Goal: Communication & Community: Answer question/provide support

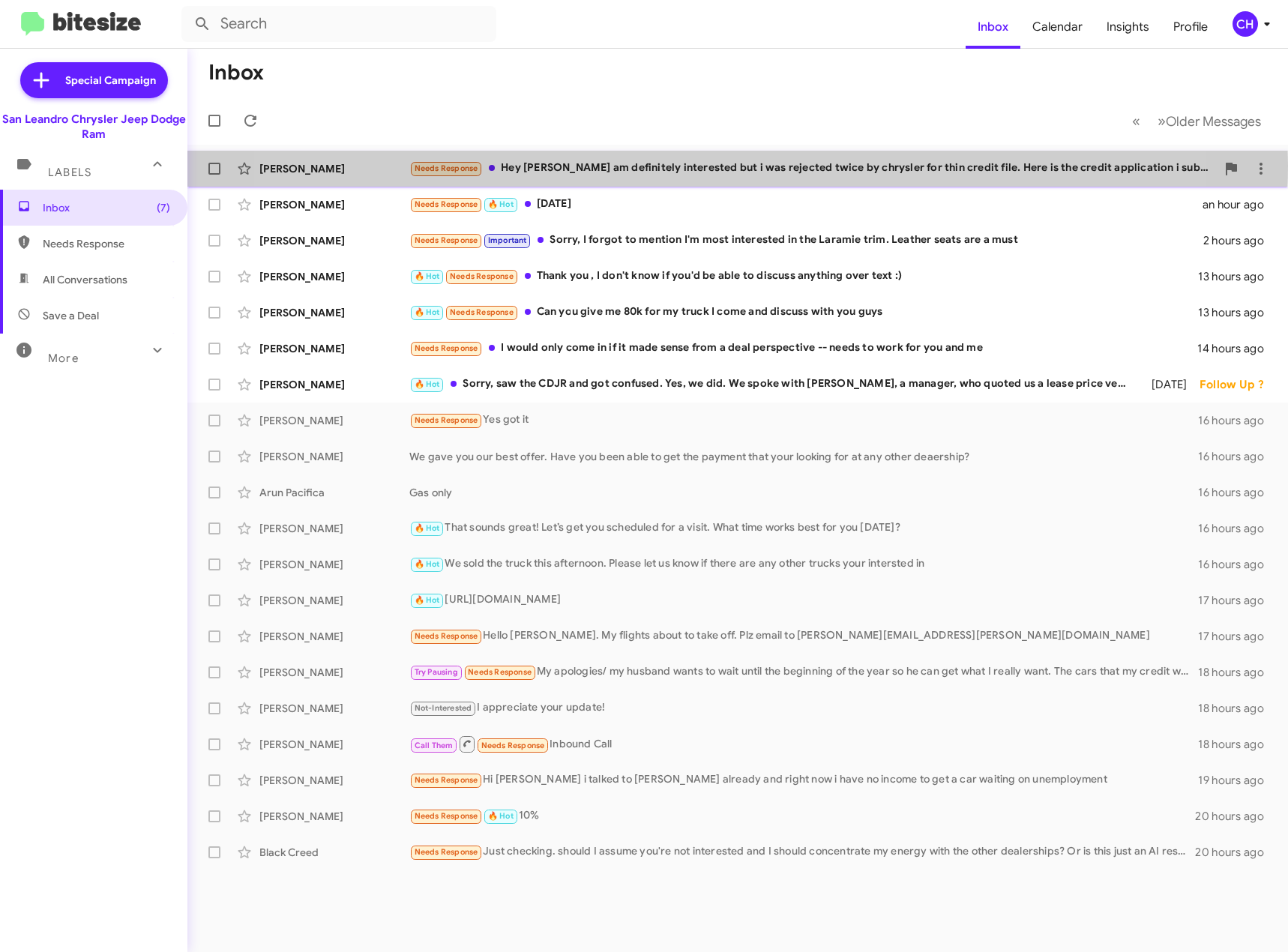
click at [675, 166] on div "Needs Response Hey [PERSON_NAME] i am definitely interested but i was rejected …" at bounding box center [812, 169] width 807 height 17
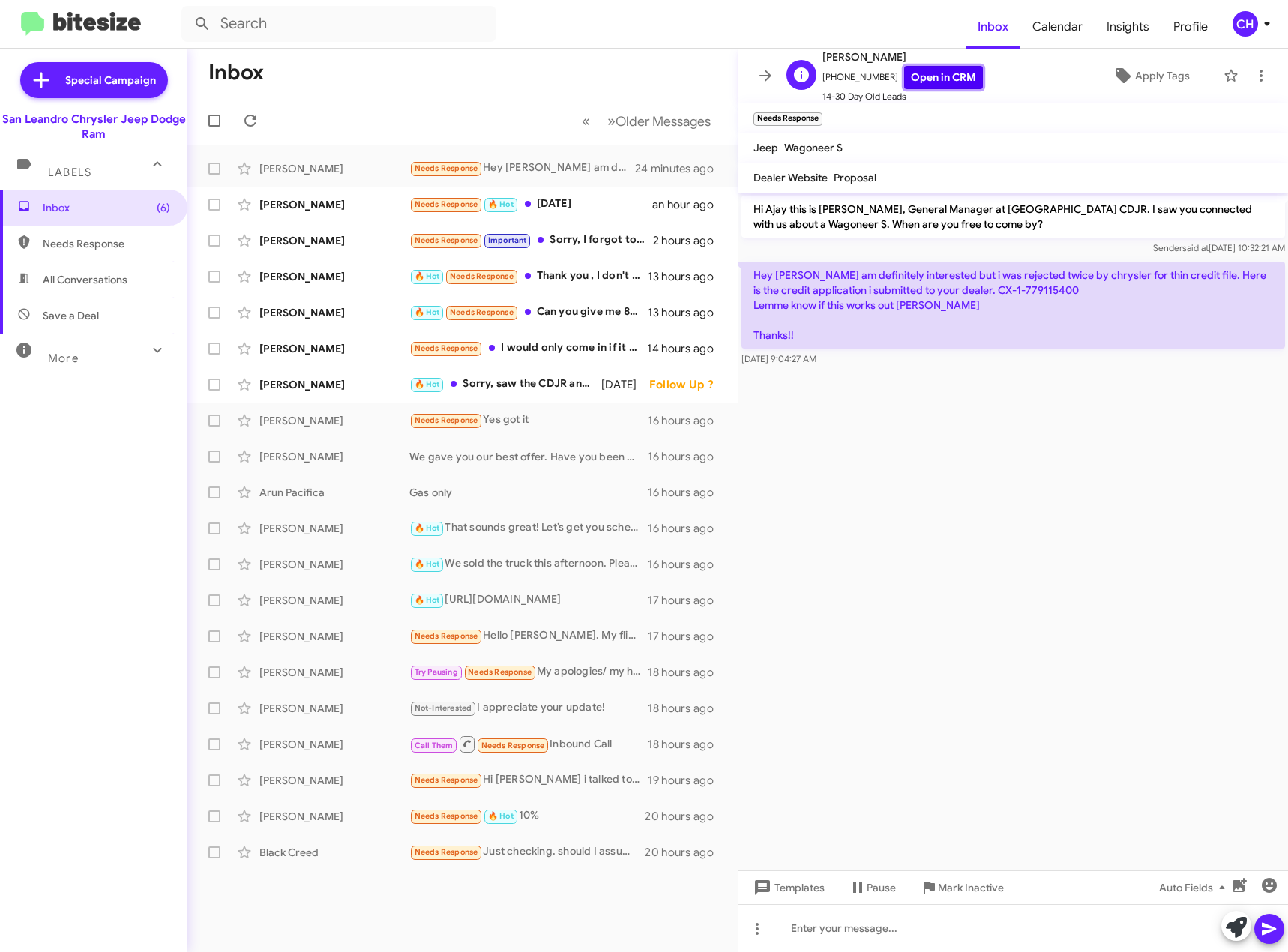
click at [904, 72] on link "Open in CRM" at bounding box center [944, 77] width 79 height 23
click at [963, 928] on div at bounding box center [1014, 928] width 550 height 48
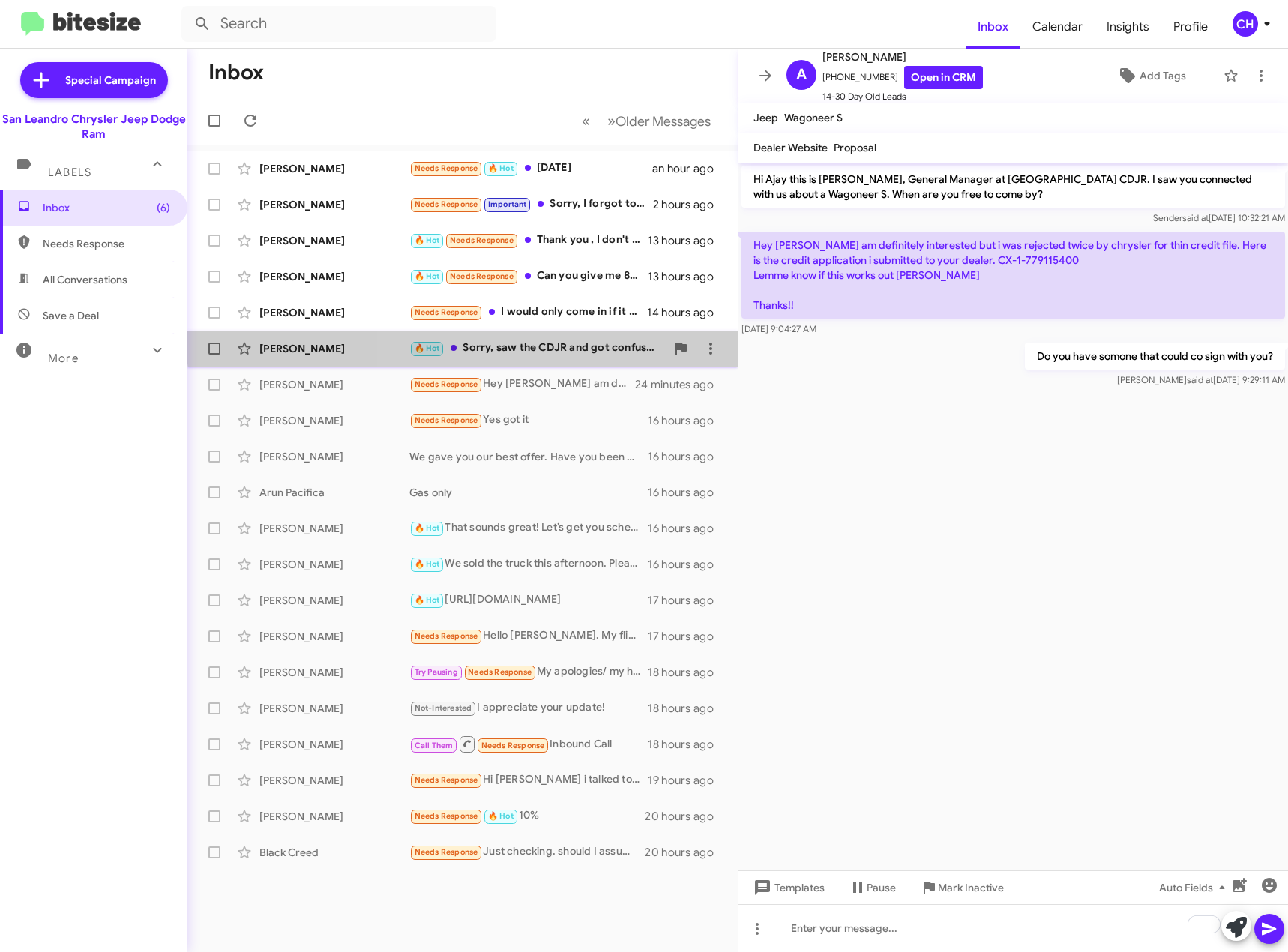
click at [536, 332] on span "[PERSON_NAME] 🔥 Hot Sorry, saw the CDJR and got confused. Yes, we did. We spoke…" at bounding box center [462, 348] width 551 height 36
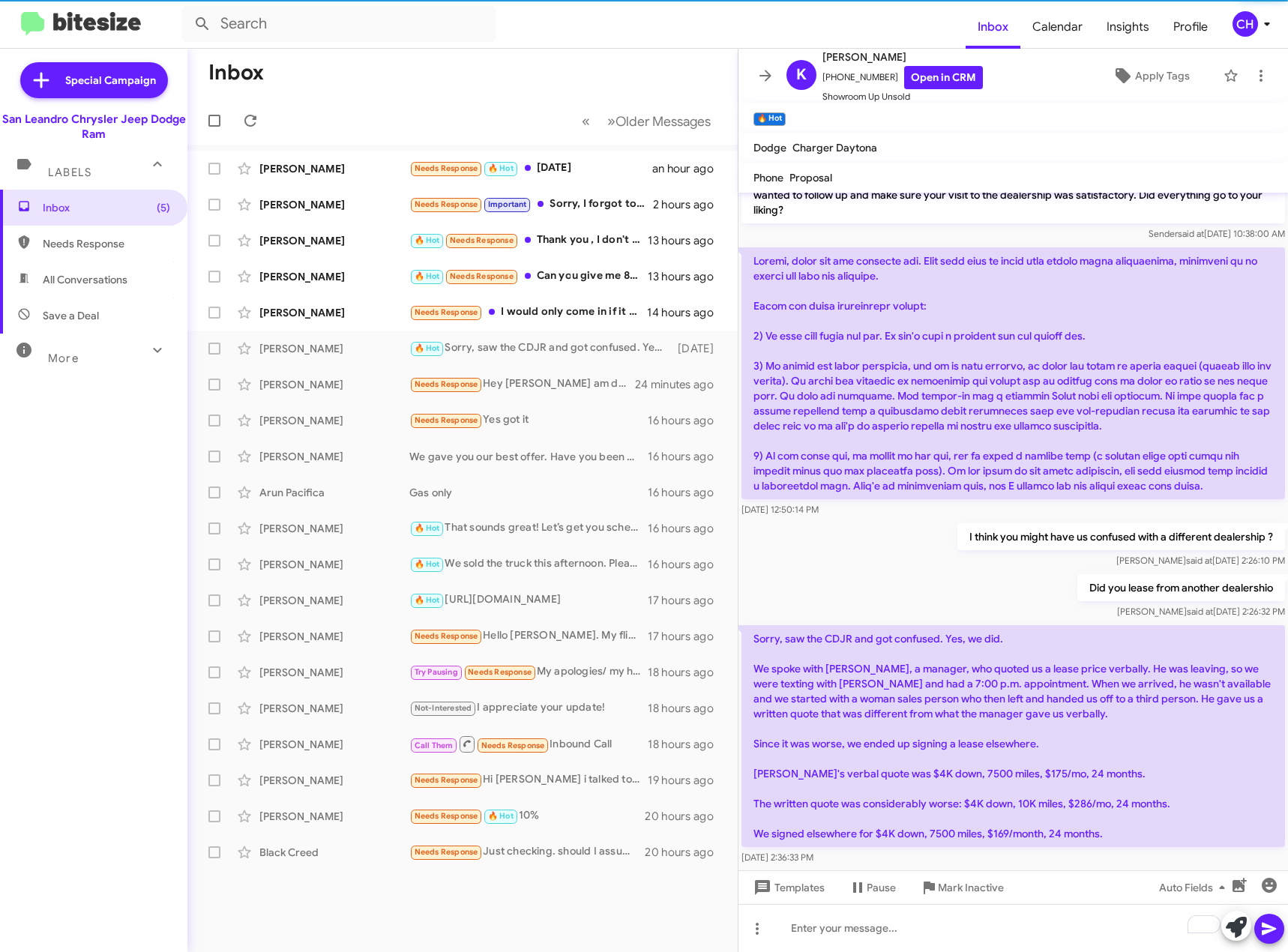
scroll to position [31, 0]
click at [1268, 882] on icon "button" at bounding box center [1270, 885] width 15 height 15
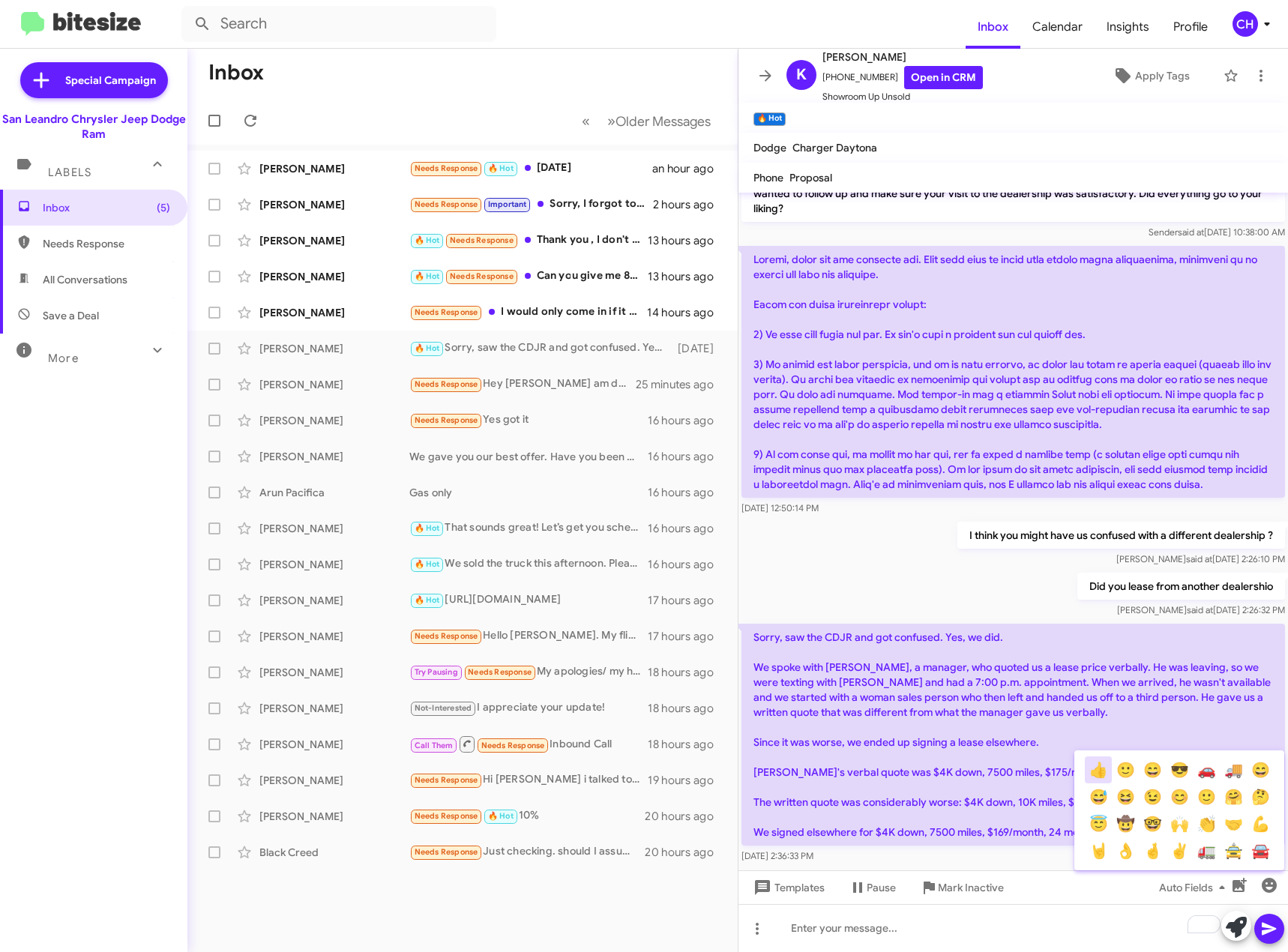
click at [1103, 771] on button "👍" at bounding box center [1099, 770] width 27 height 27
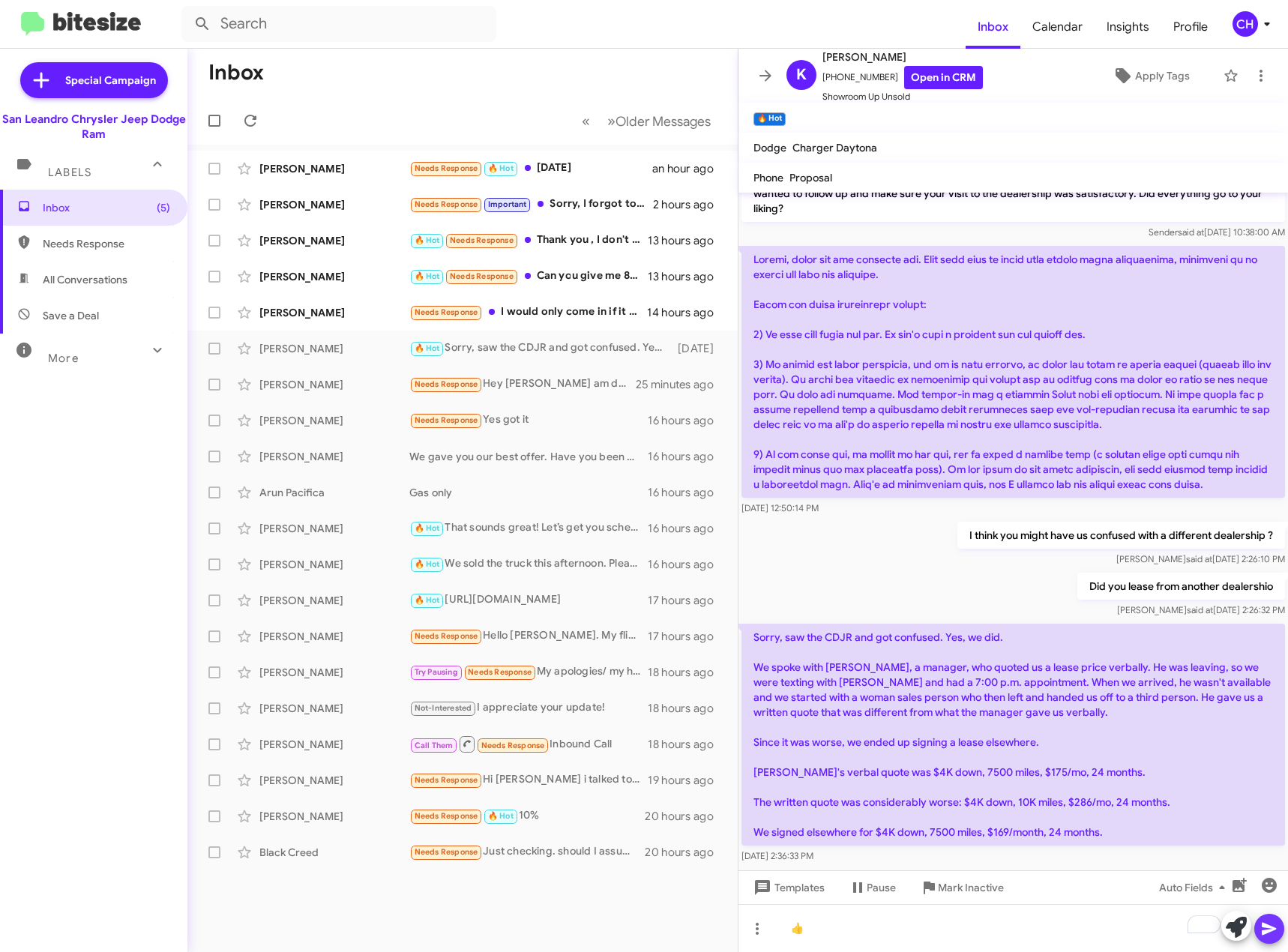
click at [1265, 935] on icon at bounding box center [1269, 929] width 14 height 13
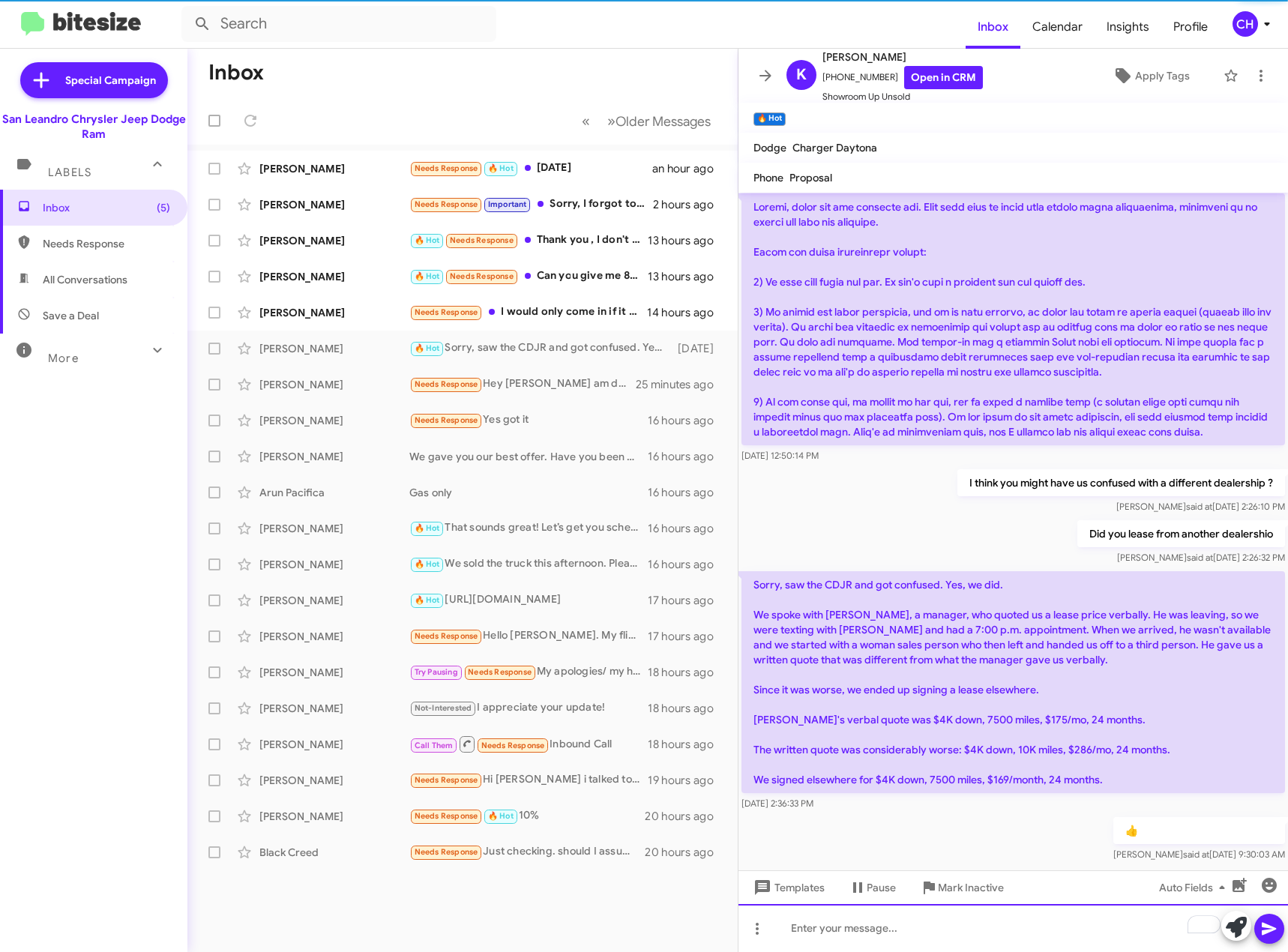
scroll to position [86, 0]
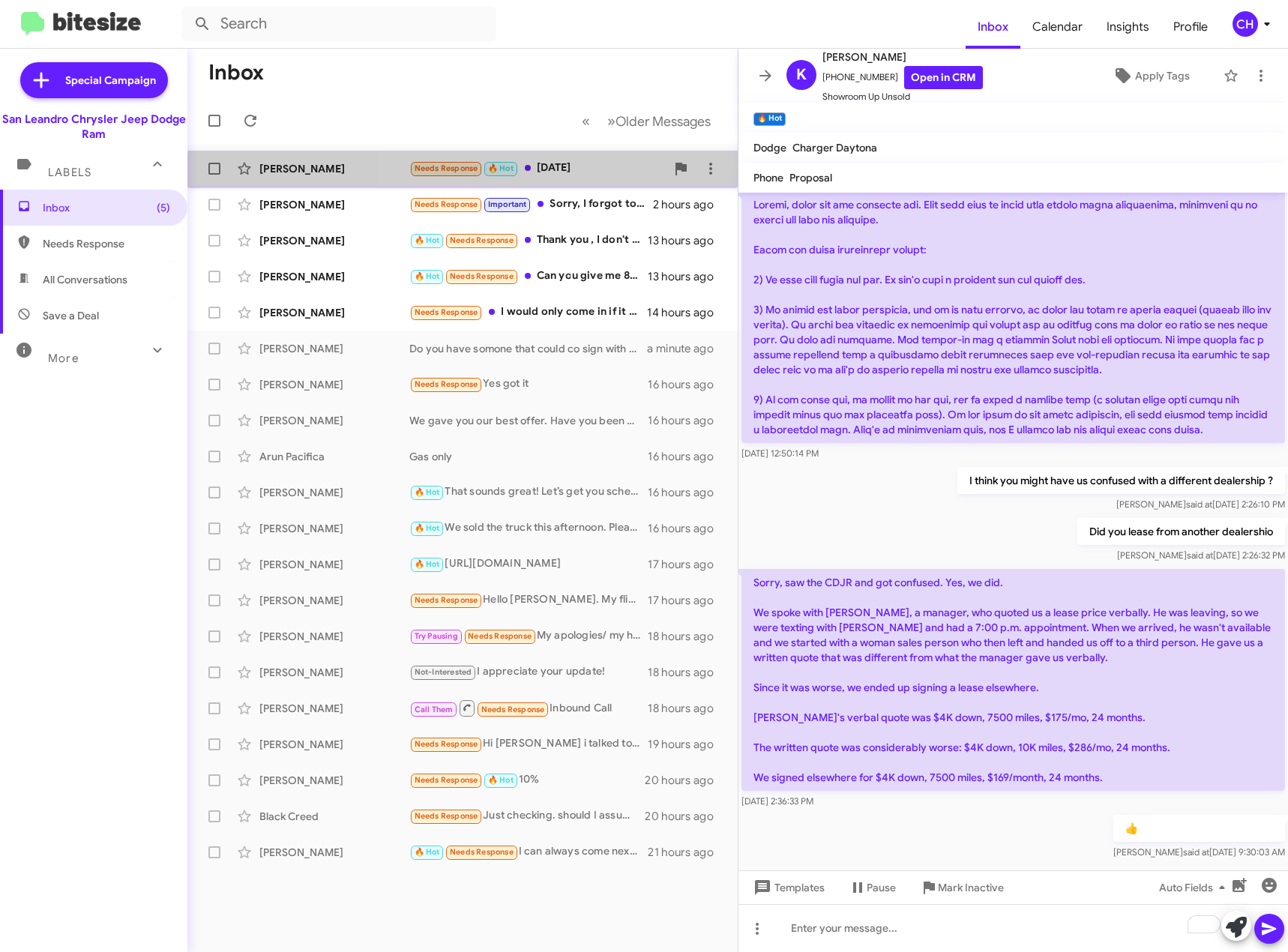
click at [569, 177] on div "Needs Response 🔥 Hot [DATE]" at bounding box center [537, 169] width 257 height 17
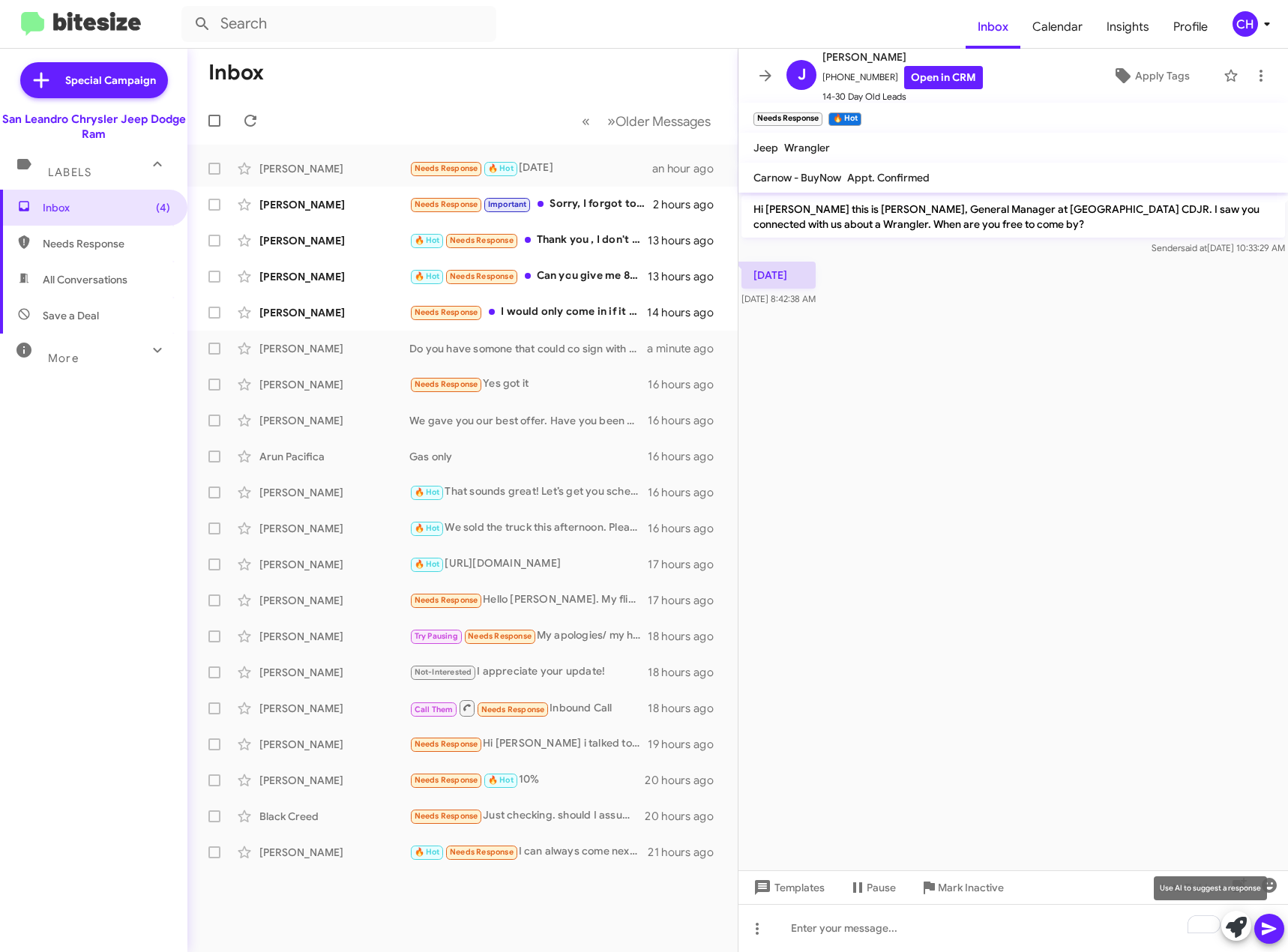
click at [1232, 930] on icon at bounding box center [1237, 928] width 21 height 21
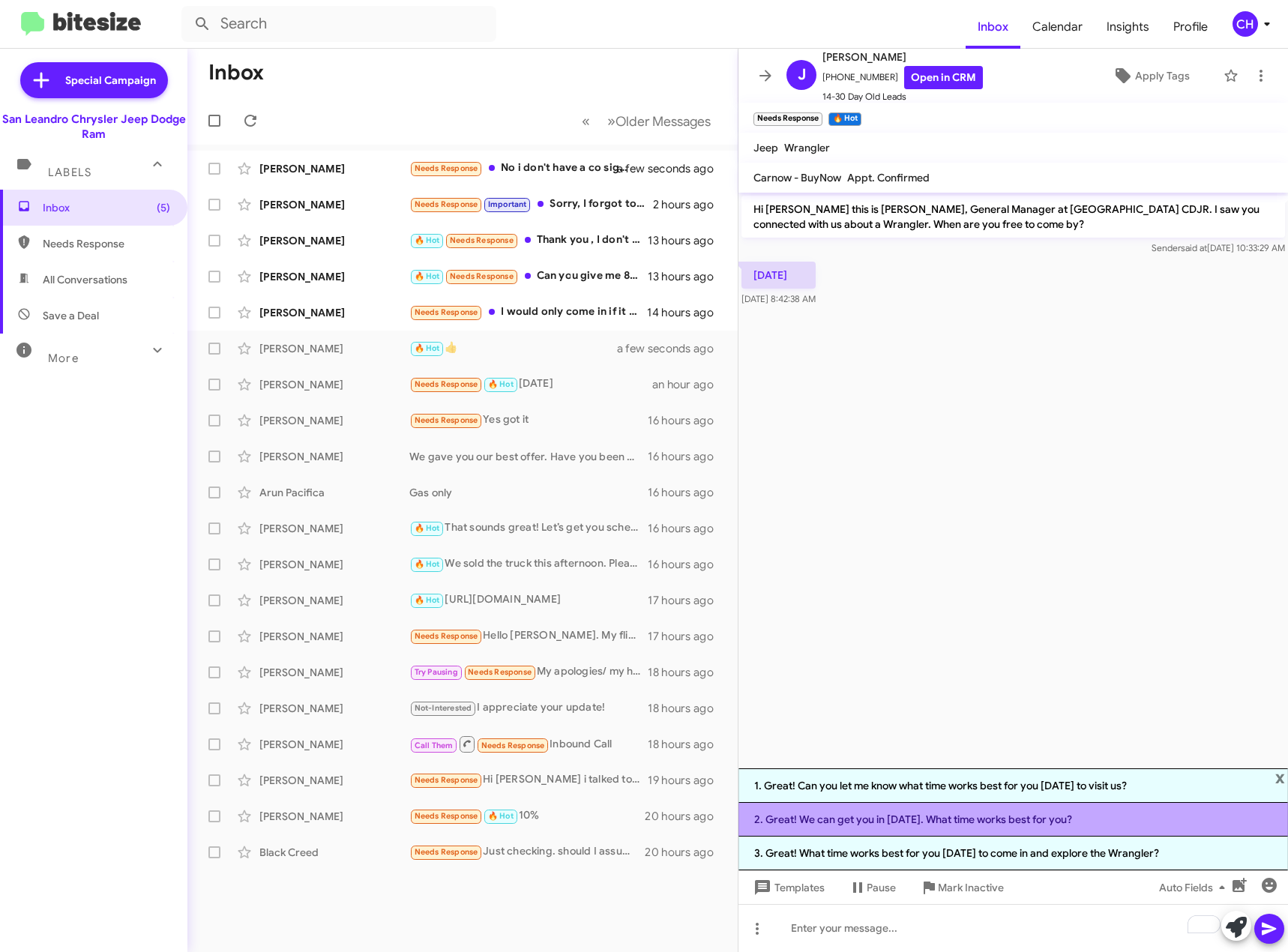
click at [1012, 824] on li "2. Great! We can get you in [DATE]. What time works best for you?" at bounding box center [1014, 820] width 550 height 34
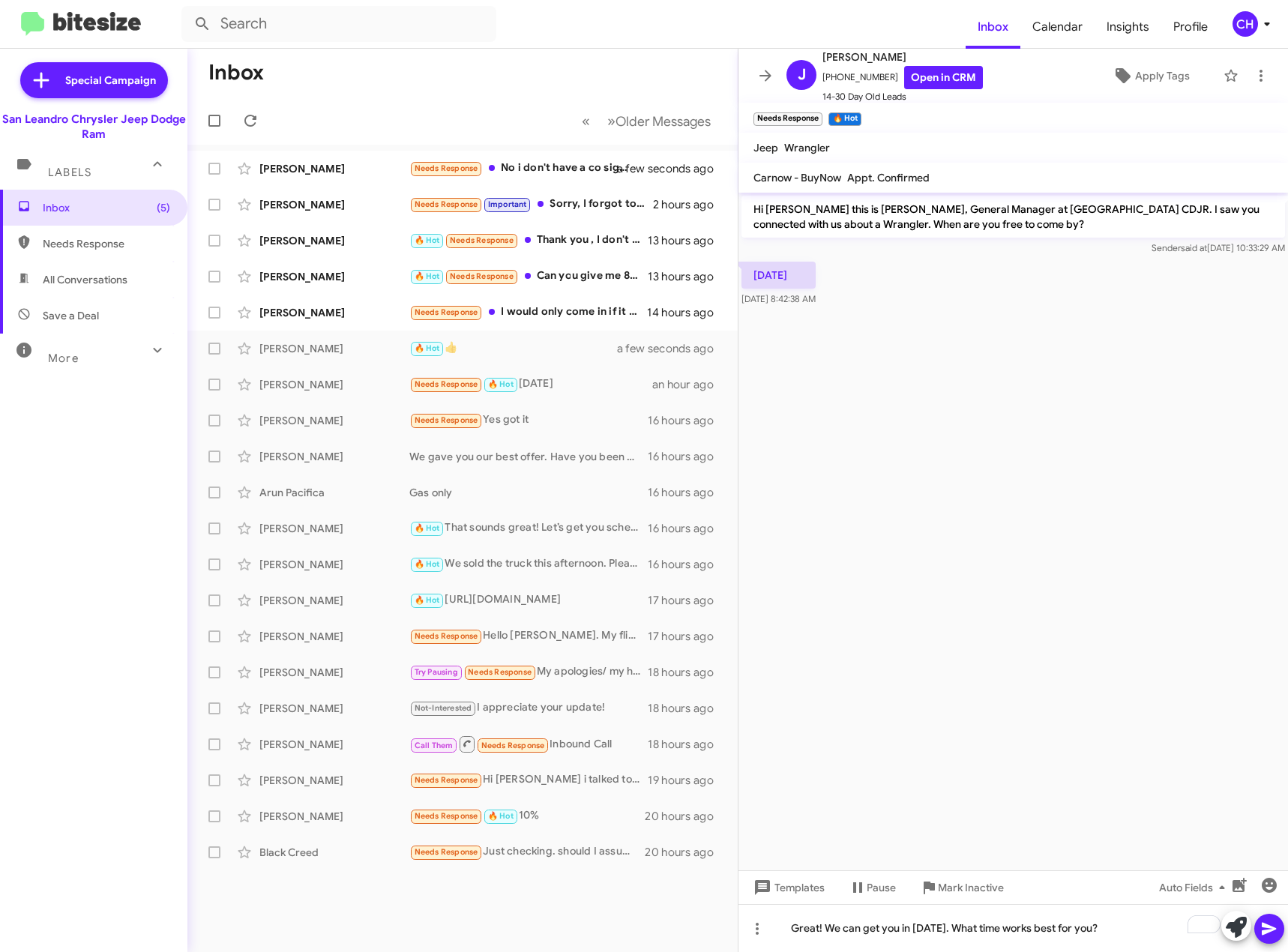
click at [1275, 929] on icon at bounding box center [1269, 929] width 14 height 13
click at [559, 167] on div "Needs Response No i don't have a co signer." at bounding box center [537, 169] width 257 height 17
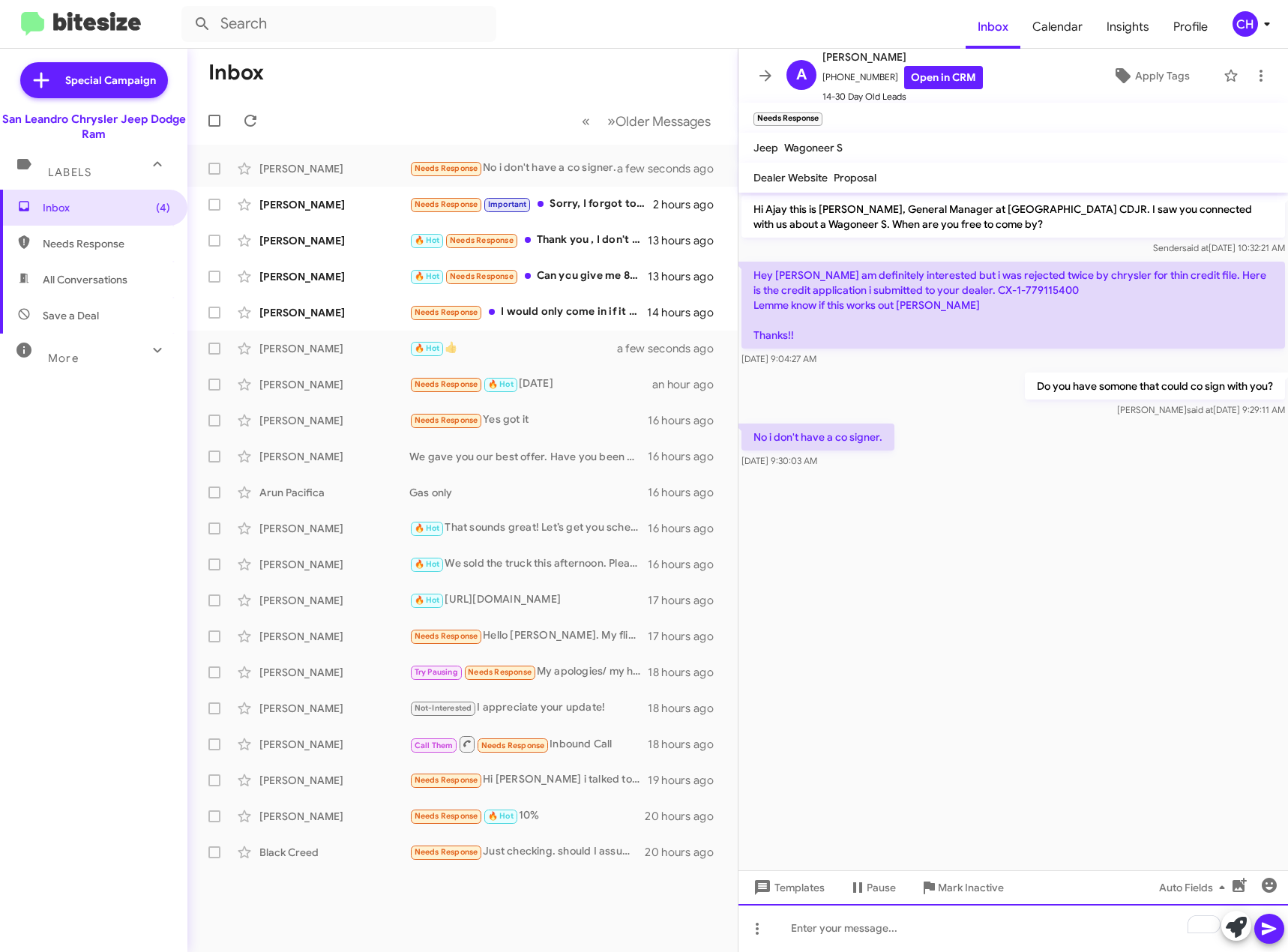
click at [933, 931] on div "To enrich screen reader interactions, please activate Accessibility in Grammarl…" at bounding box center [1014, 928] width 550 height 48
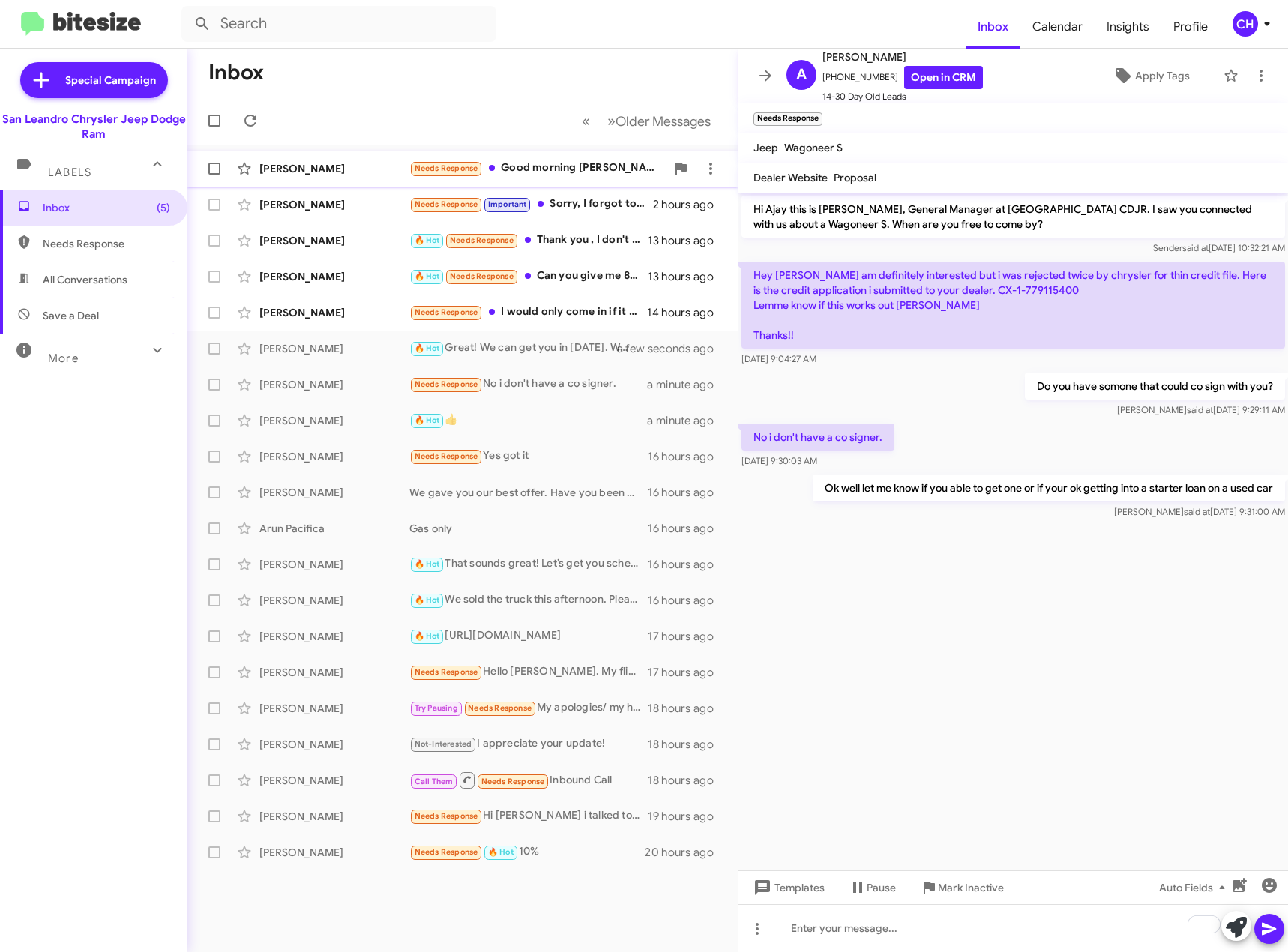
click at [524, 168] on div "Needs Response Good morning [PERSON_NAME]'m looking for a used hornet.if you ha…" at bounding box center [537, 169] width 257 height 17
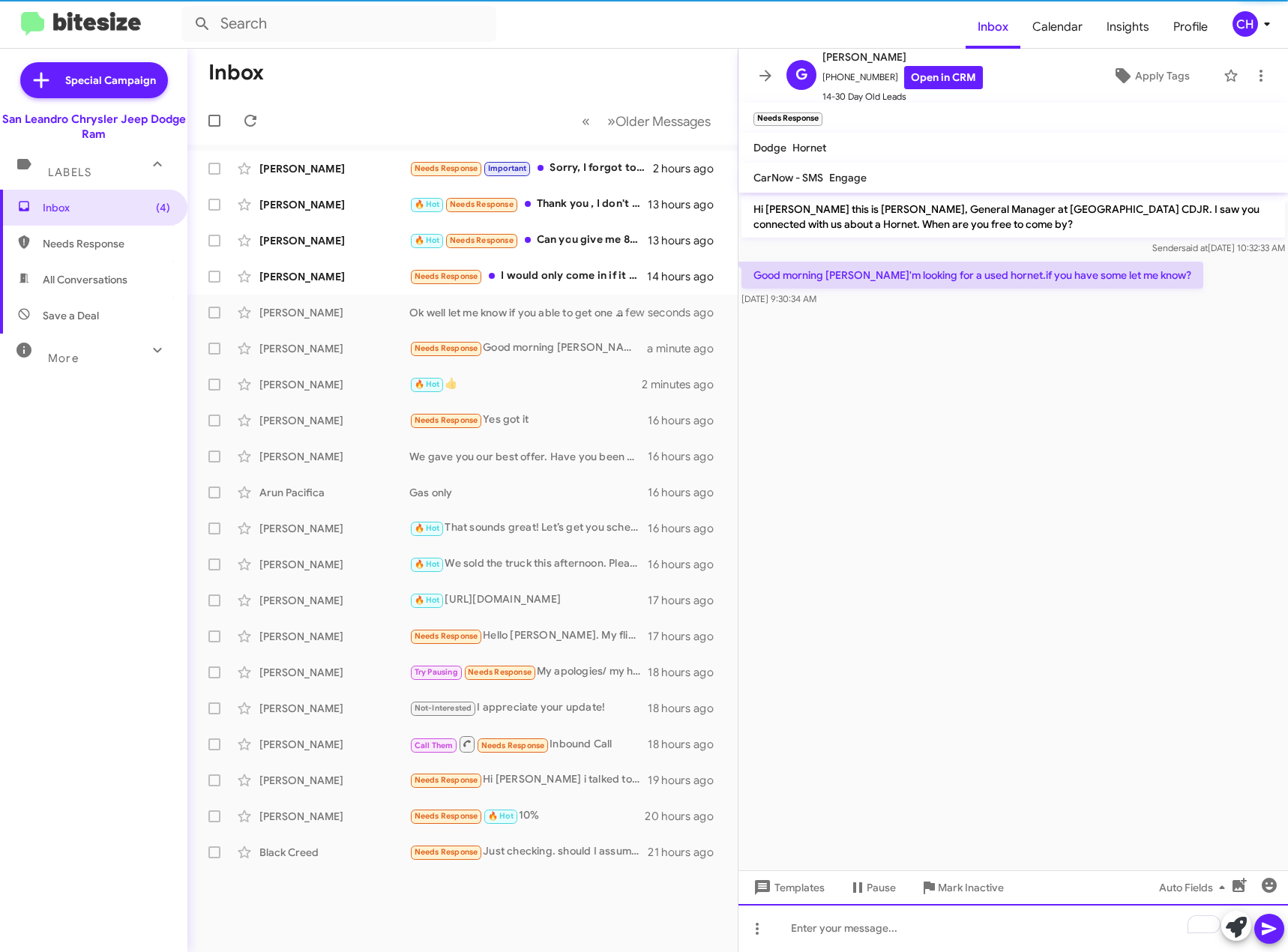
click at [831, 936] on div "To enrich screen reader interactions, please activate Accessibility in Grammarl…" at bounding box center [1014, 928] width 550 height 48
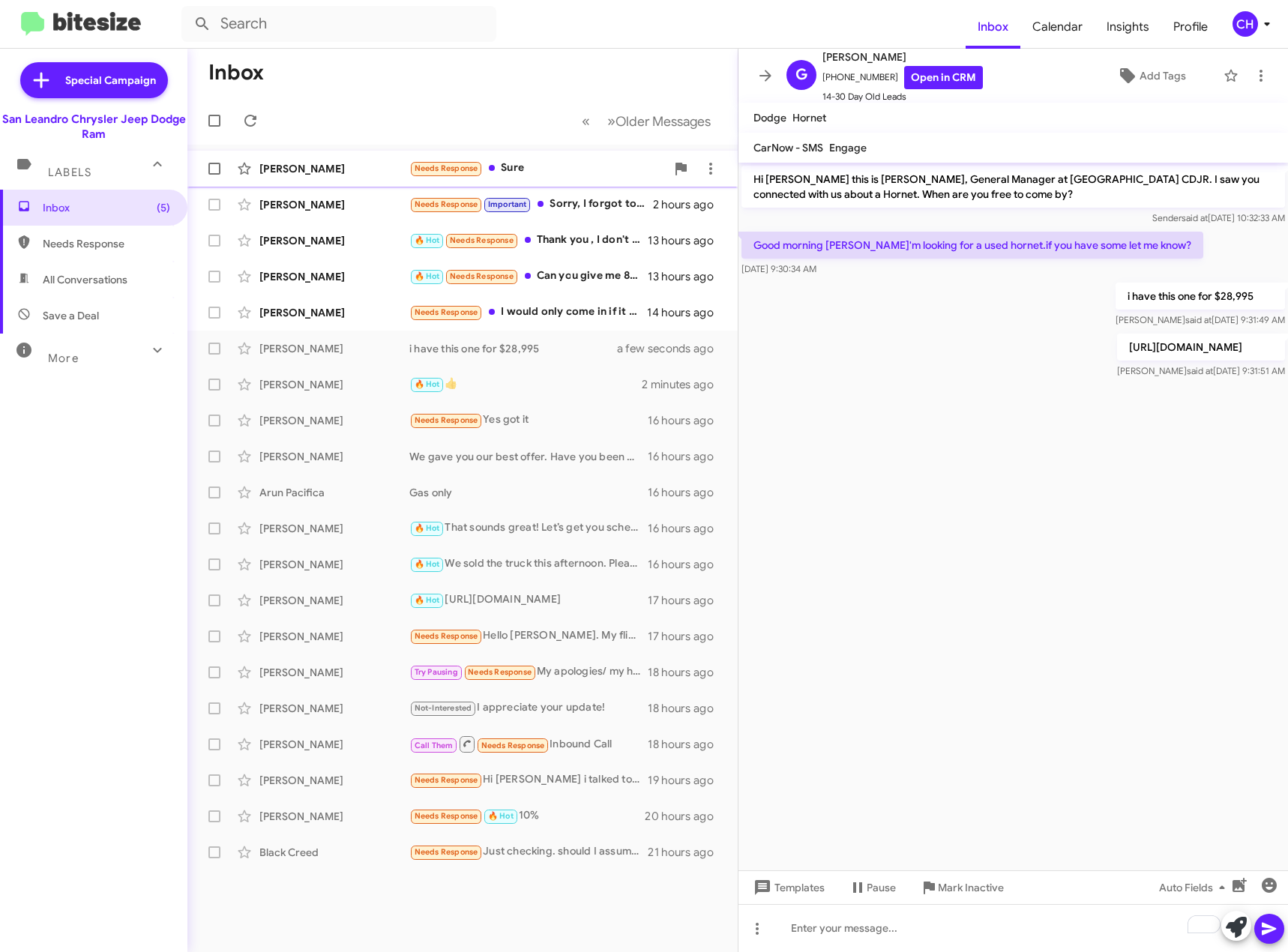
click at [578, 172] on div "Needs Response Sure" at bounding box center [537, 169] width 257 height 17
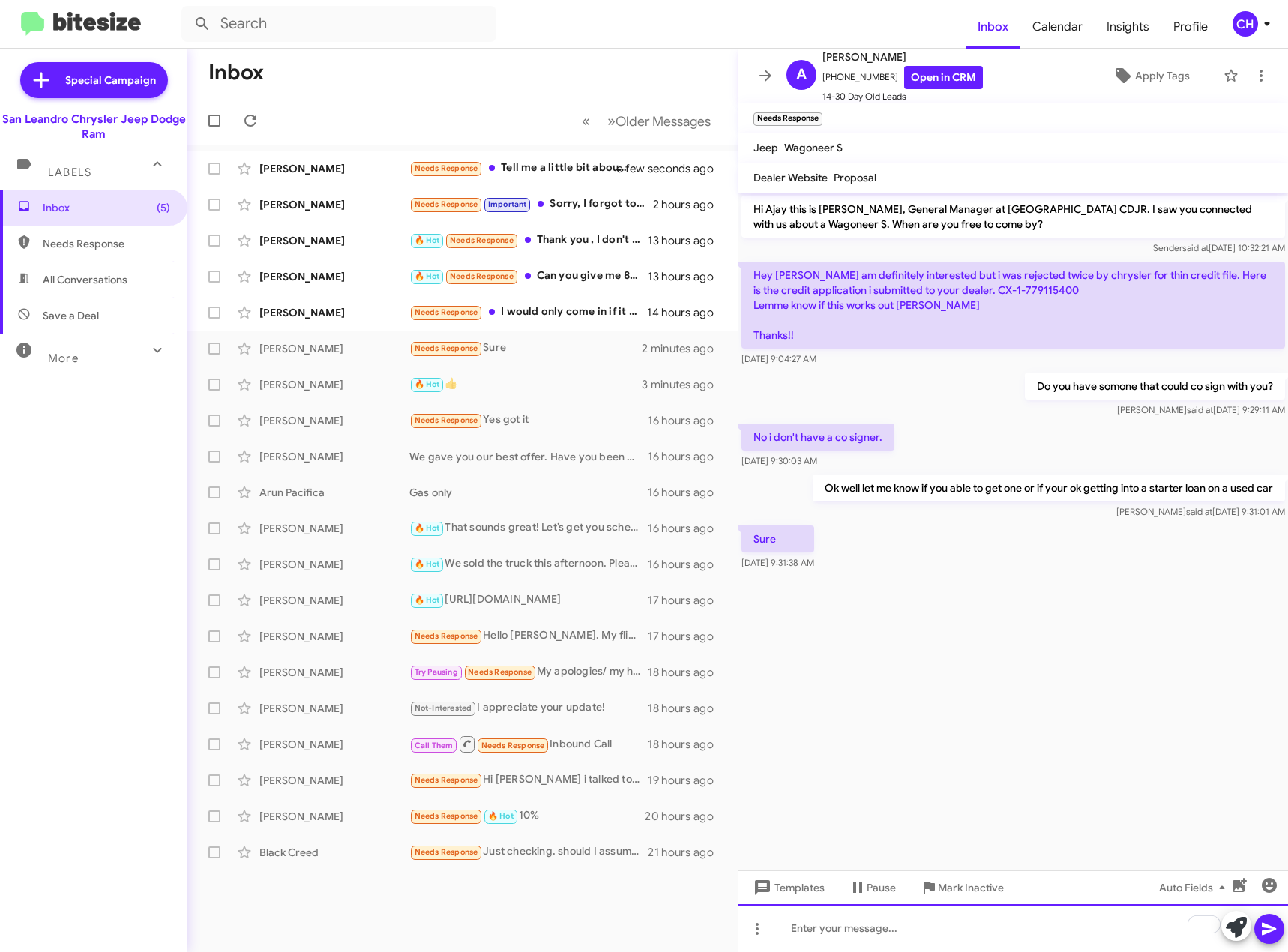
click at [939, 918] on div "To enrich screen reader interactions, please activate Accessibility in Grammarl…" at bounding box center [1014, 928] width 550 height 48
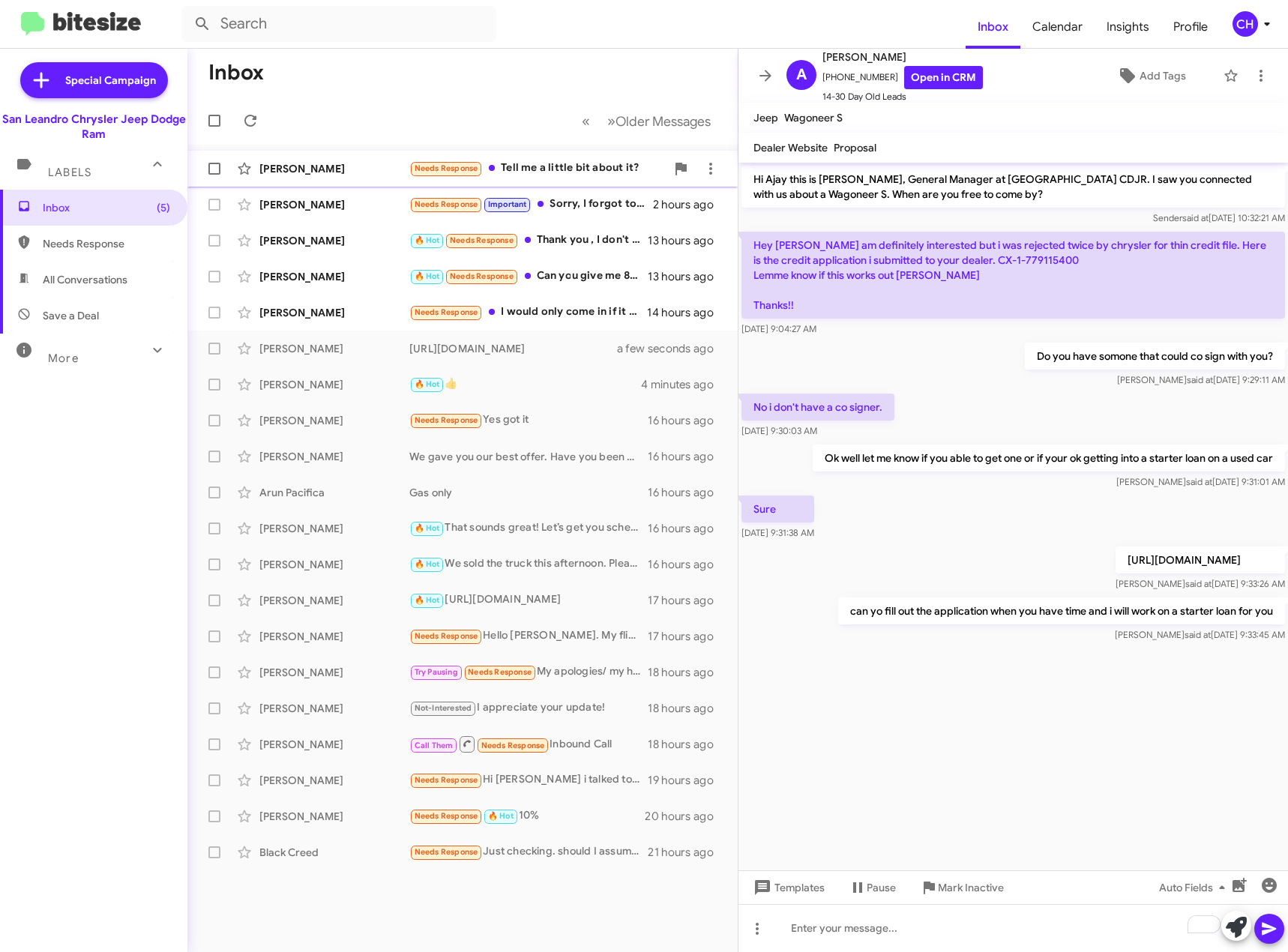
click at [540, 176] on div "Needs Response Tell me a little bit about it?" at bounding box center [537, 169] width 257 height 17
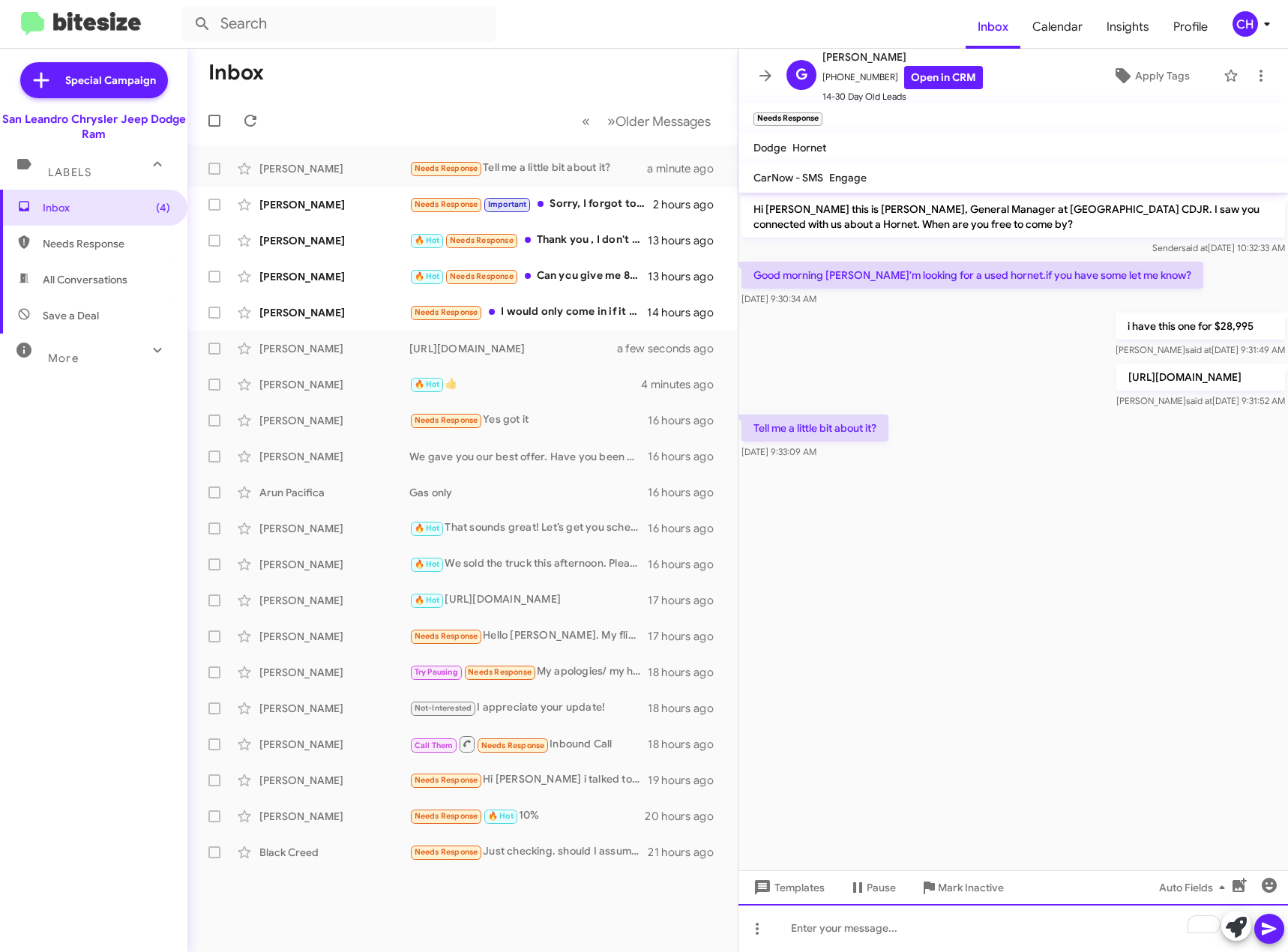
click at [908, 930] on div "To enrich screen reader interactions, please activate Accessibility in Grammarl…" at bounding box center [1014, 928] width 550 height 48
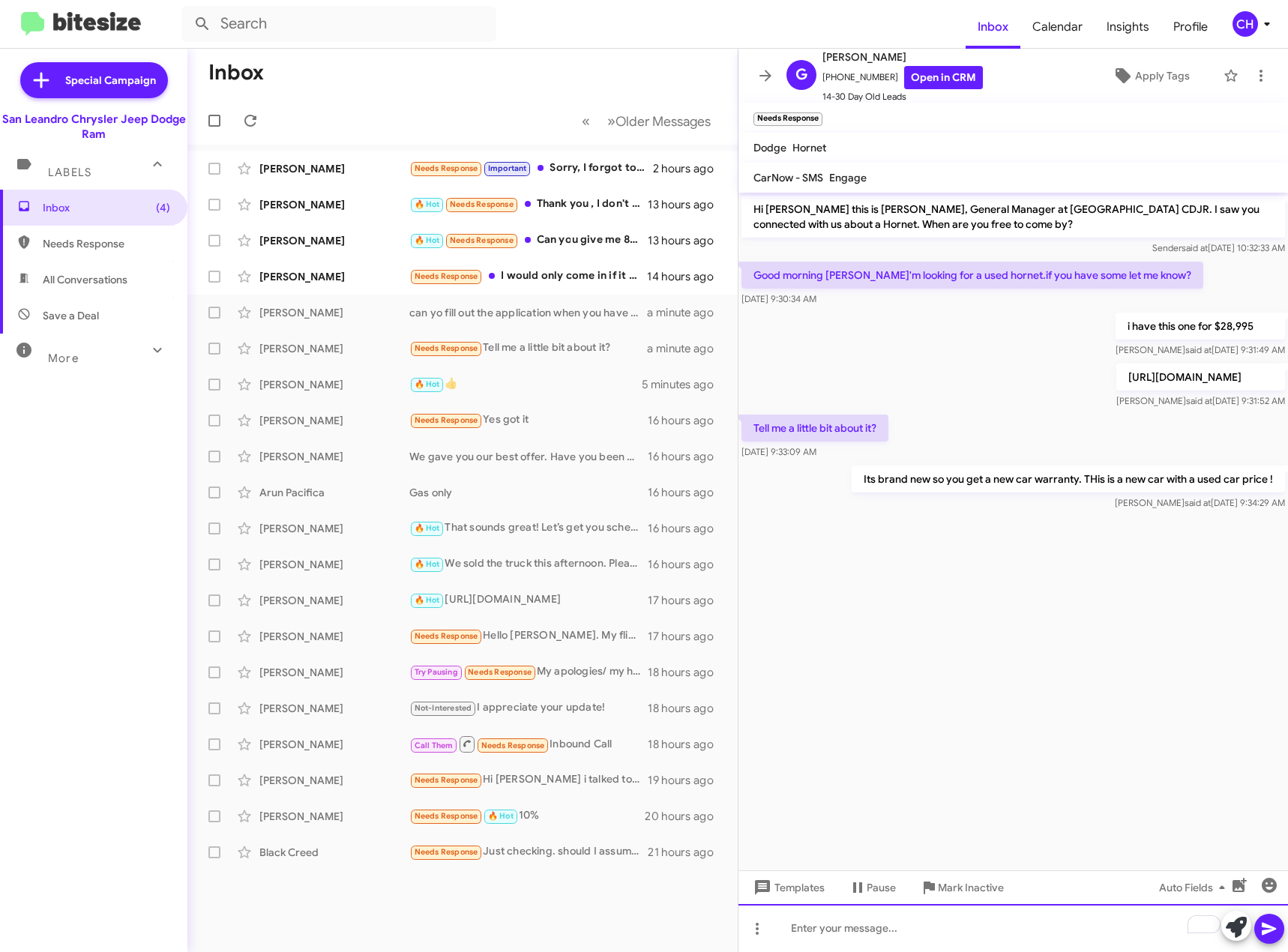
click at [928, 922] on div "To enrich screen reader interactions, please activate Accessibility in Grammarl…" at bounding box center [1014, 928] width 550 height 48
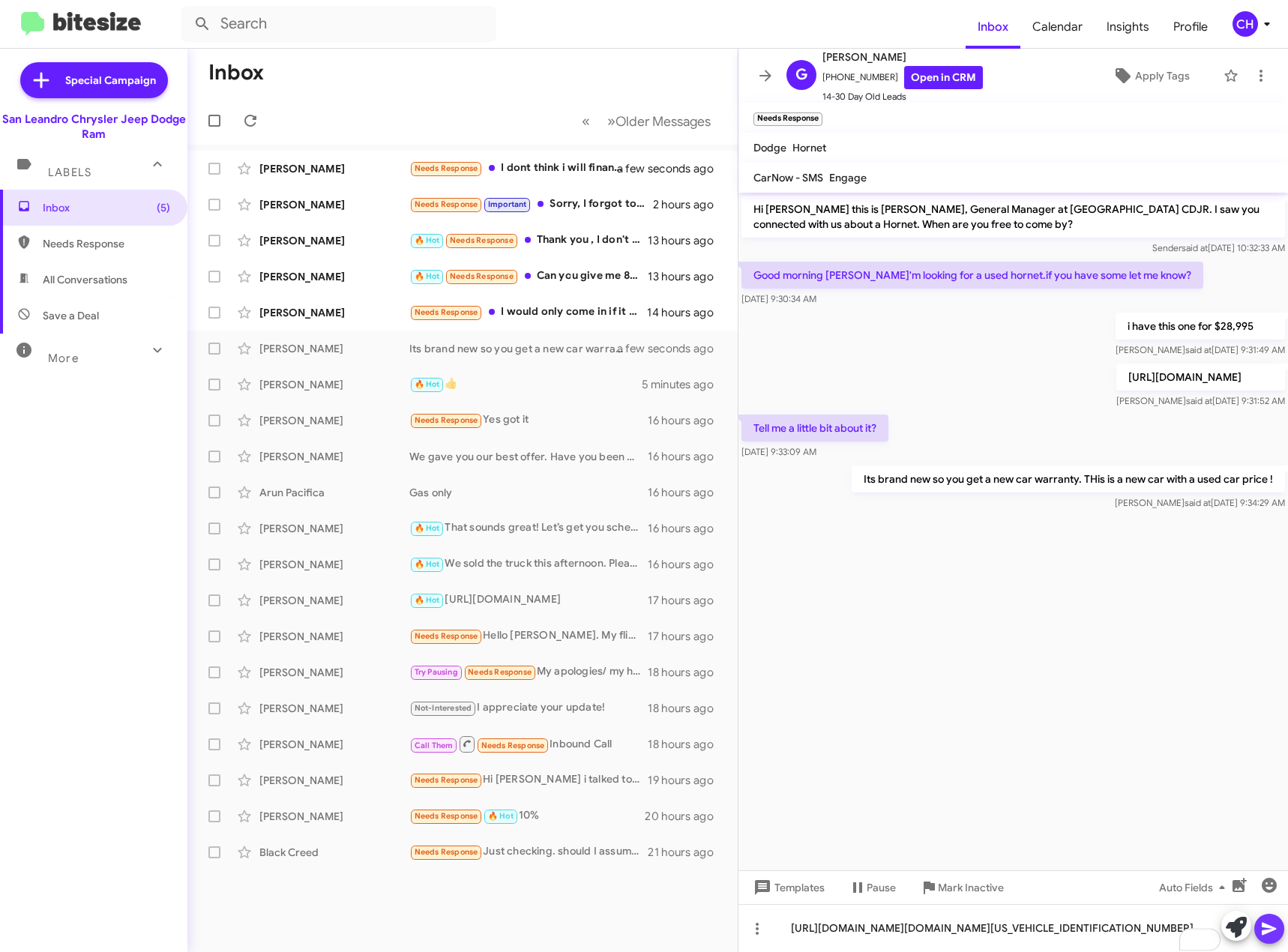
click at [1273, 935] on icon at bounding box center [1270, 929] width 18 height 18
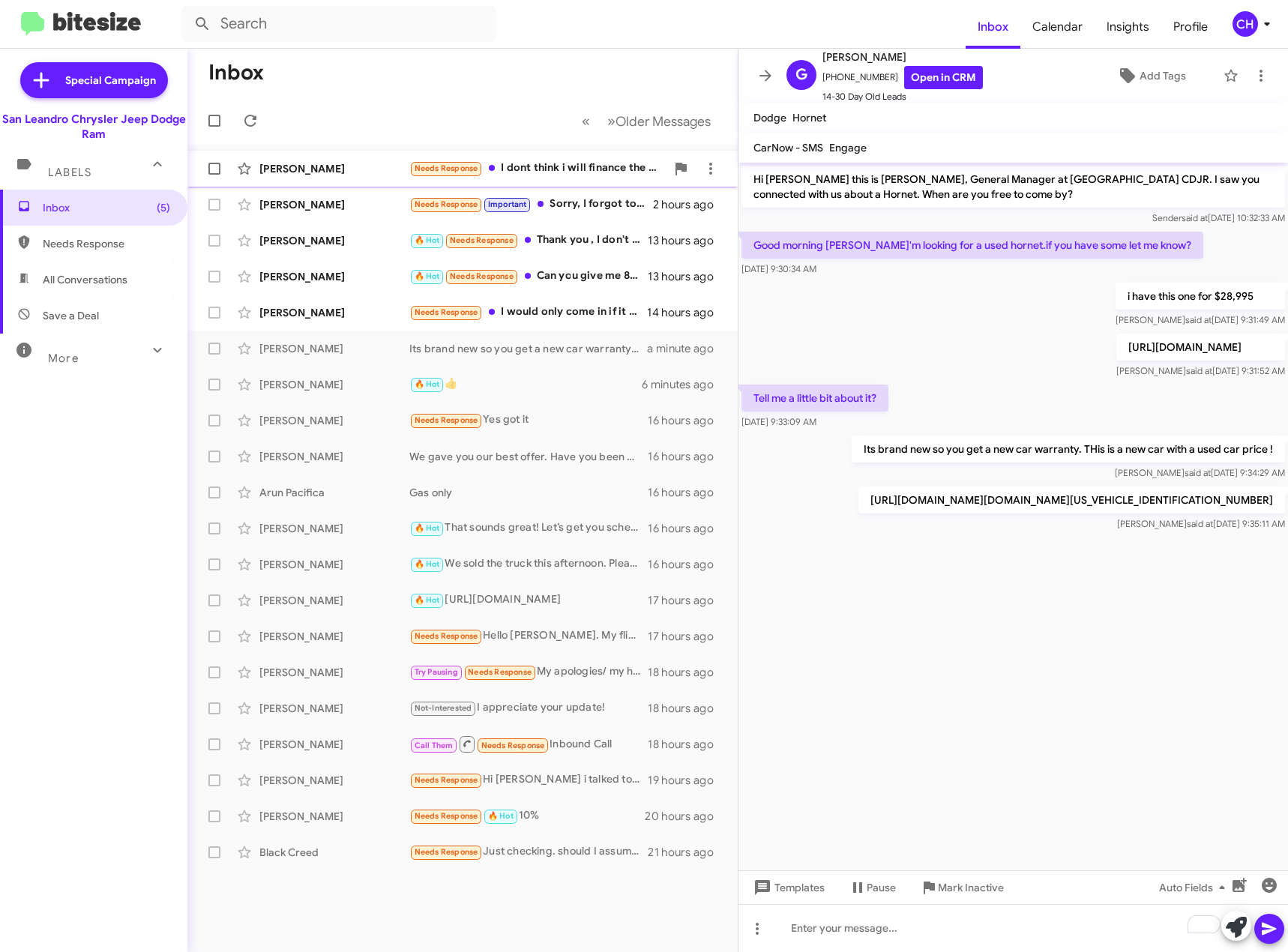
click at [573, 156] on div "[PERSON_NAME] Needs Response I dont think i will finance the car. I was just lo…" at bounding box center [463, 168] width 527 height 30
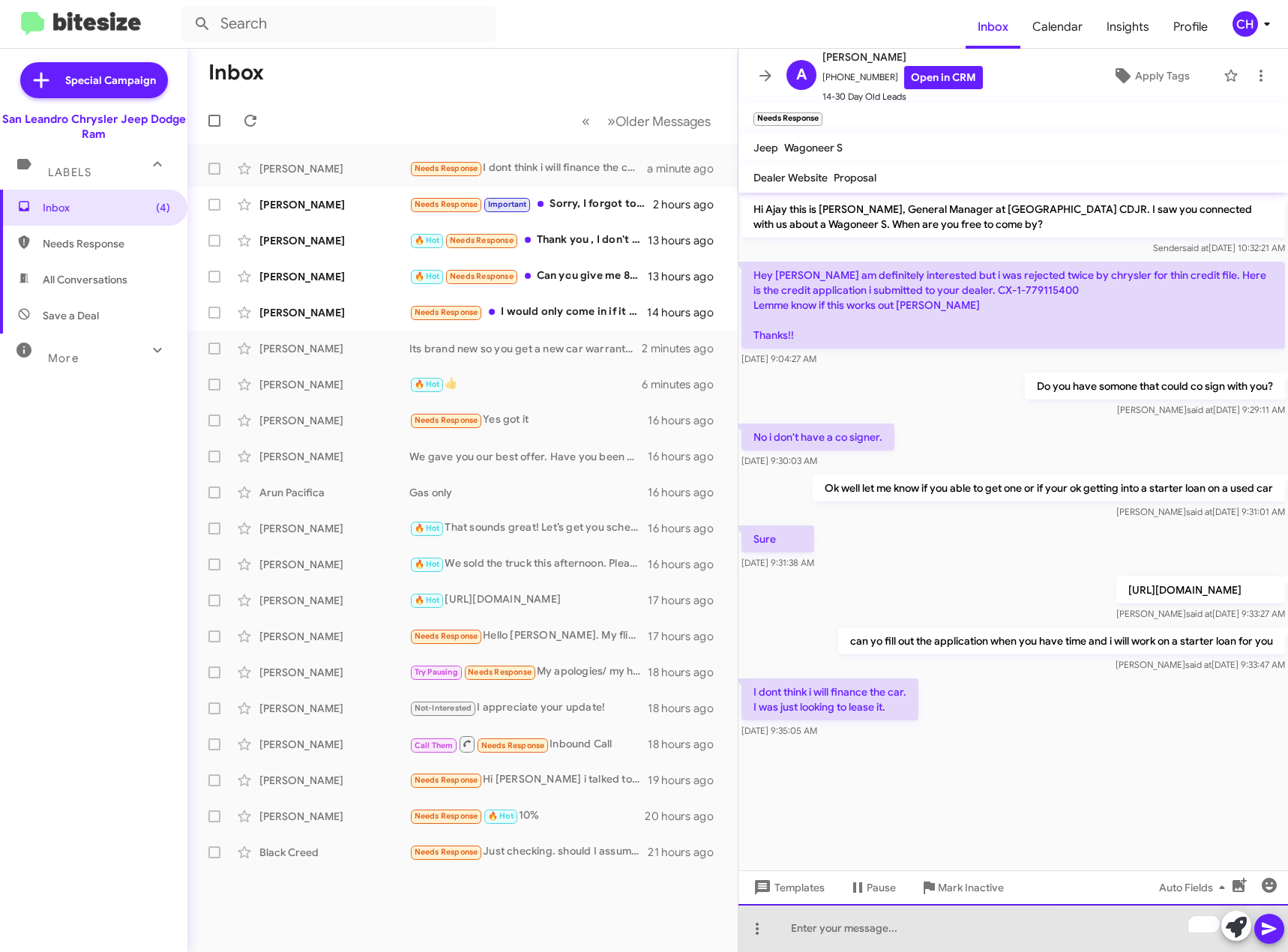
click at [889, 951] on div "To enrich screen reader interactions, please activate Accessibility in Grammarl…" at bounding box center [1014, 928] width 550 height 48
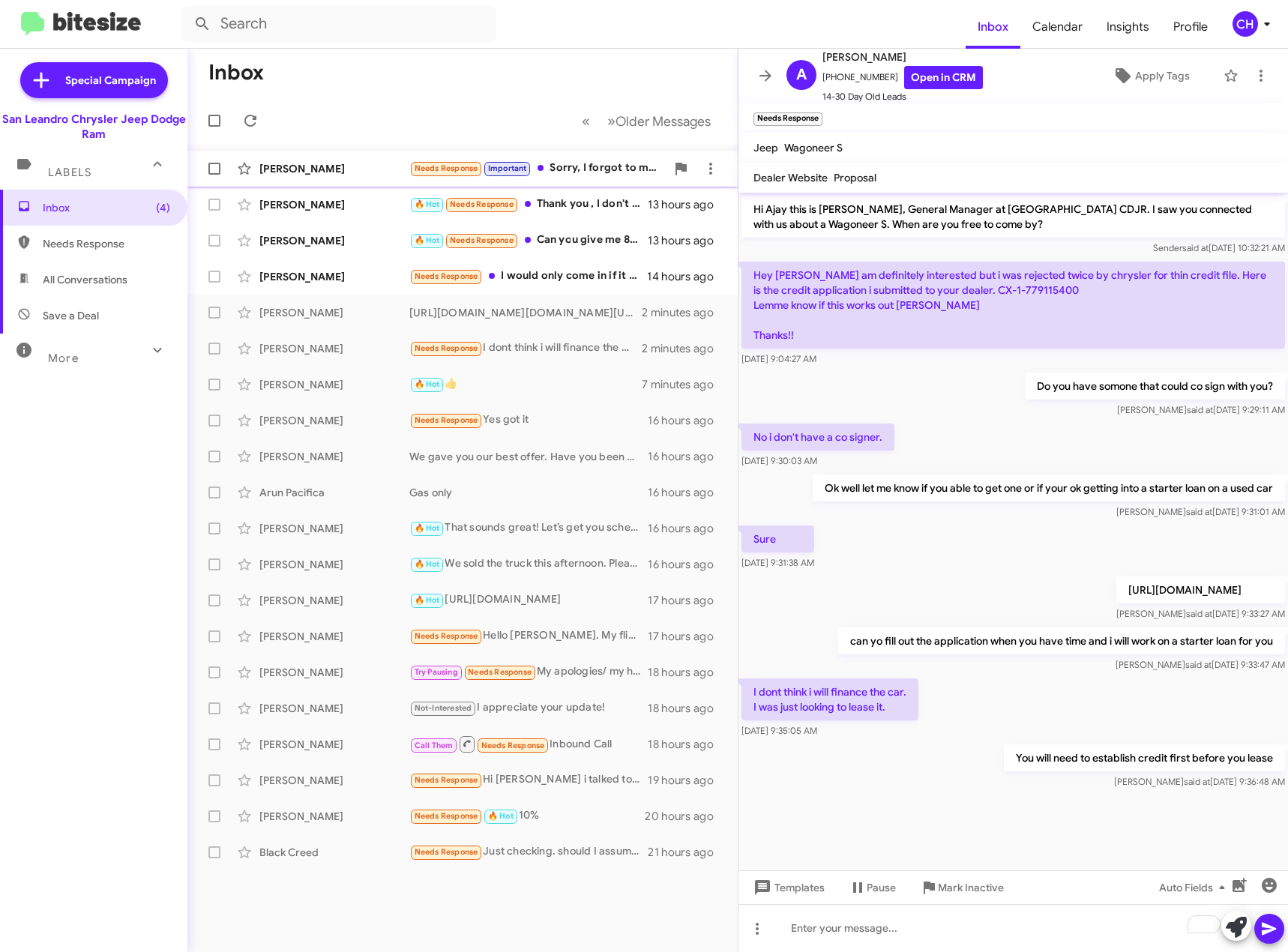
click at [617, 163] on div "Needs Response Important Sorry, I forgot to mention I'm most interested in the …" at bounding box center [537, 169] width 257 height 17
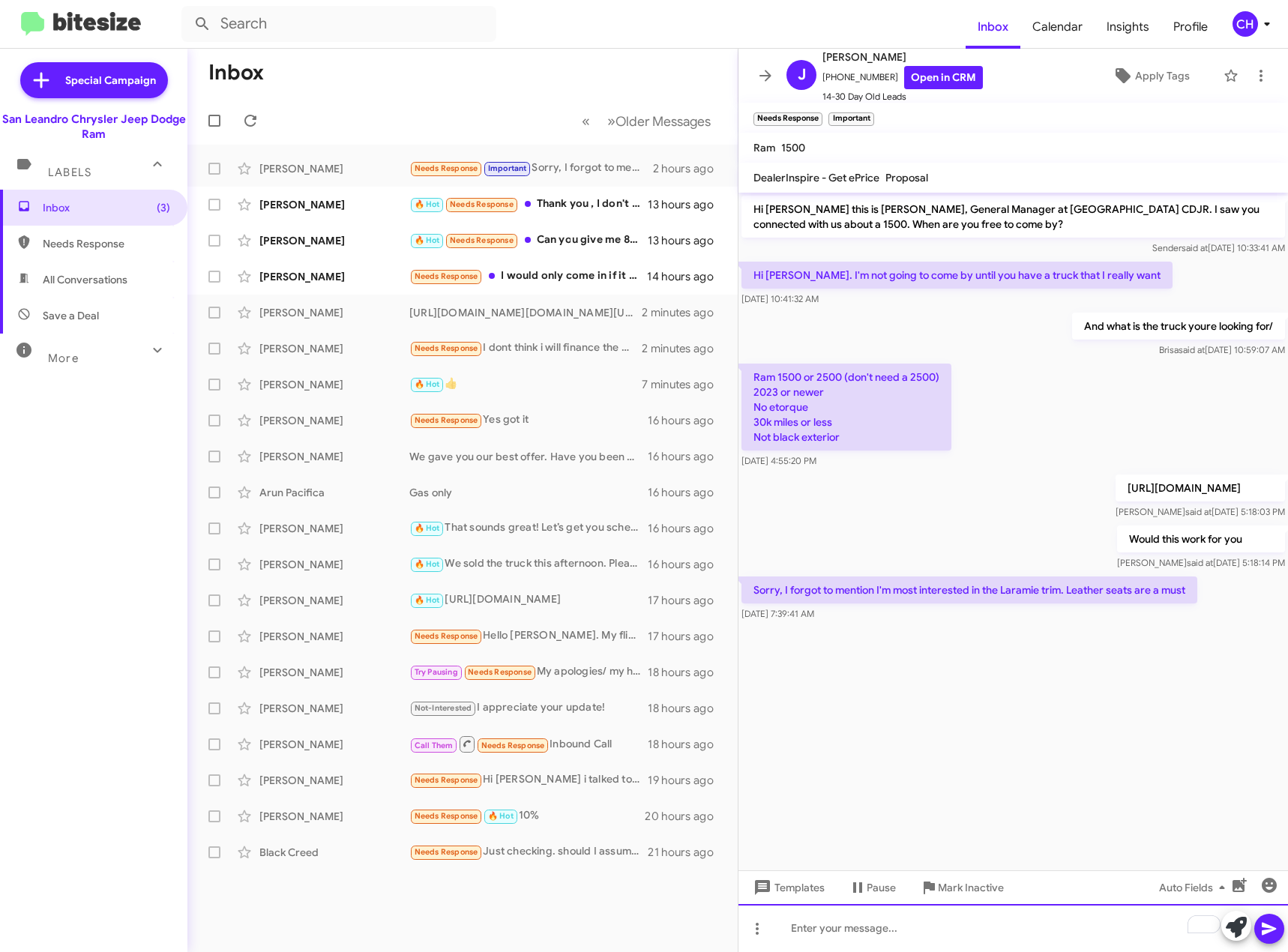
click at [901, 923] on div "To enrich screen reader interactions, please activate Accessibility in Grammarl…" at bounding box center [1014, 928] width 550 height 48
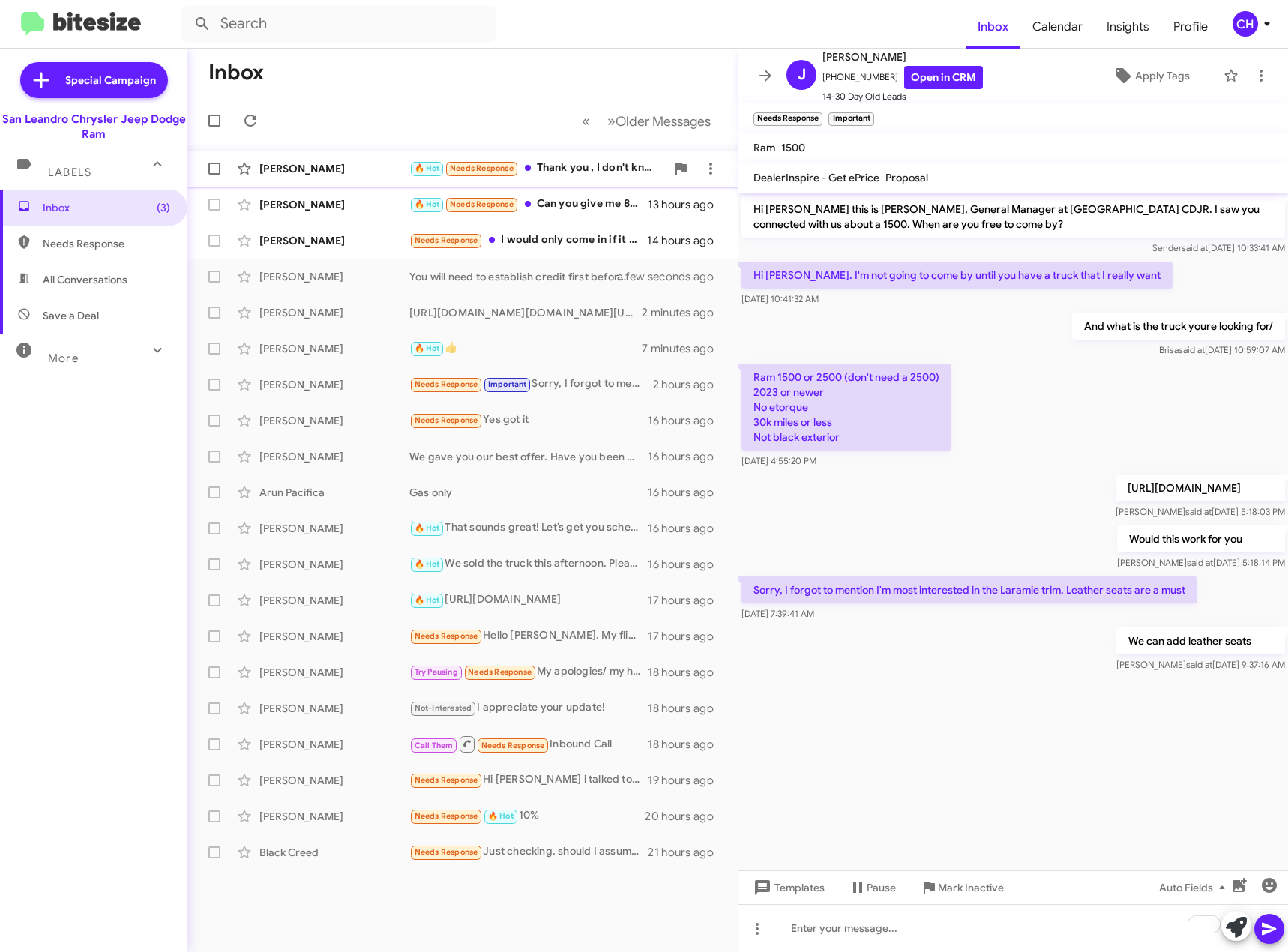
click at [537, 167] on div "🔥 Hot Needs Response Thank you , I don't know if you'd be able to discuss anyth…" at bounding box center [537, 169] width 257 height 17
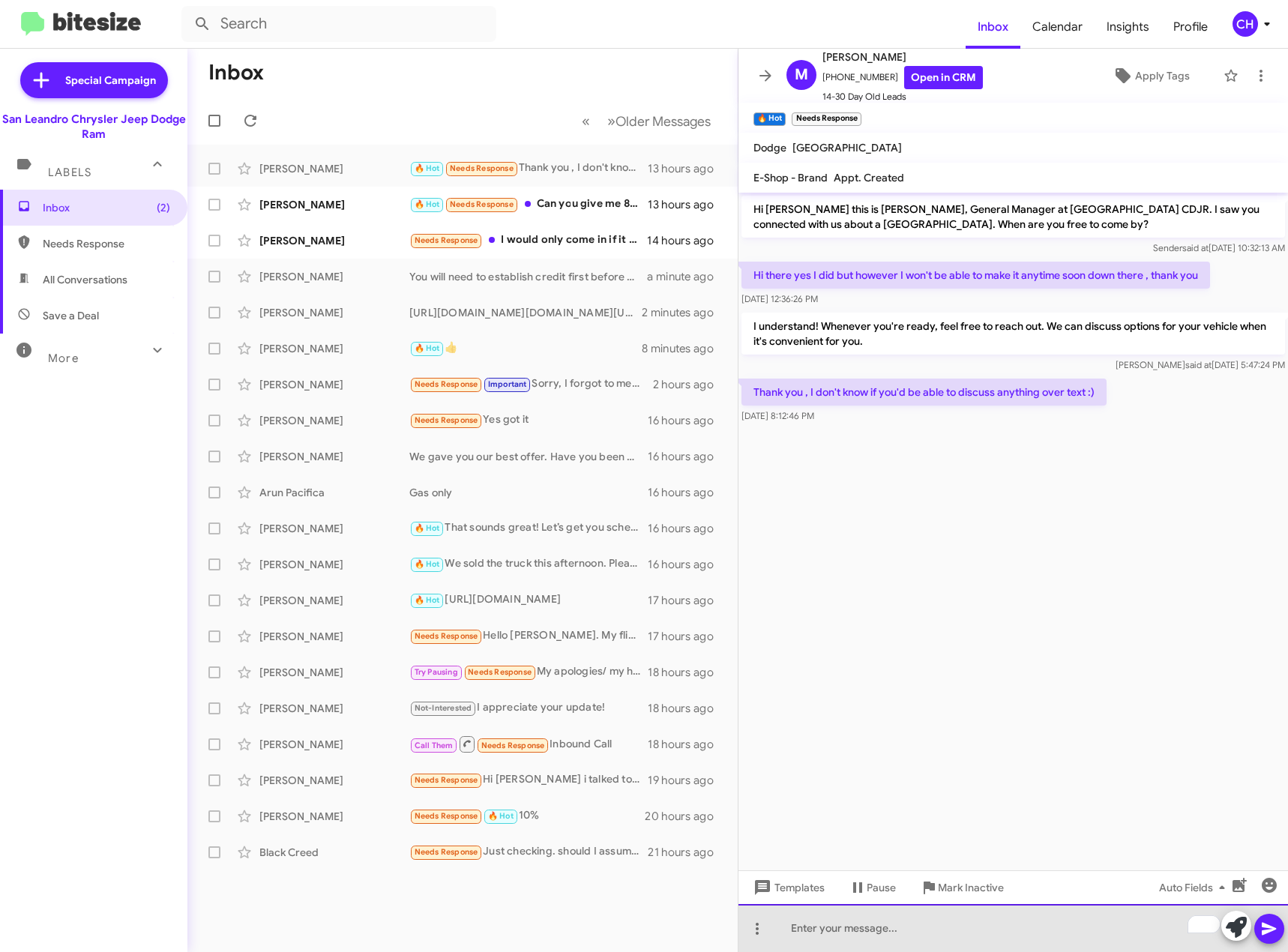
click at [912, 912] on div "To enrich screen reader interactions, please activate Accessibility in Grammarl…" at bounding box center [1014, 928] width 550 height 48
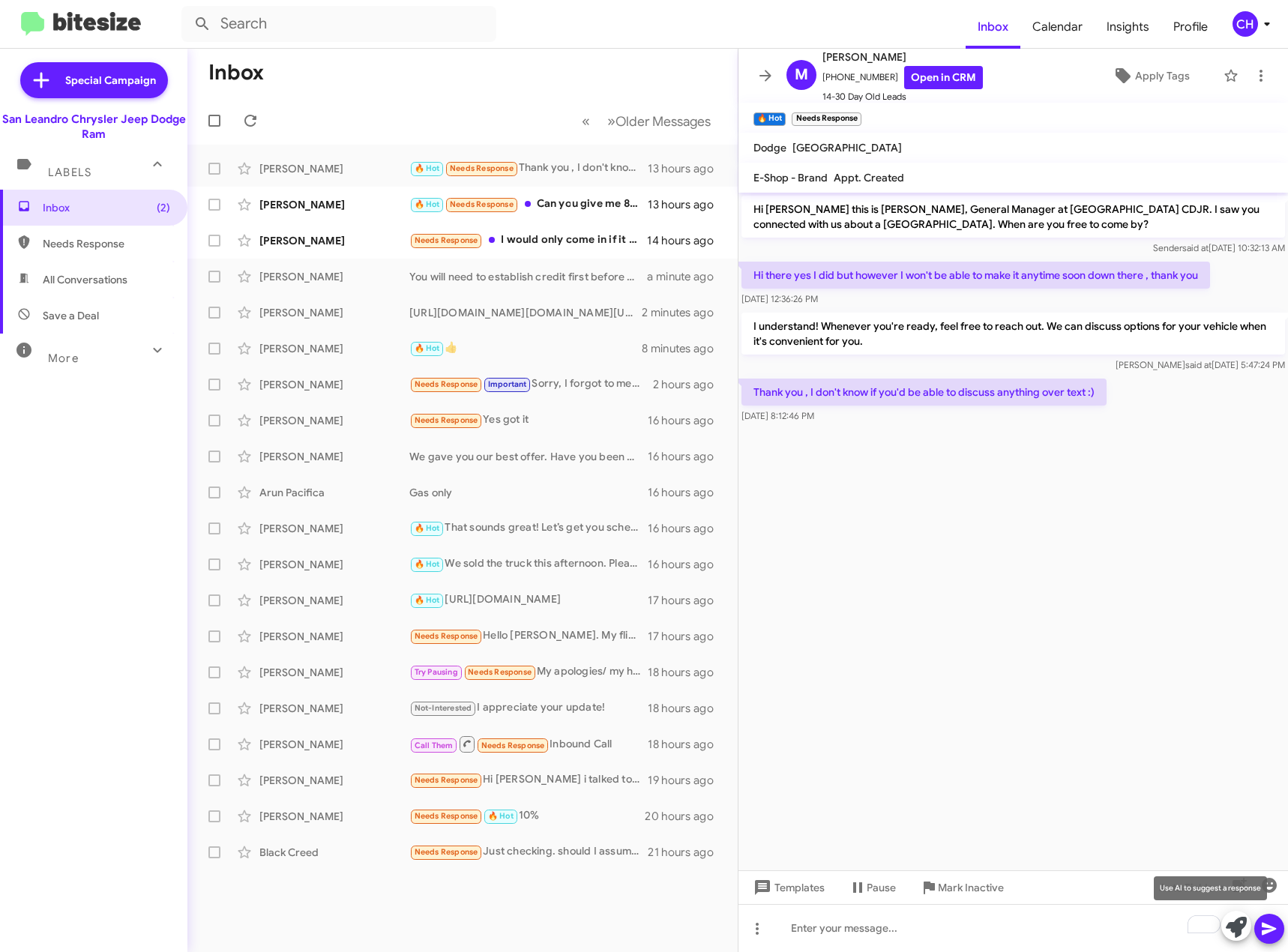
click at [1245, 930] on icon at bounding box center [1237, 928] width 21 height 21
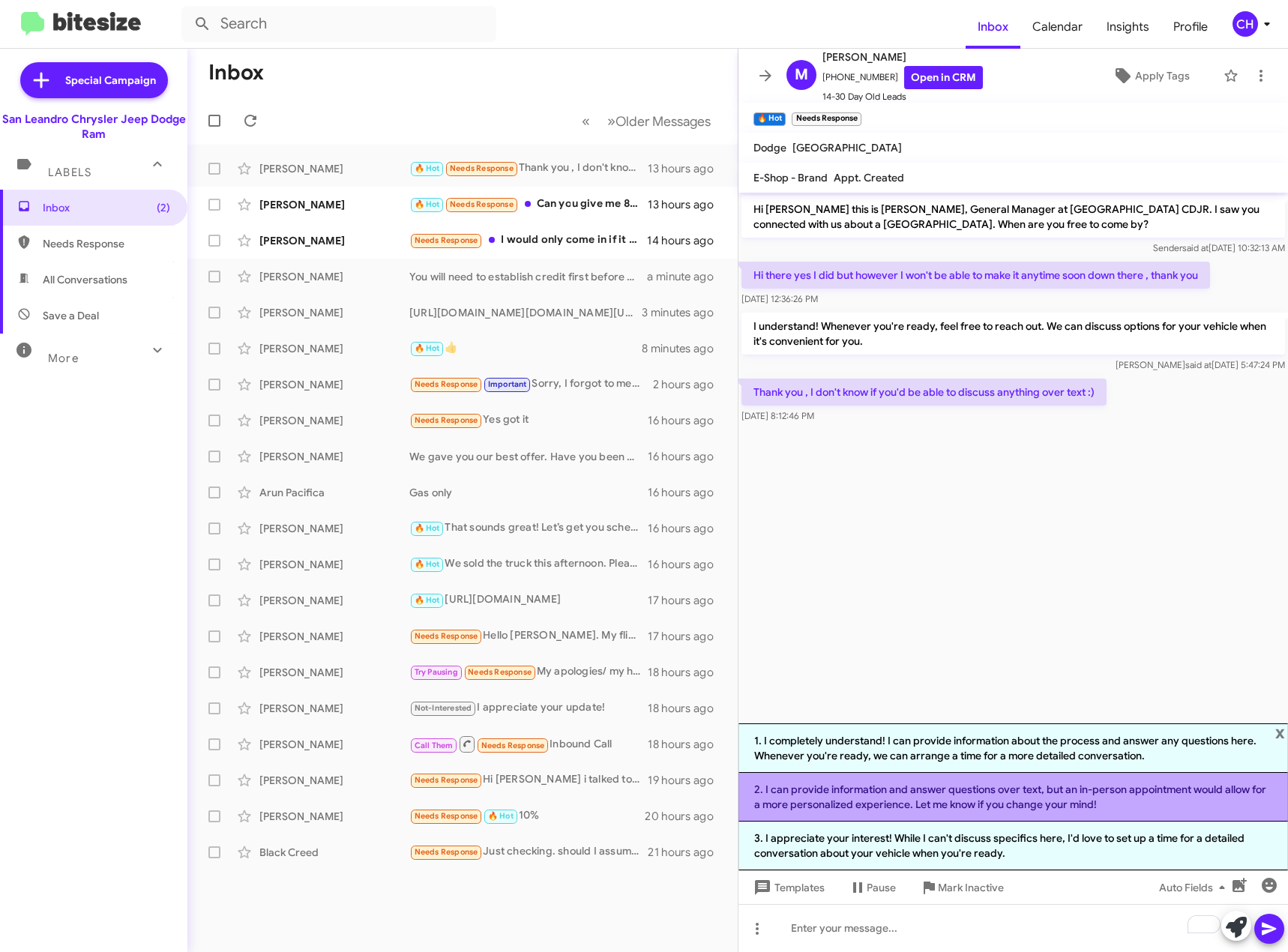
click at [1192, 799] on li "2. I can provide information and answer questions over text, but an in-person a…" at bounding box center [1014, 797] width 550 height 49
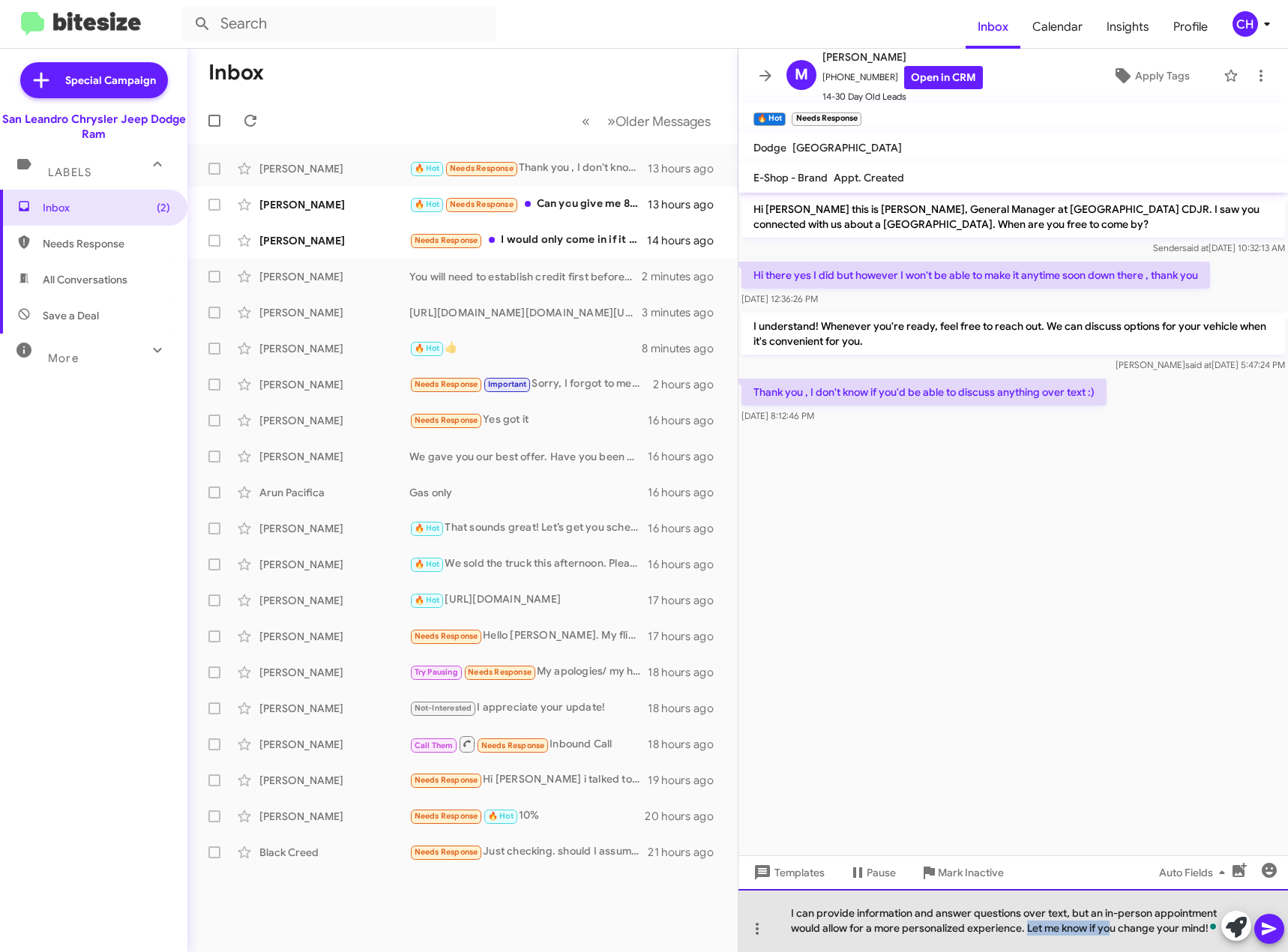
drag, startPoint x: 1027, startPoint y: 934, endPoint x: 1110, endPoint y: 934, distance: 83.0
click at [1110, 934] on div "I can provide information and answer questions over text, but an in-person appo…" at bounding box center [1014, 920] width 550 height 63
drag, startPoint x: 1217, startPoint y: 938, endPoint x: 1033, endPoint y: 937, distance: 184.0
click at [1033, 937] on div "I can provide information and answer questions over text, but an in-person appo…" at bounding box center [1014, 920] width 550 height 63
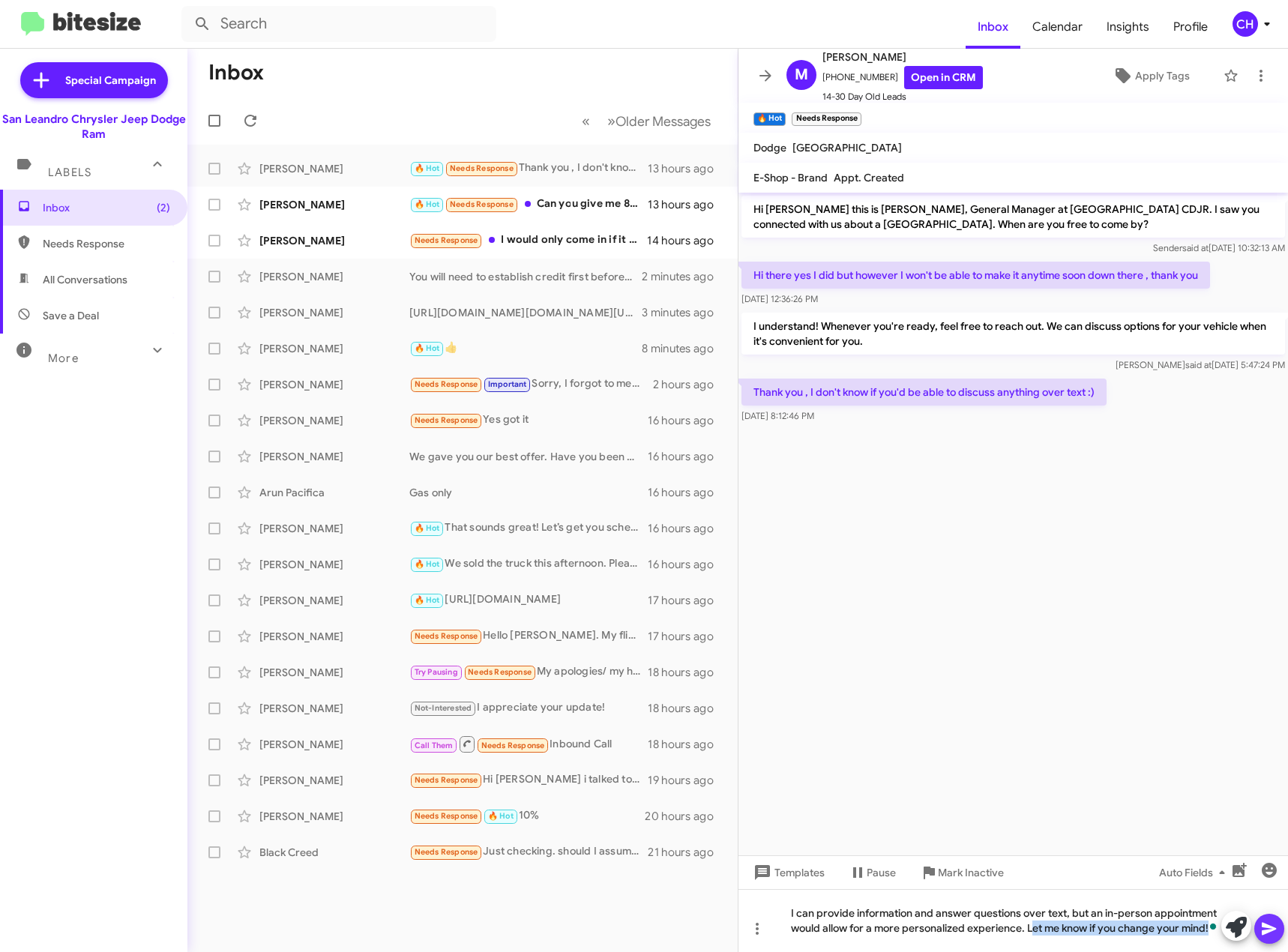
click at [1265, 928] on icon at bounding box center [1269, 929] width 14 height 13
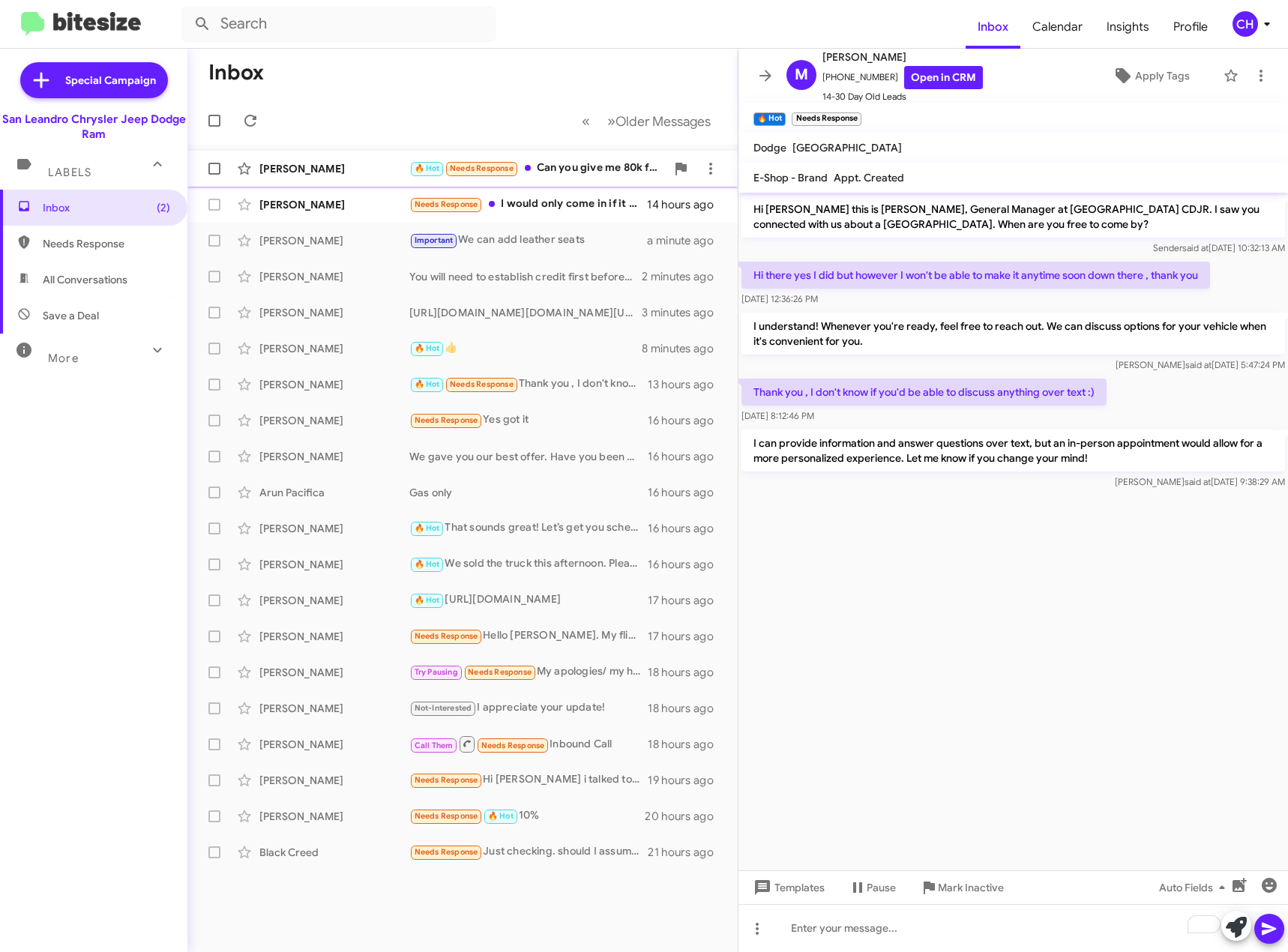
click at [591, 163] on div "🔥 Hot Needs Response Can you give me 80k for my truck I come and discuss with y…" at bounding box center [537, 169] width 257 height 17
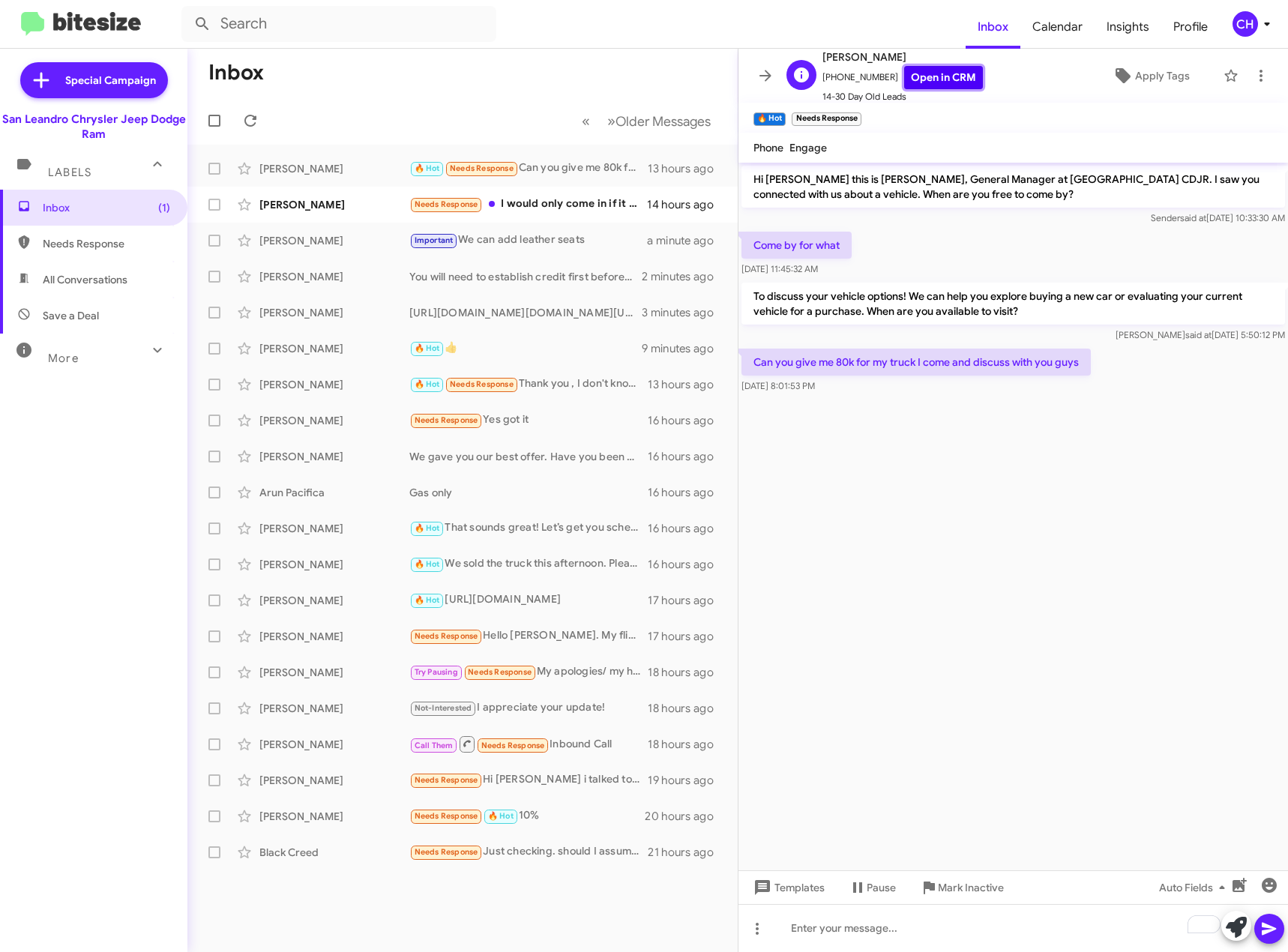
click at [930, 66] on link "Open in CRM" at bounding box center [944, 77] width 79 height 23
click at [958, 921] on div "To enrich screen reader interactions, please activate Accessibility in Grammarl…" at bounding box center [1014, 928] width 550 height 48
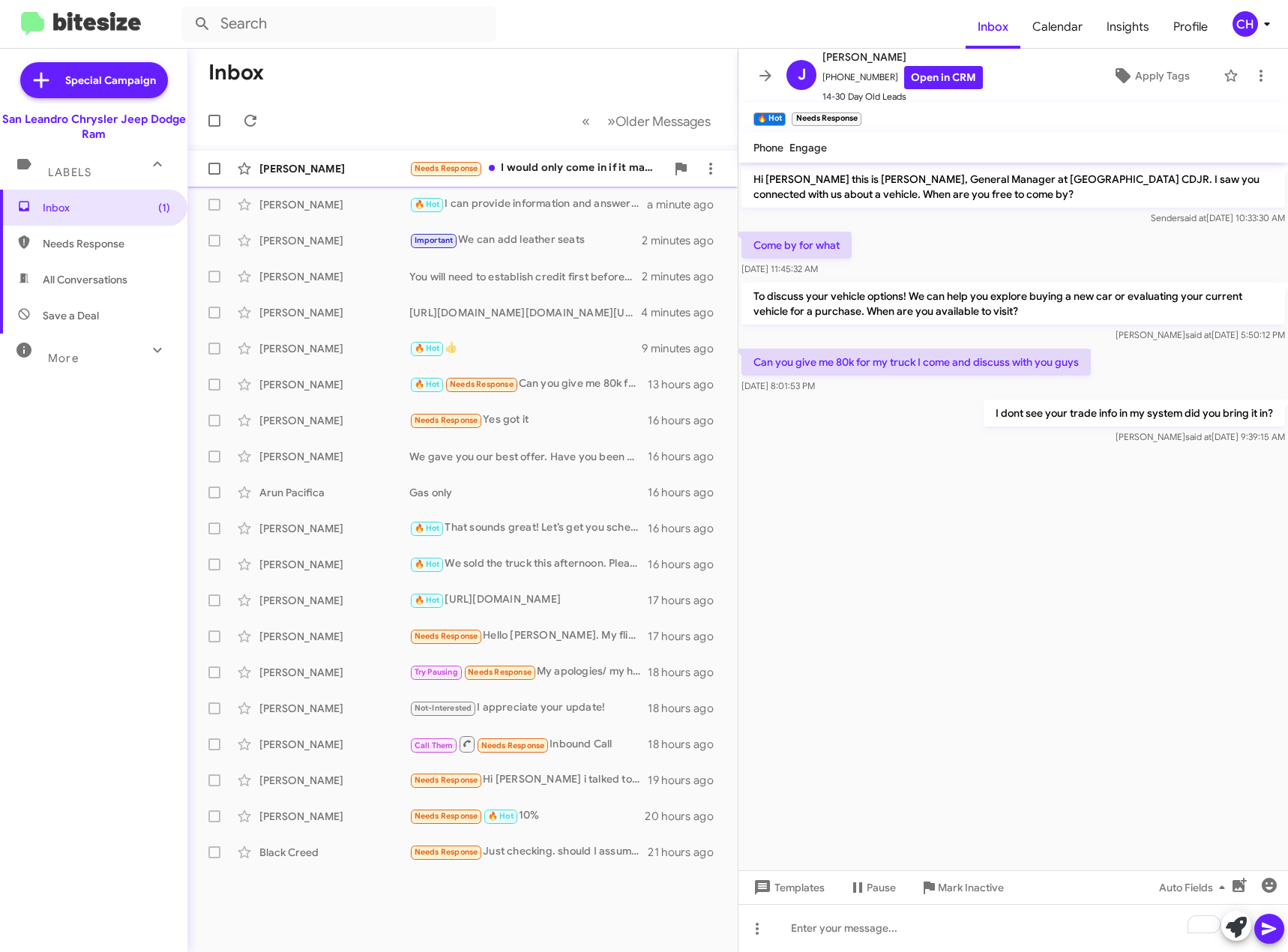
click at [581, 166] on div "Needs Response I would only come in if it made sense from a deal perspective --…" at bounding box center [537, 169] width 257 height 17
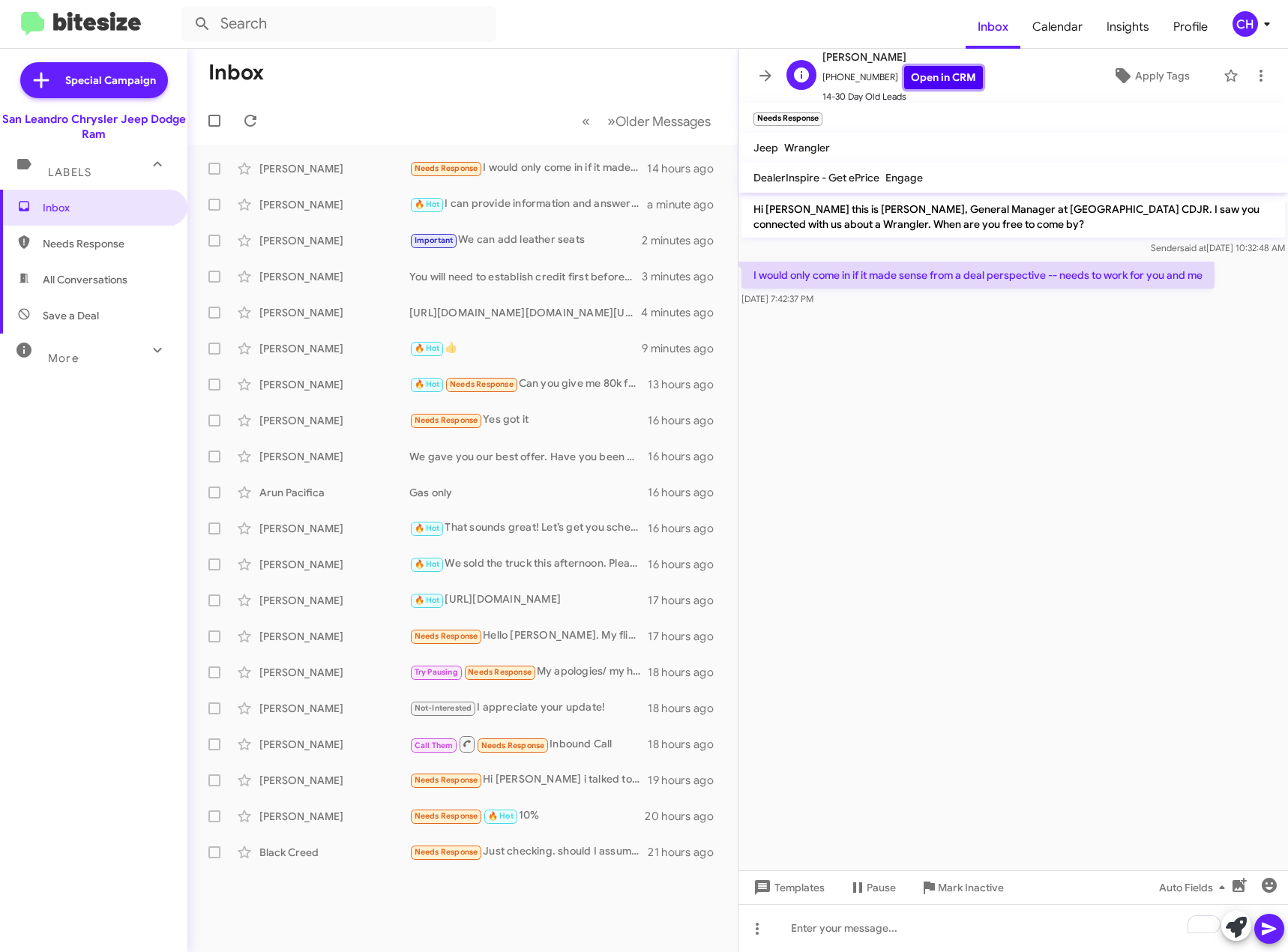
click at [934, 69] on link "Open in CRM" at bounding box center [944, 77] width 79 height 23
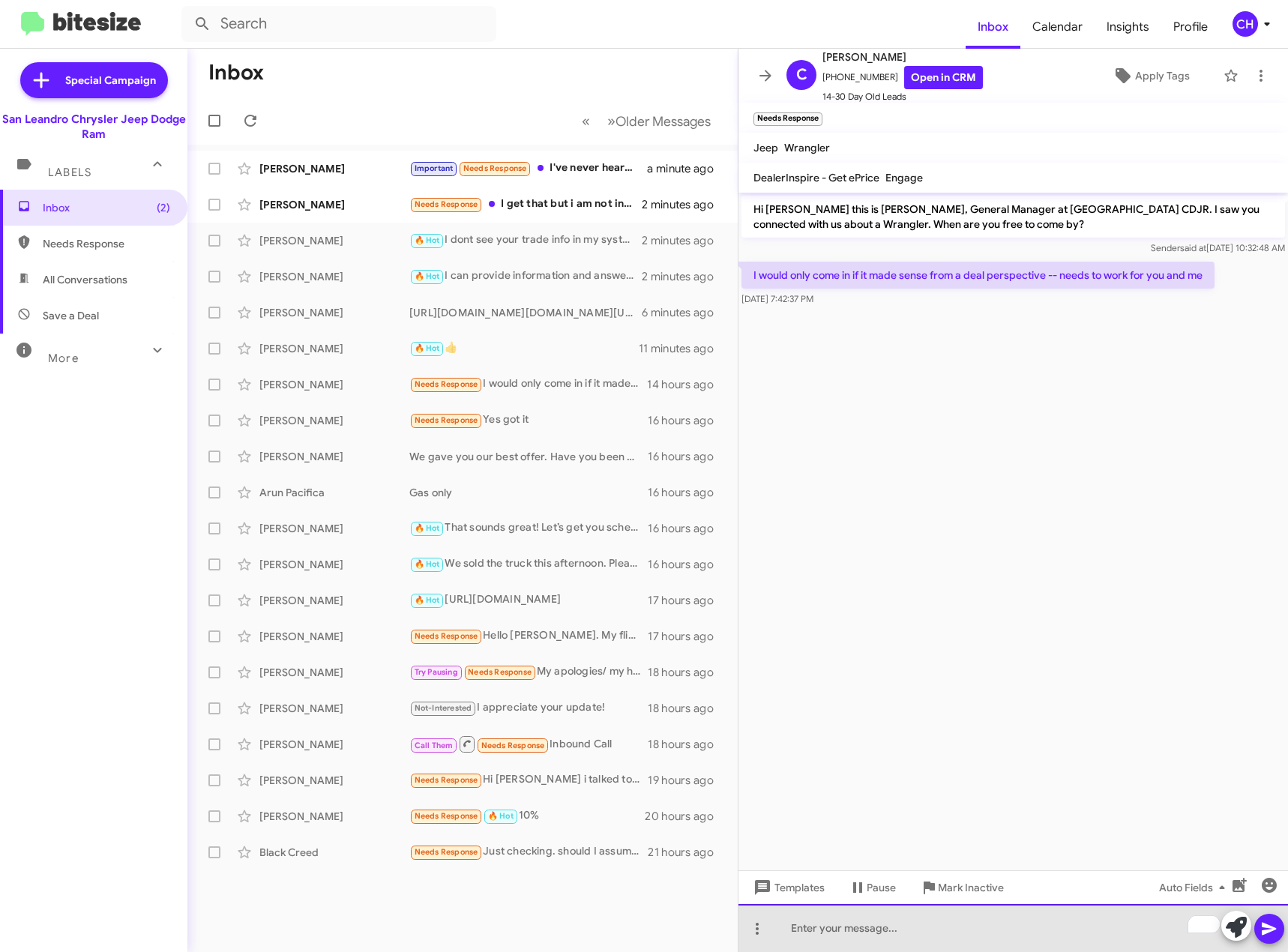
click at [871, 925] on div "To enrich screen reader interactions, please activate Accessibility in Grammarl…" at bounding box center [1014, 928] width 550 height 48
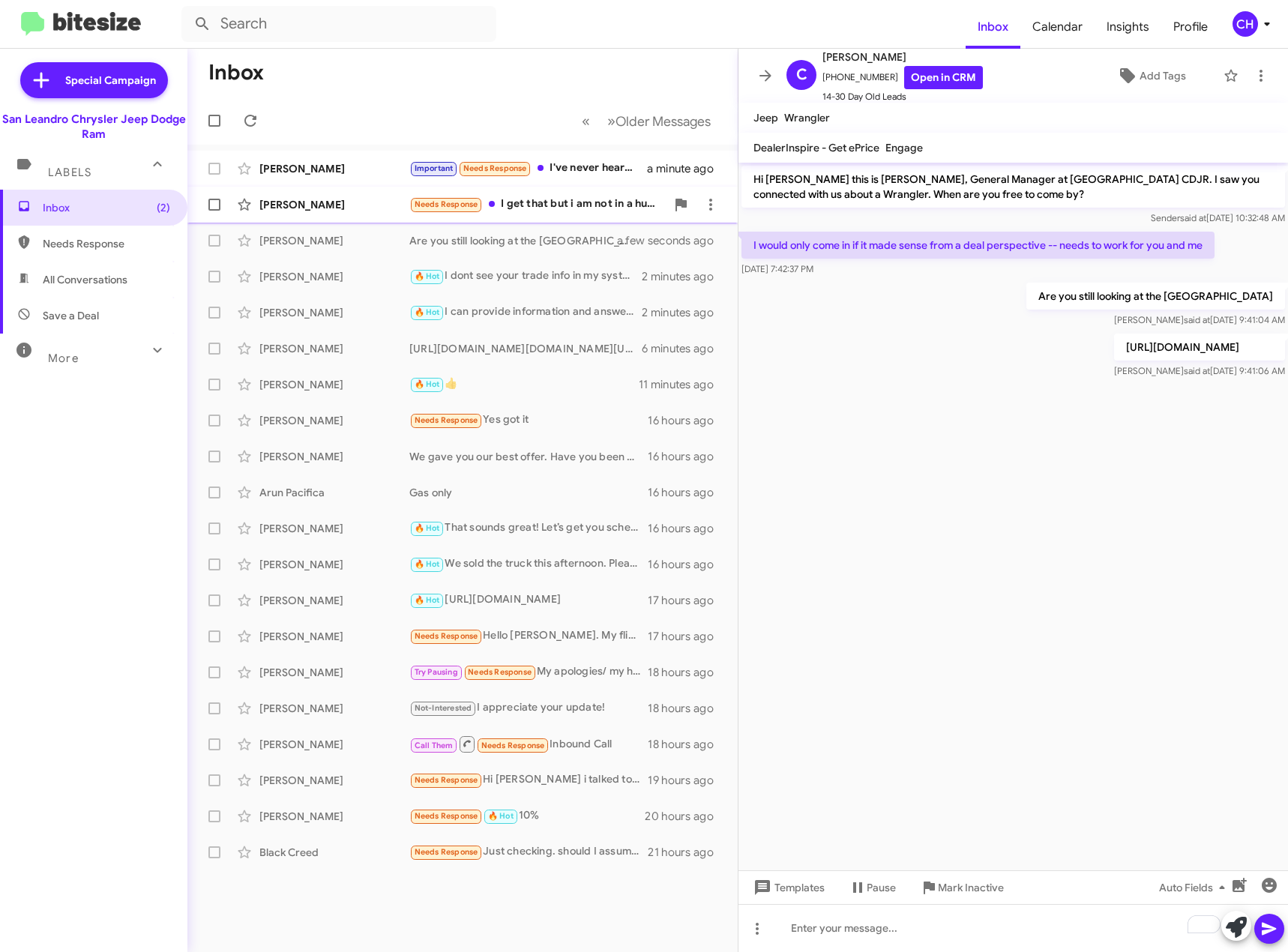
click at [569, 204] on div "Needs Response I get that but i am not in a hurry to buy so i think i will wait…" at bounding box center [537, 204] width 257 height 17
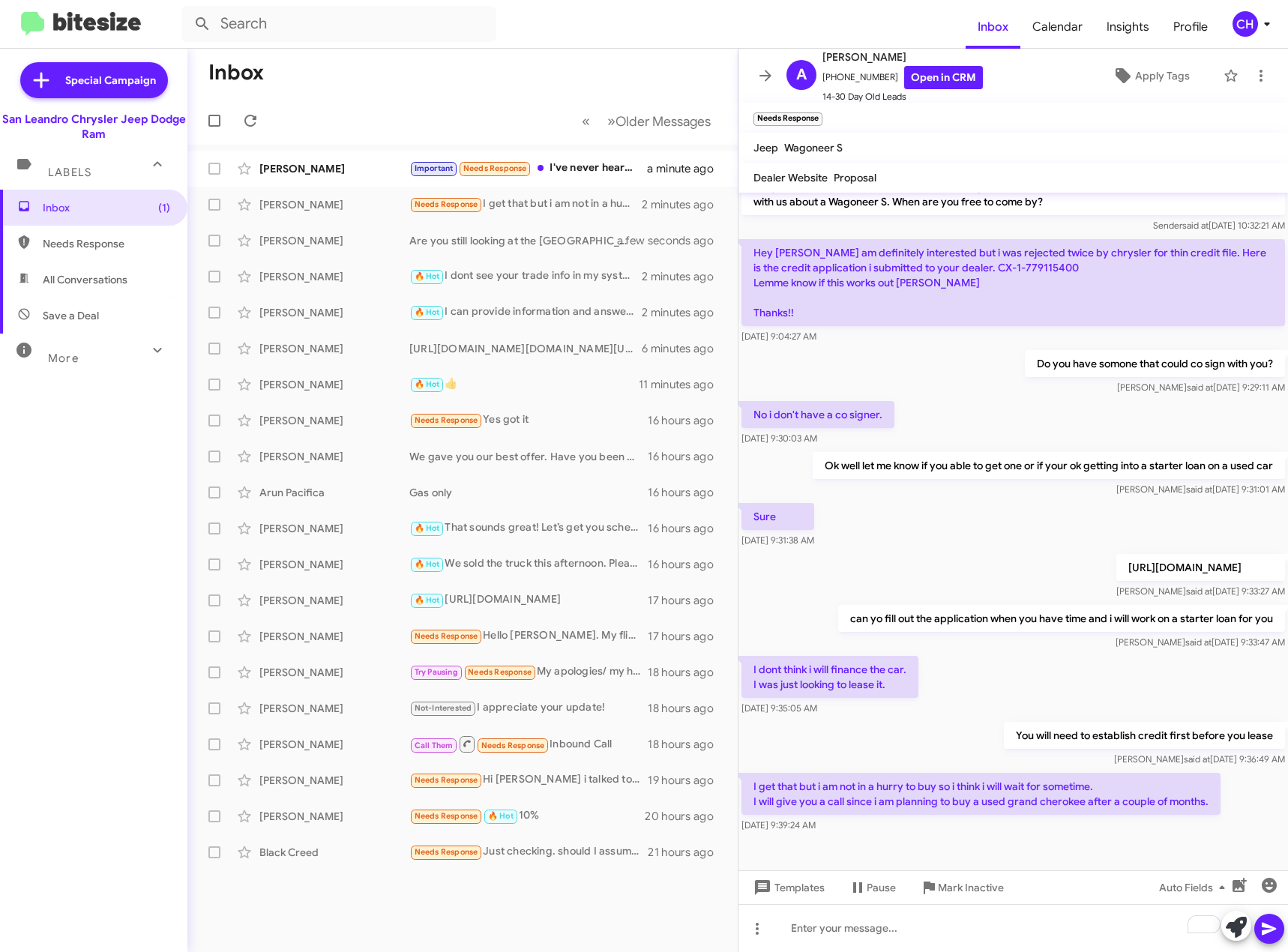
scroll to position [29, 0]
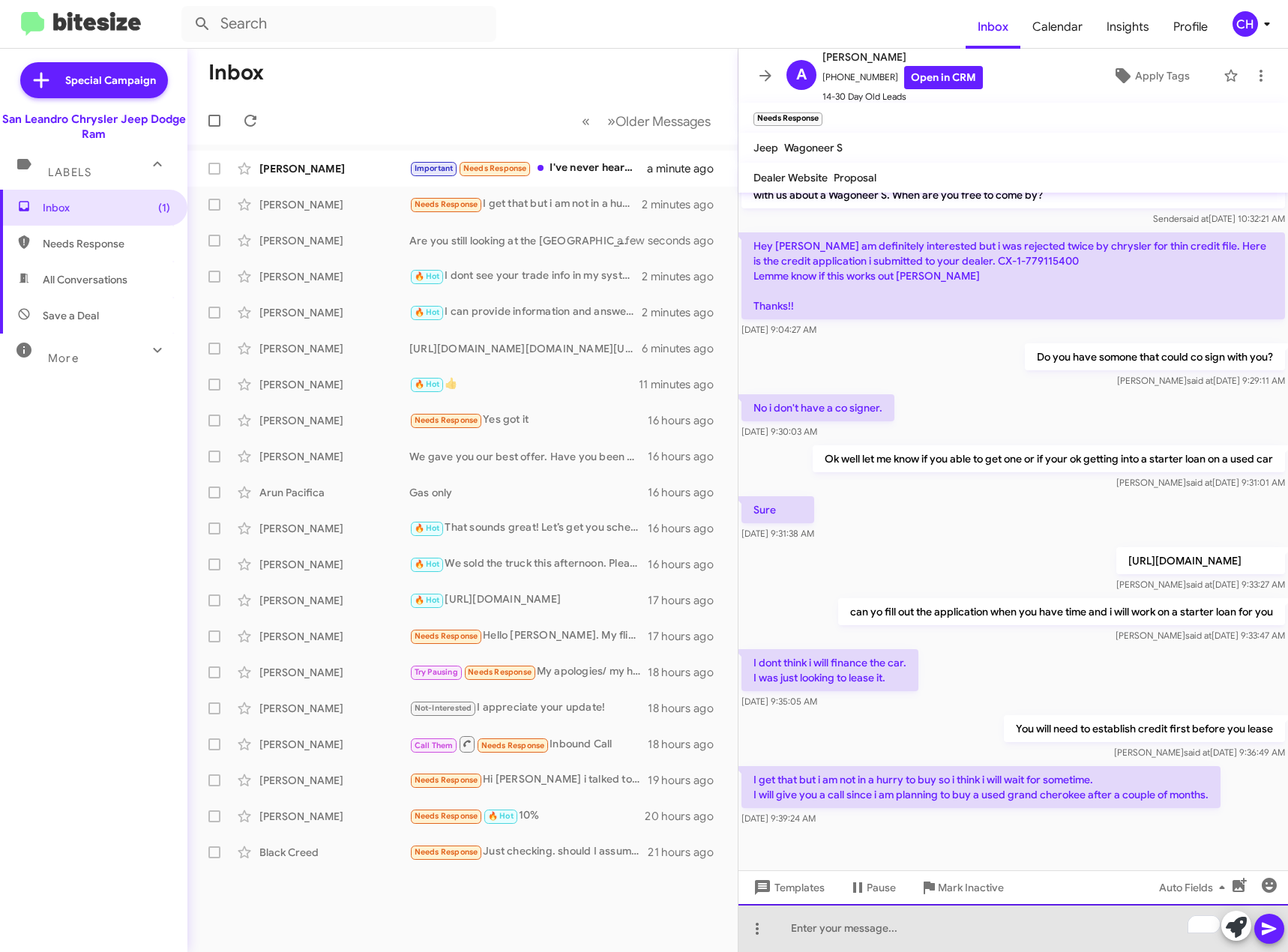
click at [1028, 933] on div "To enrich screen reader interactions, please activate Accessibility in Grammarl…" at bounding box center [1014, 928] width 550 height 48
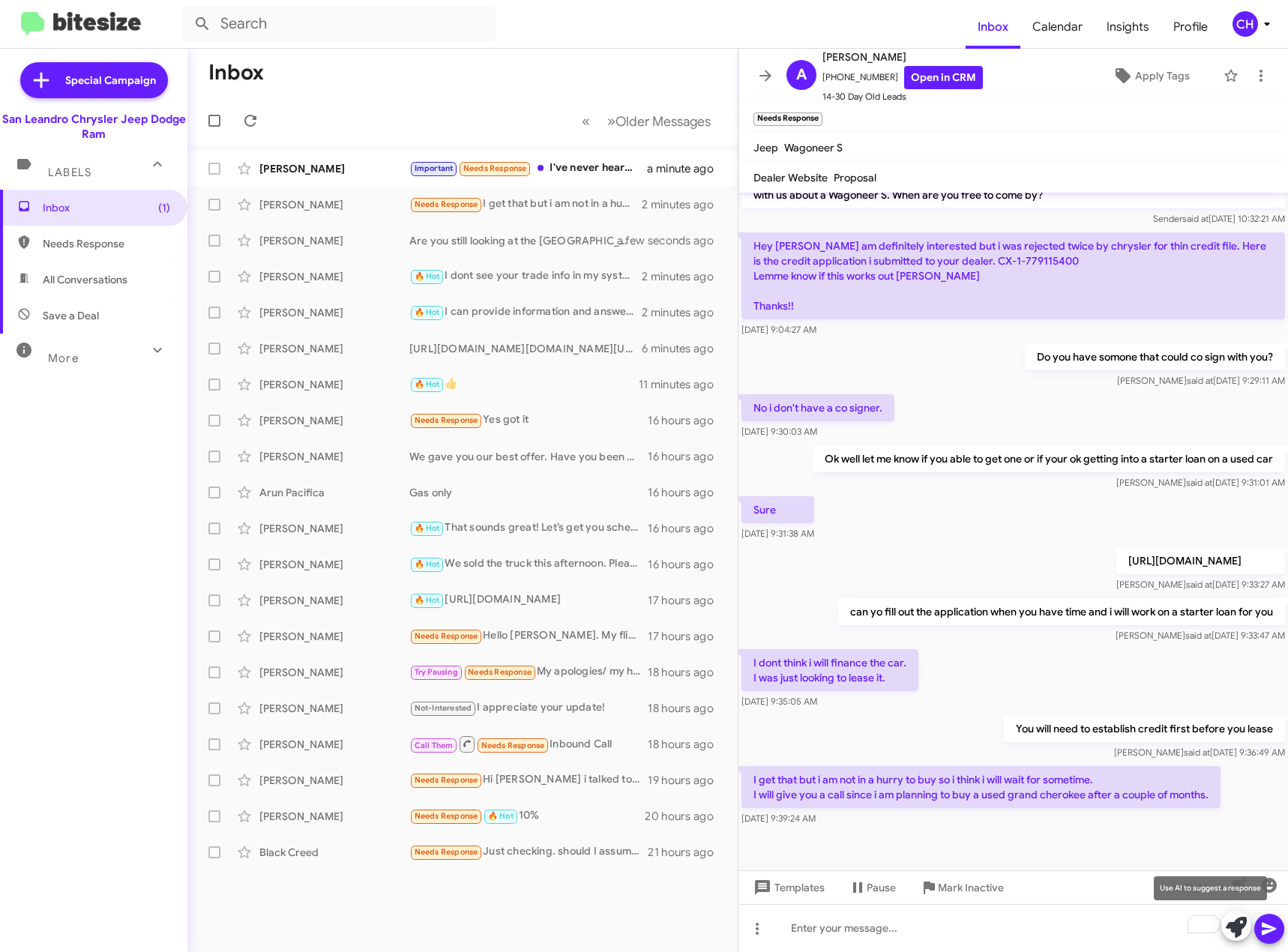
click at [1237, 925] on icon at bounding box center [1237, 928] width 21 height 21
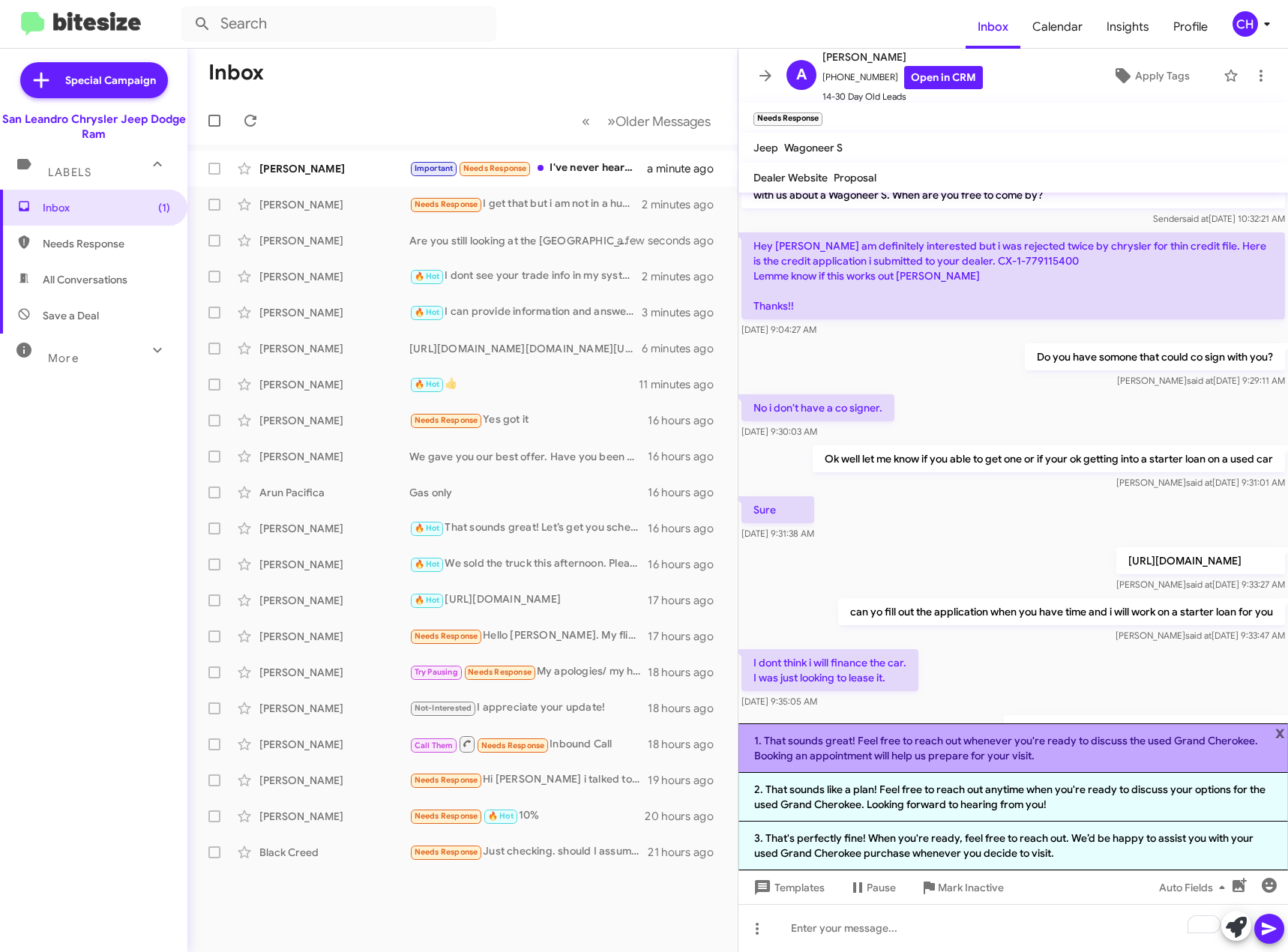
click at [971, 748] on li "1. That sounds great! Feel free to reach out whenever you're ready to discuss t…" at bounding box center [1014, 748] width 550 height 49
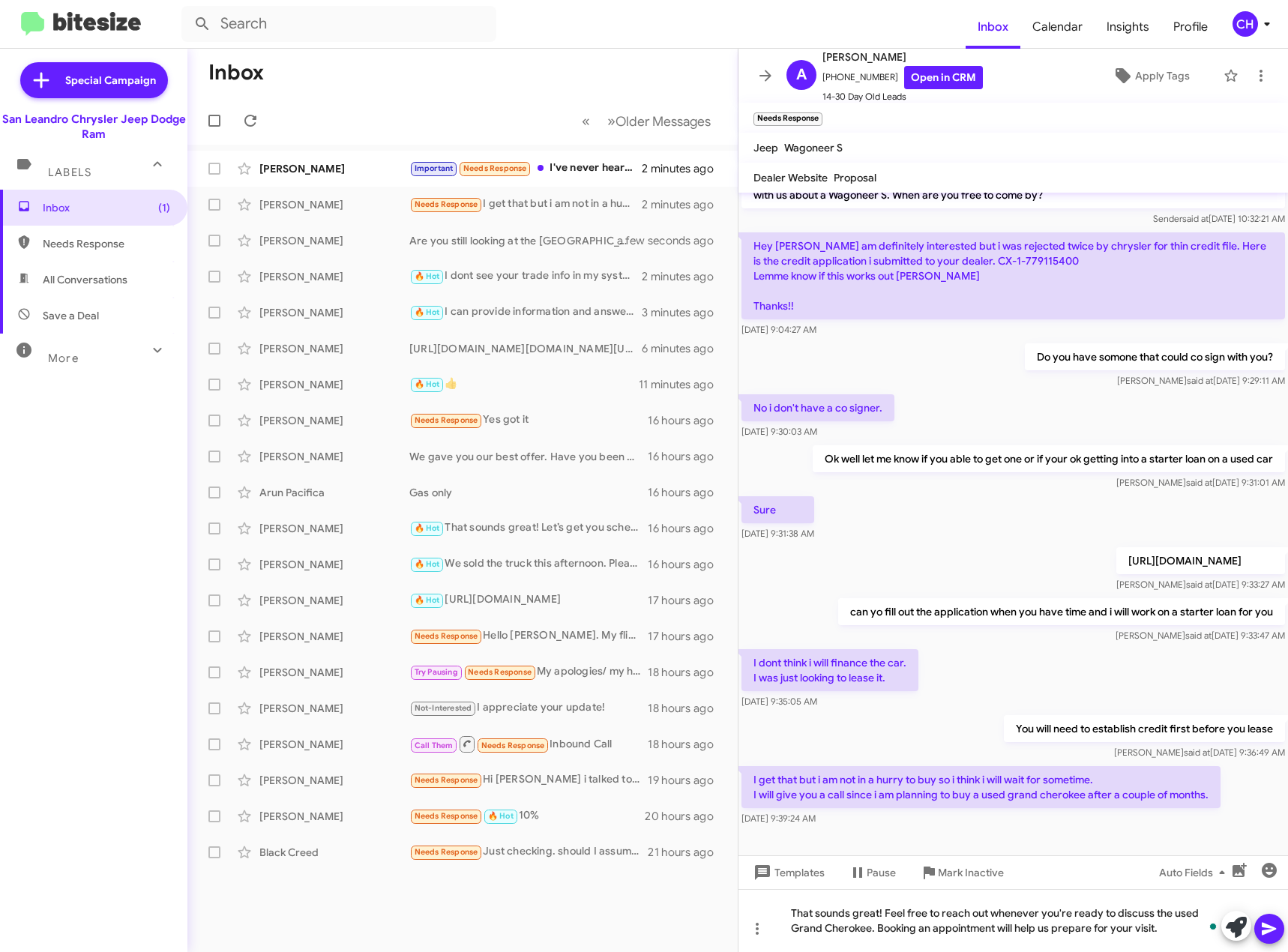
click at [1274, 930] on icon at bounding box center [1269, 929] width 14 height 13
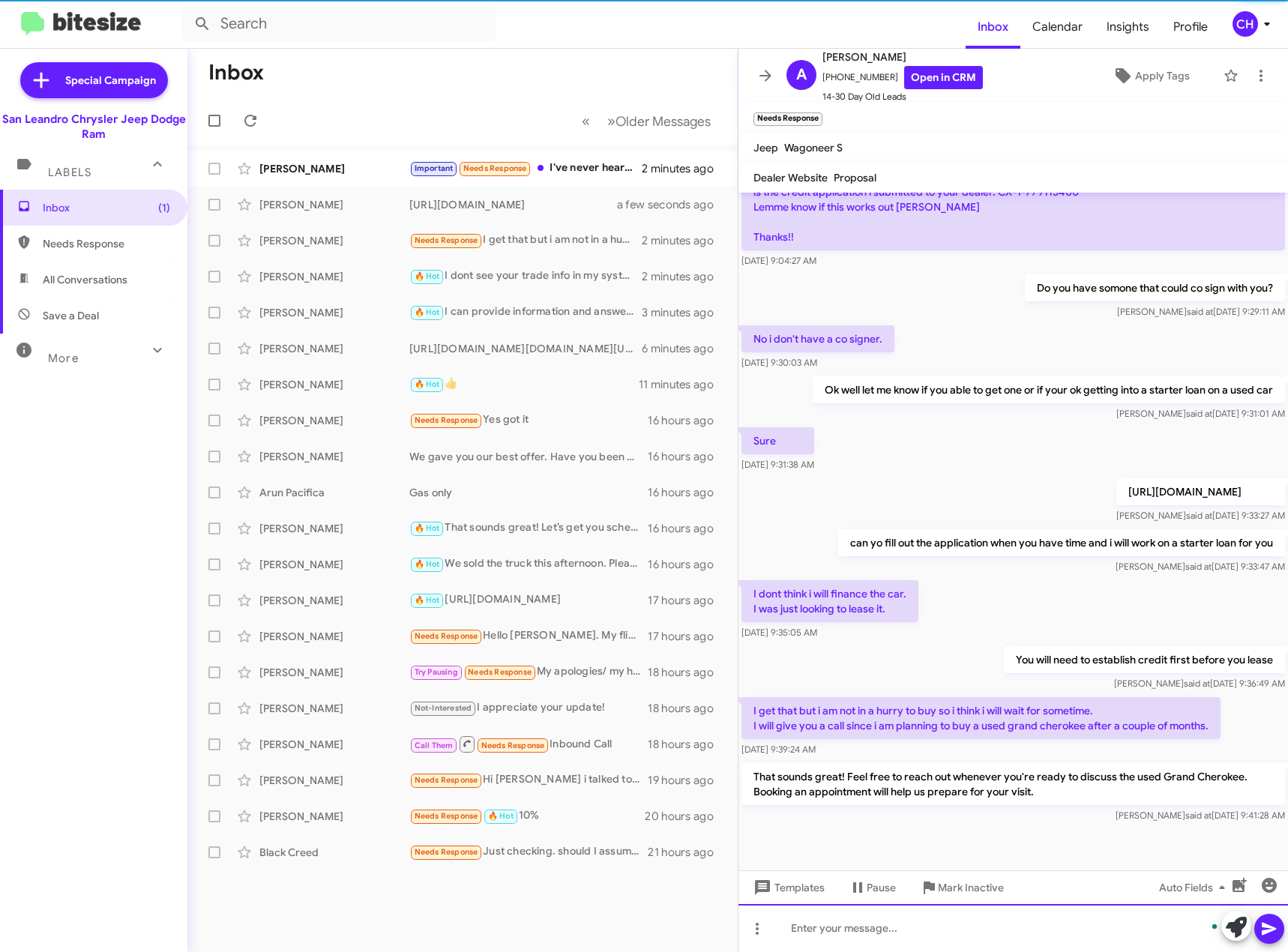
scroll to position [99, 0]
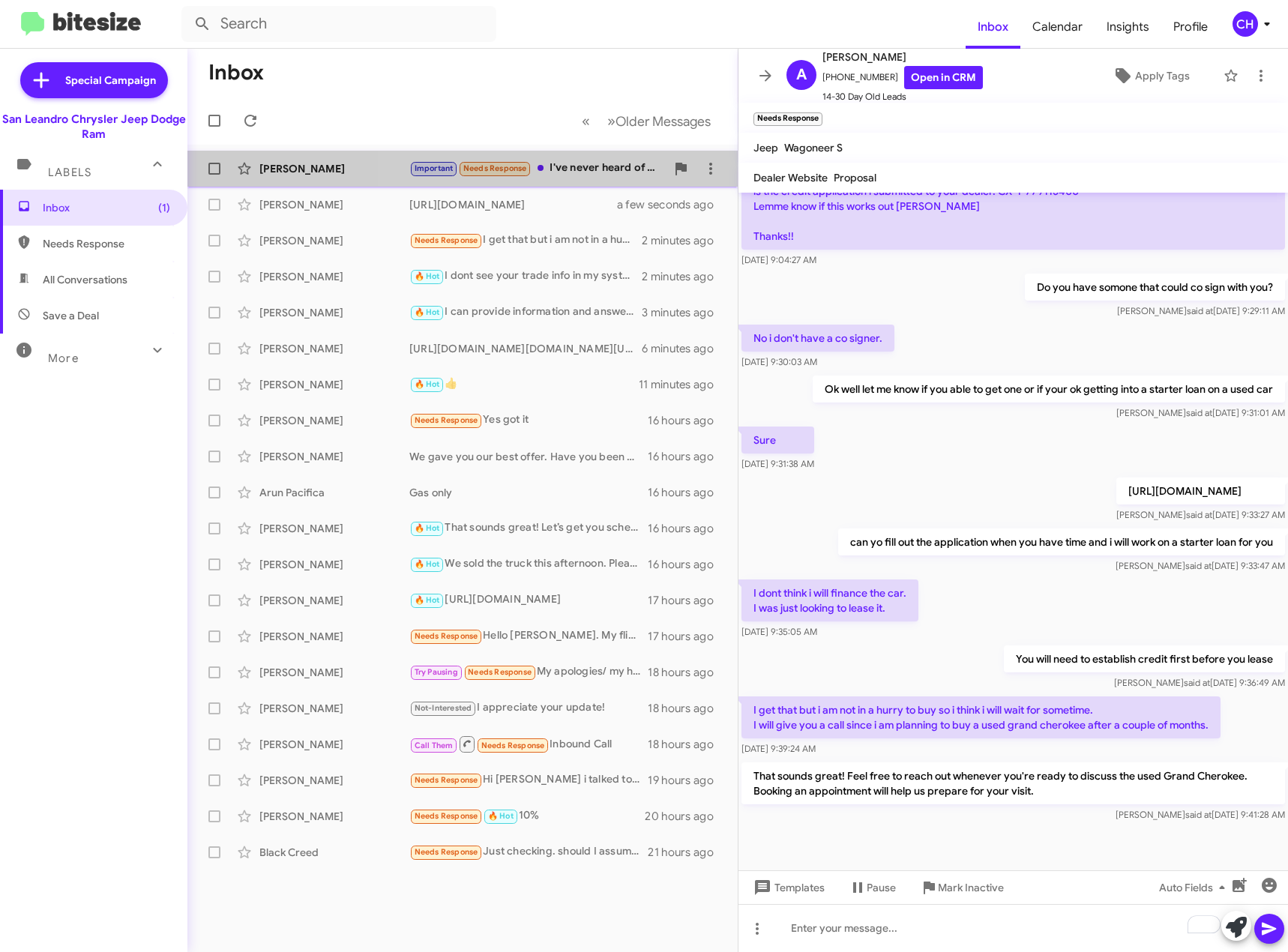
click at [564, 164] on div "Important Needs Response I've never heard of that. What's that entail and cost?" at bounding box center [537, 169] width 257 height 17
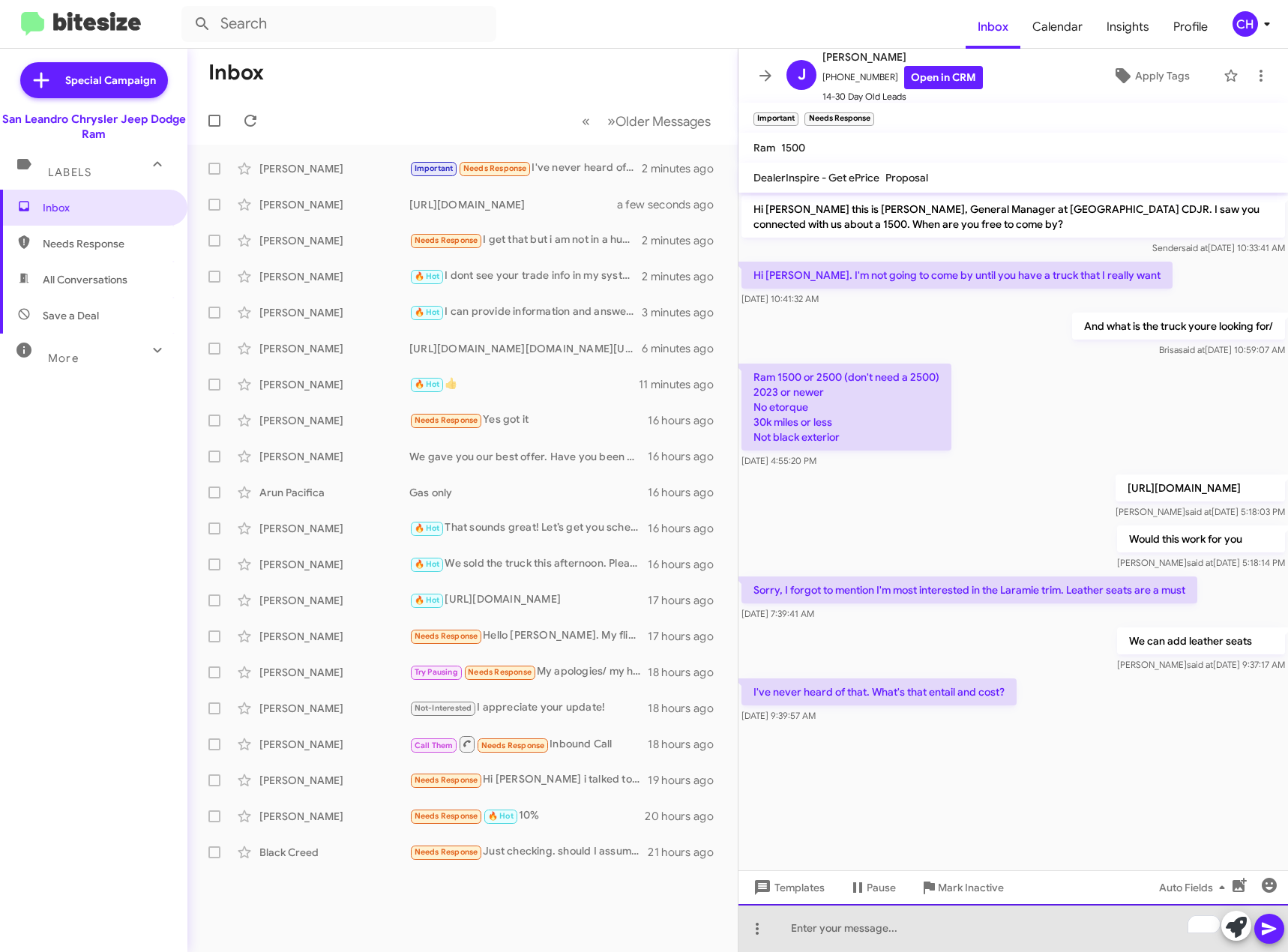
click at [919, 923] on div "To enrich screen reader interactions, please activate Accessibility in Grammarl…" at bounding box center [1014, 928] width 550 height 48
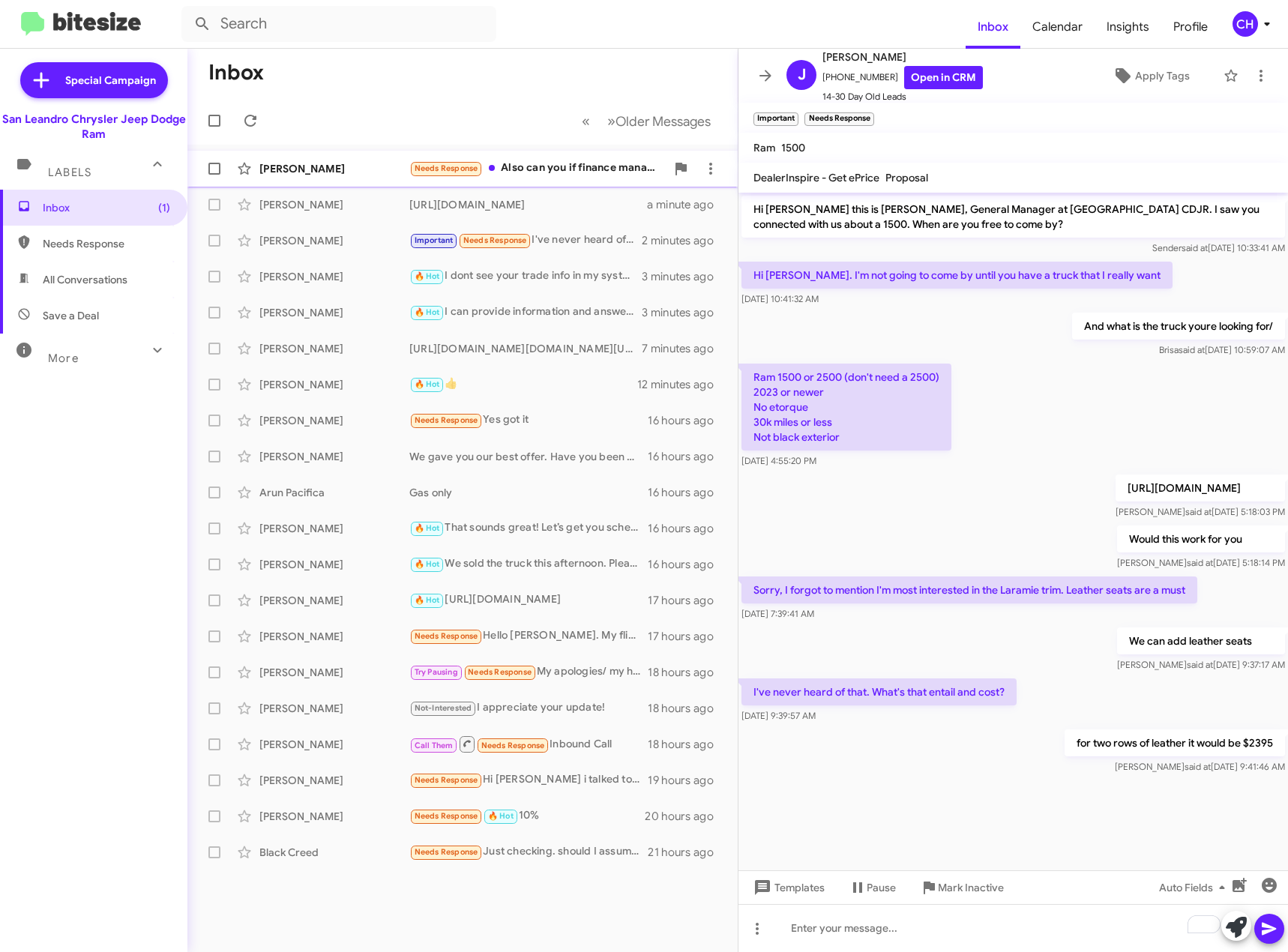
click at [513, 176] on div "Needs Response Also can you if finance manager can get a deal? Audi was able to…" at bounding box center [537, 169] width 257 height 17
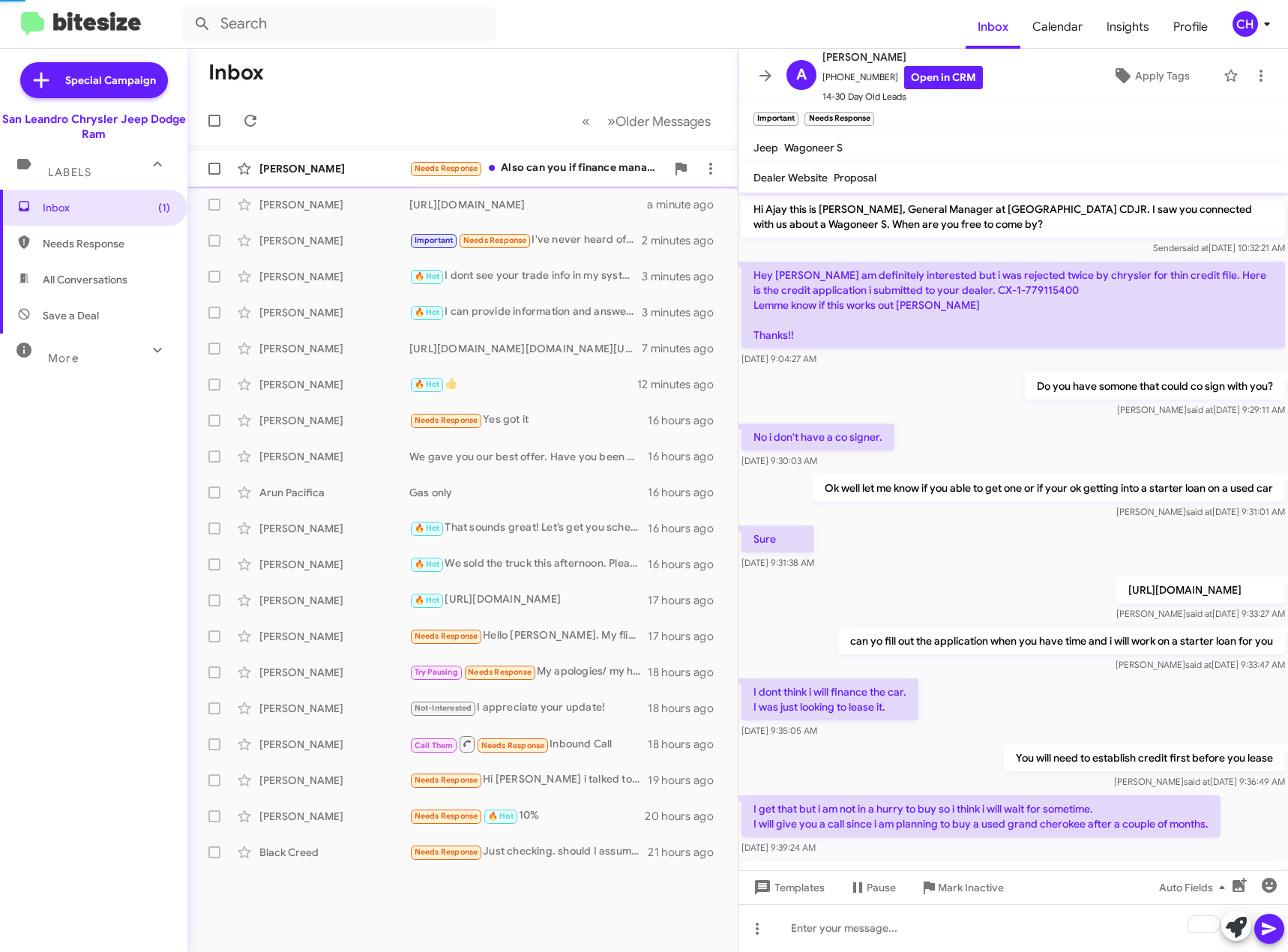
scroll to position [183, 0]
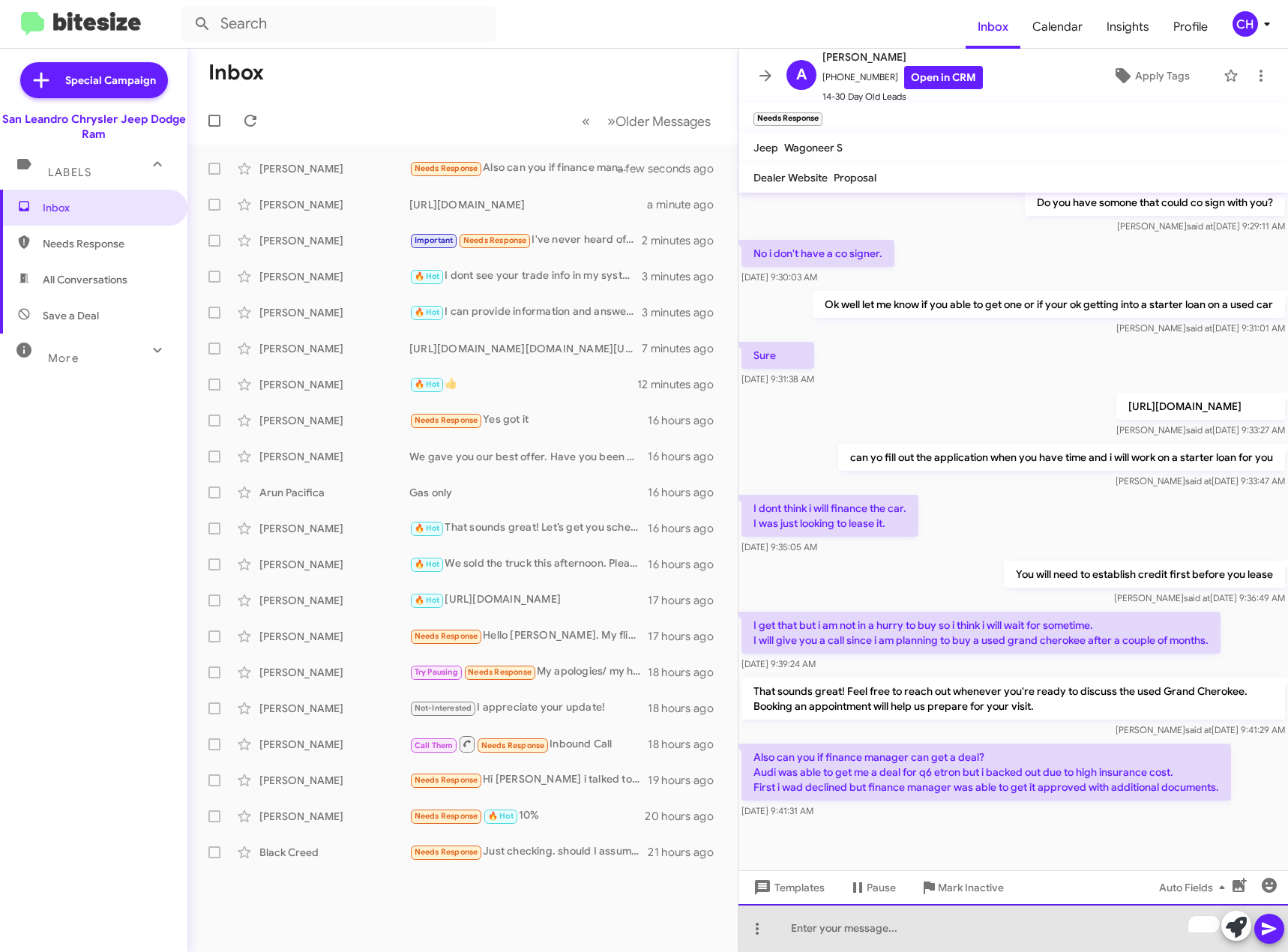
click at [1045, 912] on div "To enrich screen reader interactions, please activate Accessibility in Grammarl…" at bounding box center [1014, 928] width 550 height 48
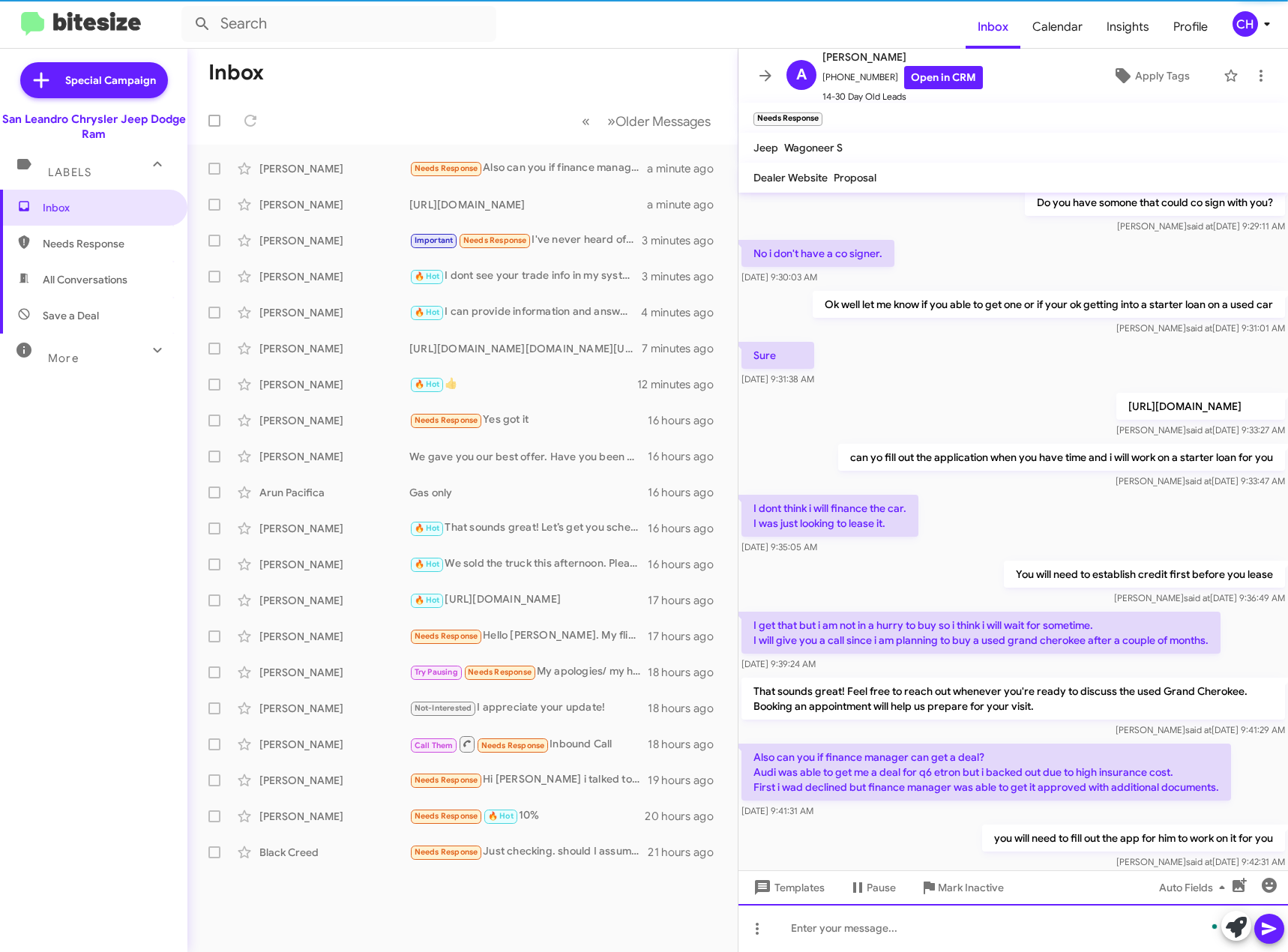
scroll to position [0, 0]
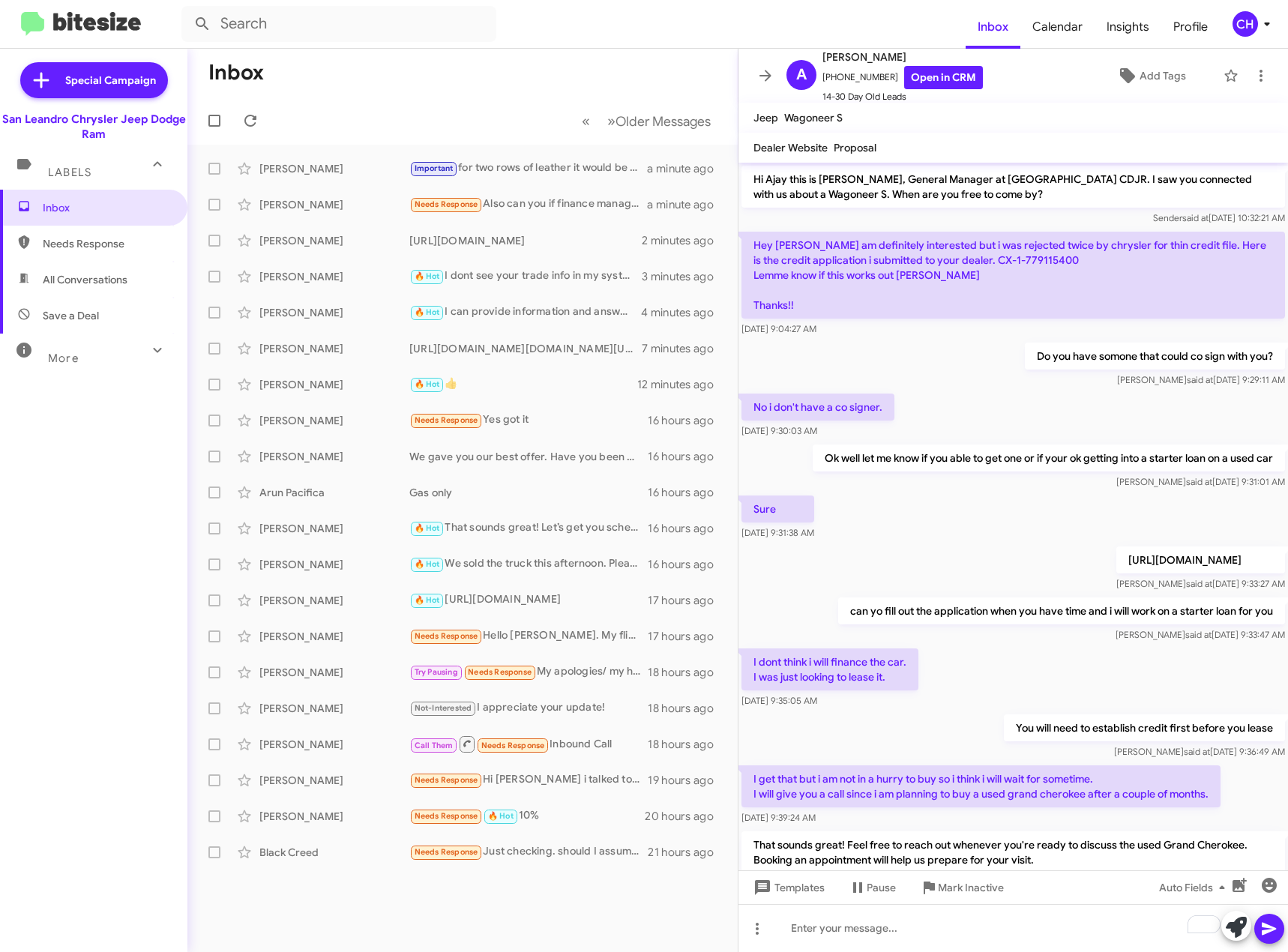
click at [109, 254] on span "Needs Response" at bounding box center [94, 243] width 187 height 36
type input "in:needs-response"
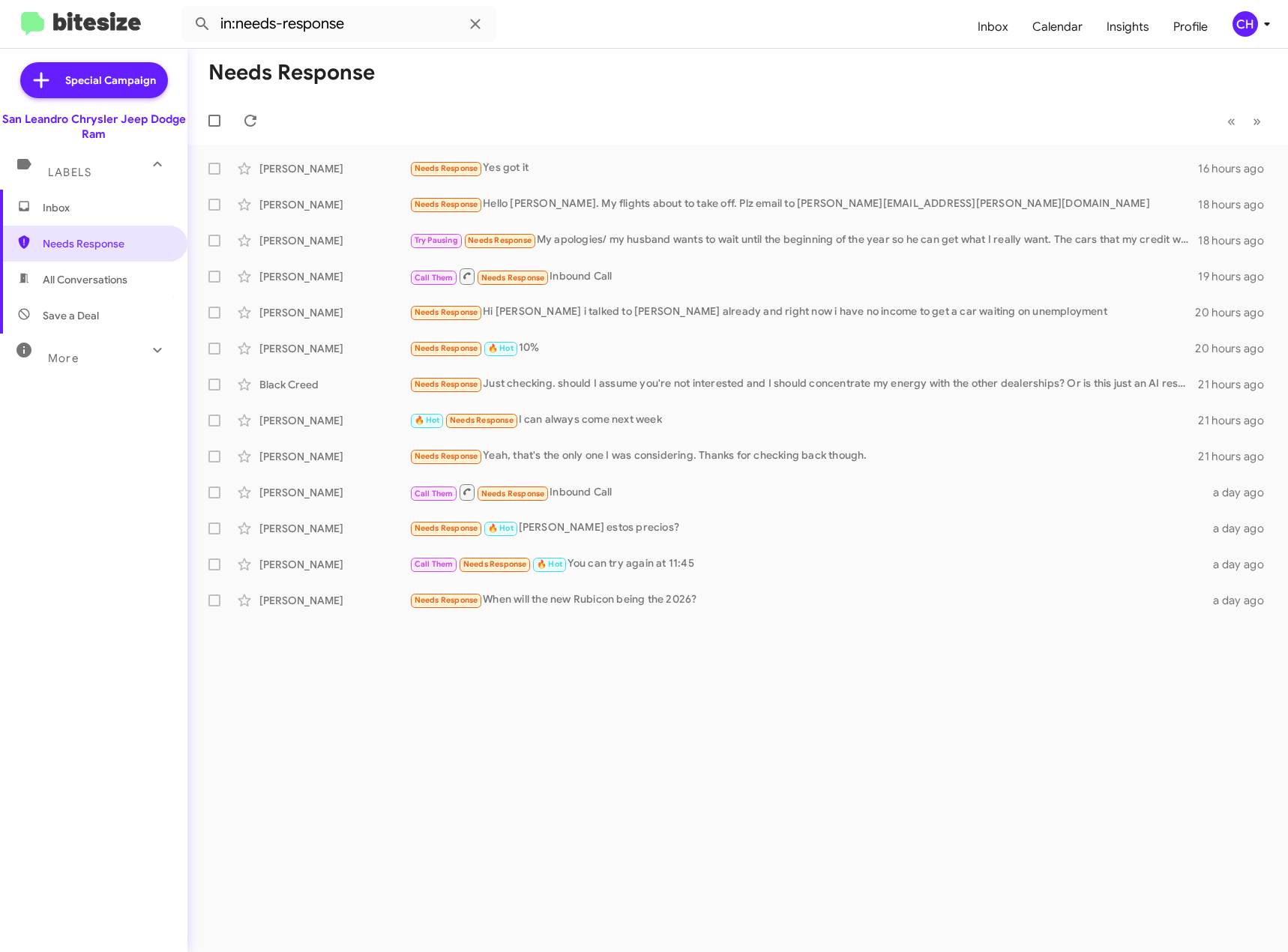
click at [99, 216] on span "Inbox" at bounding box center [94, 207] width 187 height 36
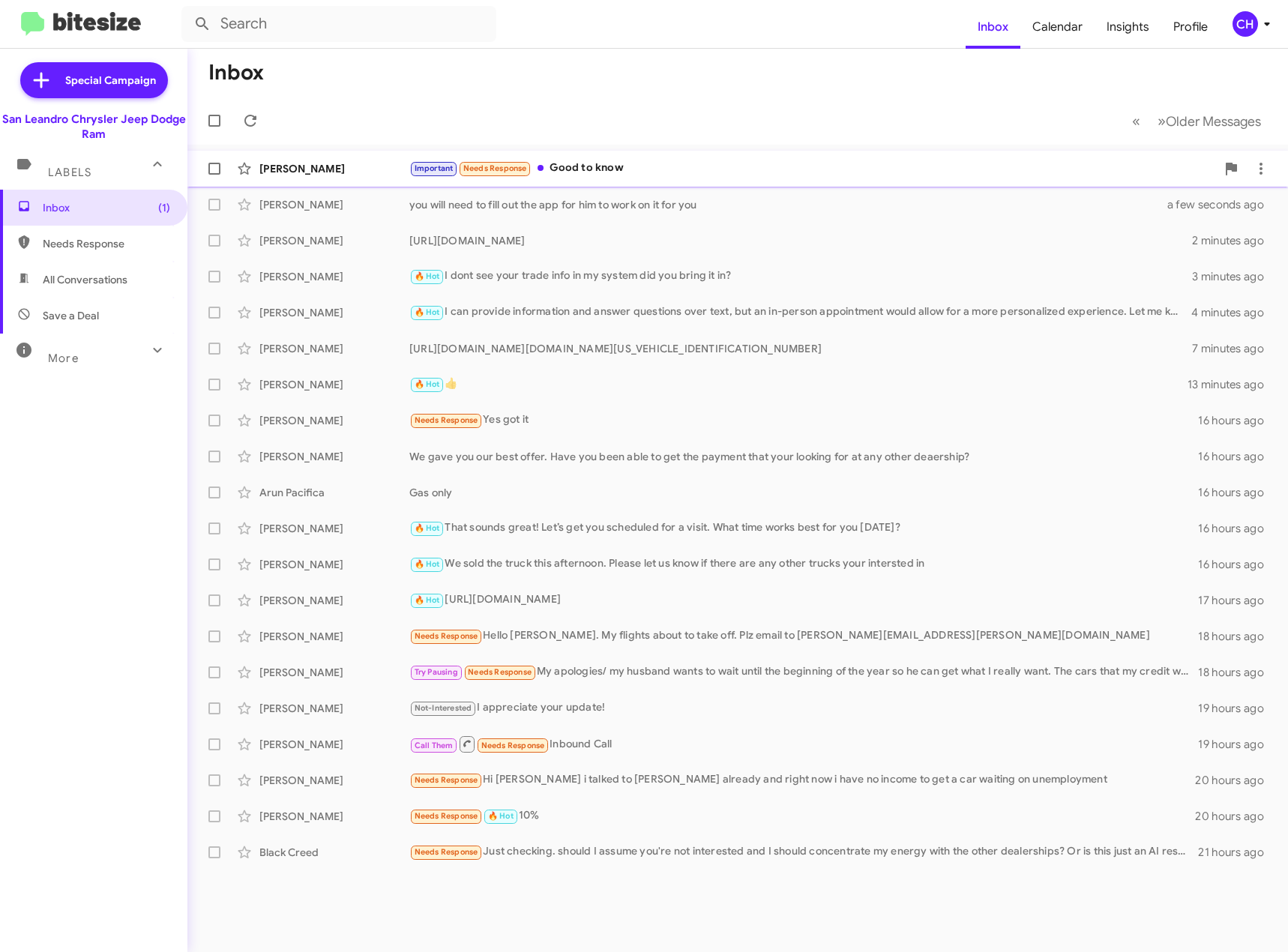
click at [843, 156] on div "[PERSON_NAME] Important Needs Response Good to know a few seconds ago" at bounding box center [738, 168] width 1077 height 30
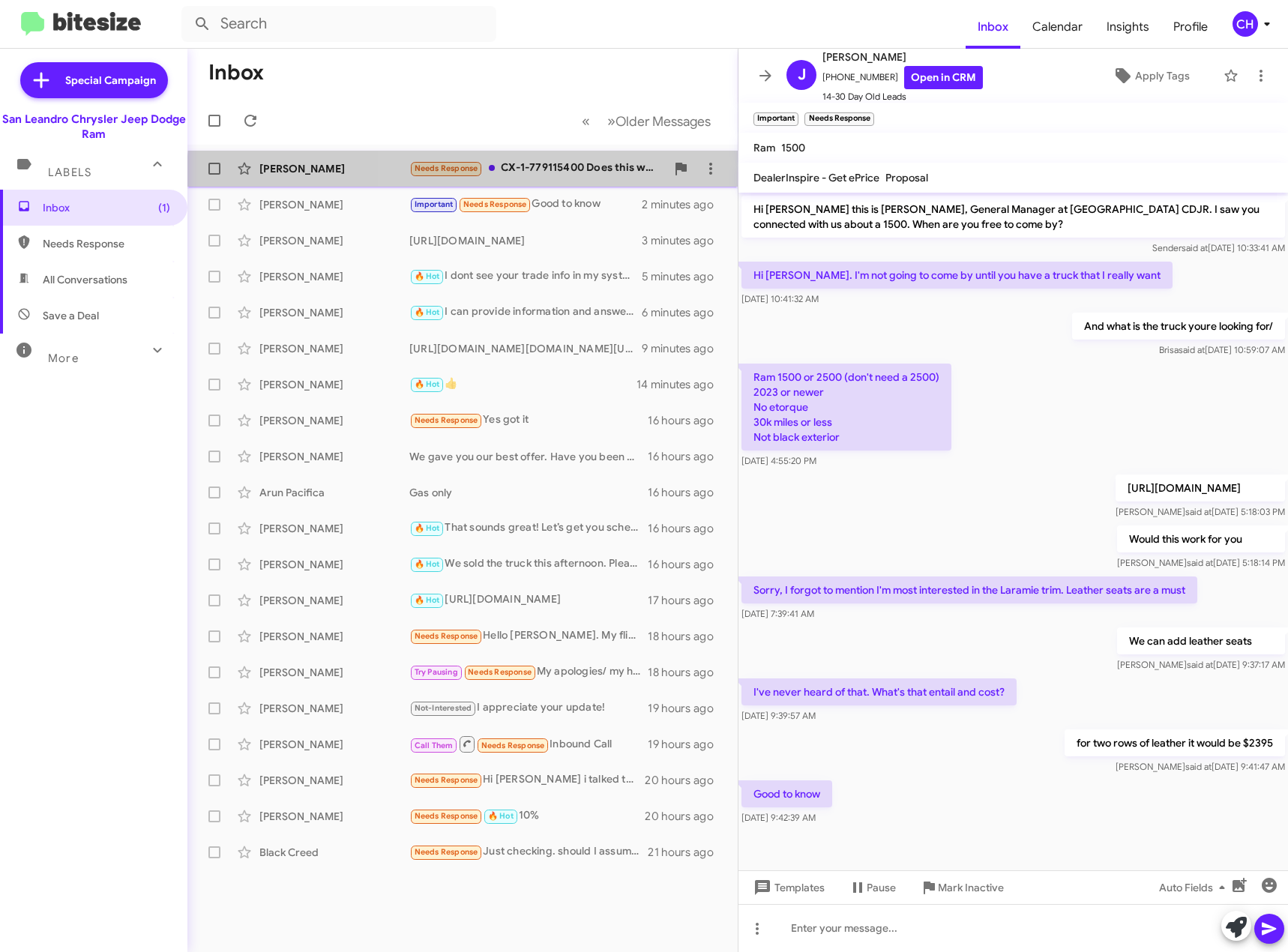
click at [588, 180] on div "[PERSON_NAME] Needs Response CX-1-779115400 Does this work or is there other on…" at bounding box center [463, 168] width 527 height 30
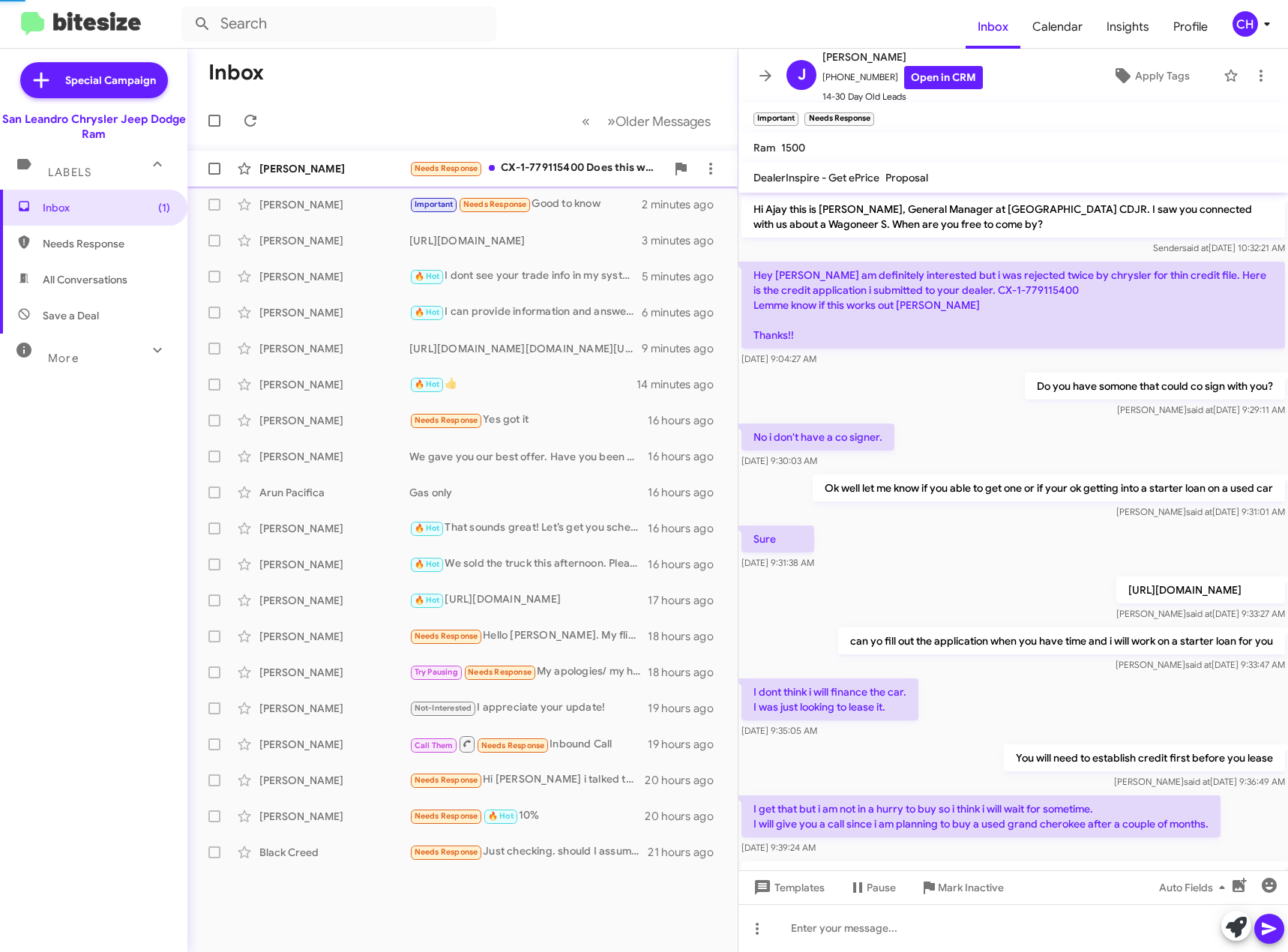
scroll to position [308, 0]
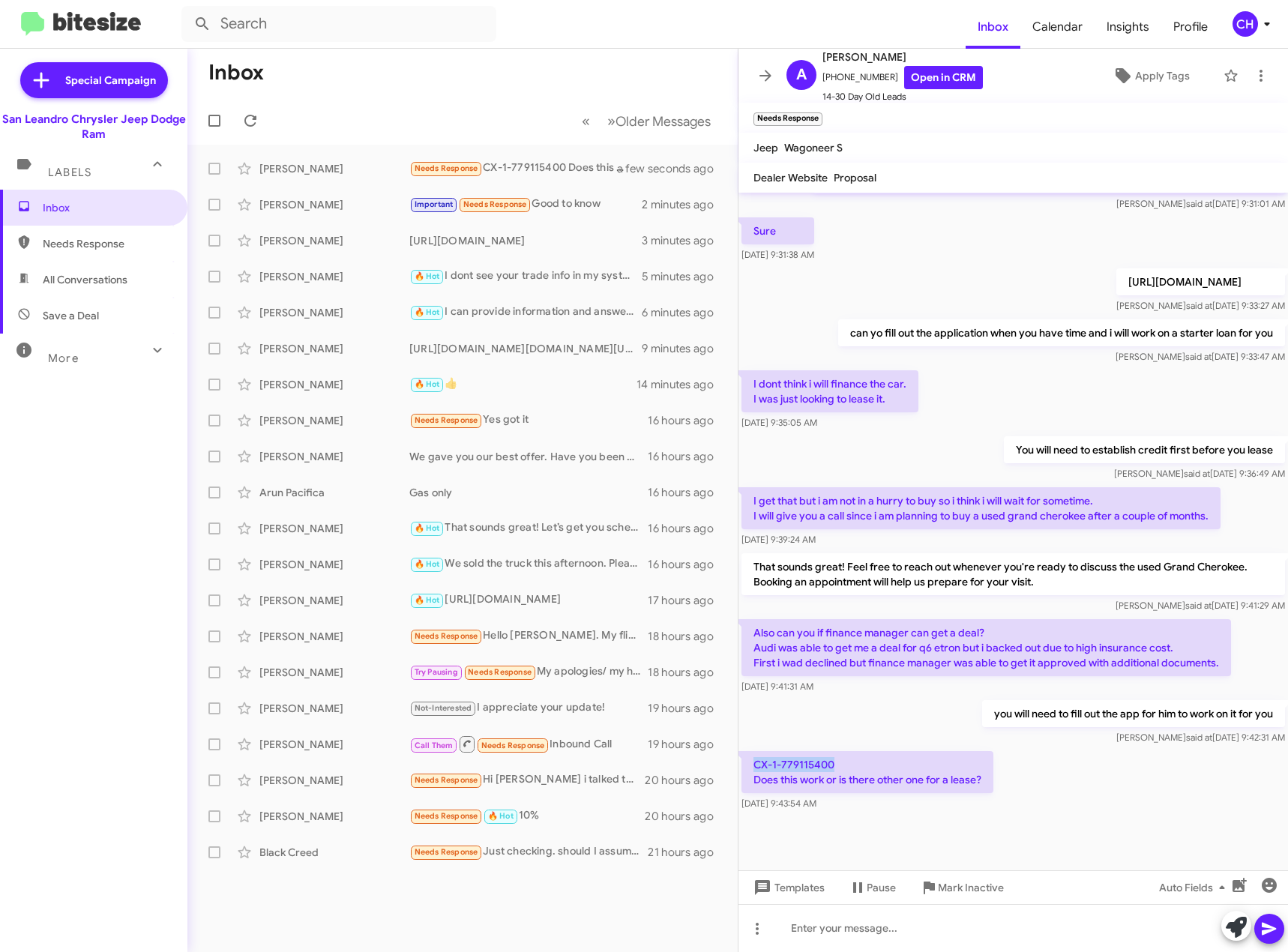
drag, startPoint x: 847, startPoint y: 768, endPoint x: 753, endPoint y: 768, distance: 94.0
click at [753, 768] on p "CX-1-779115400 Does this work or is there other one for a lease?" at bounding box center [867, 773] width 252 height 42
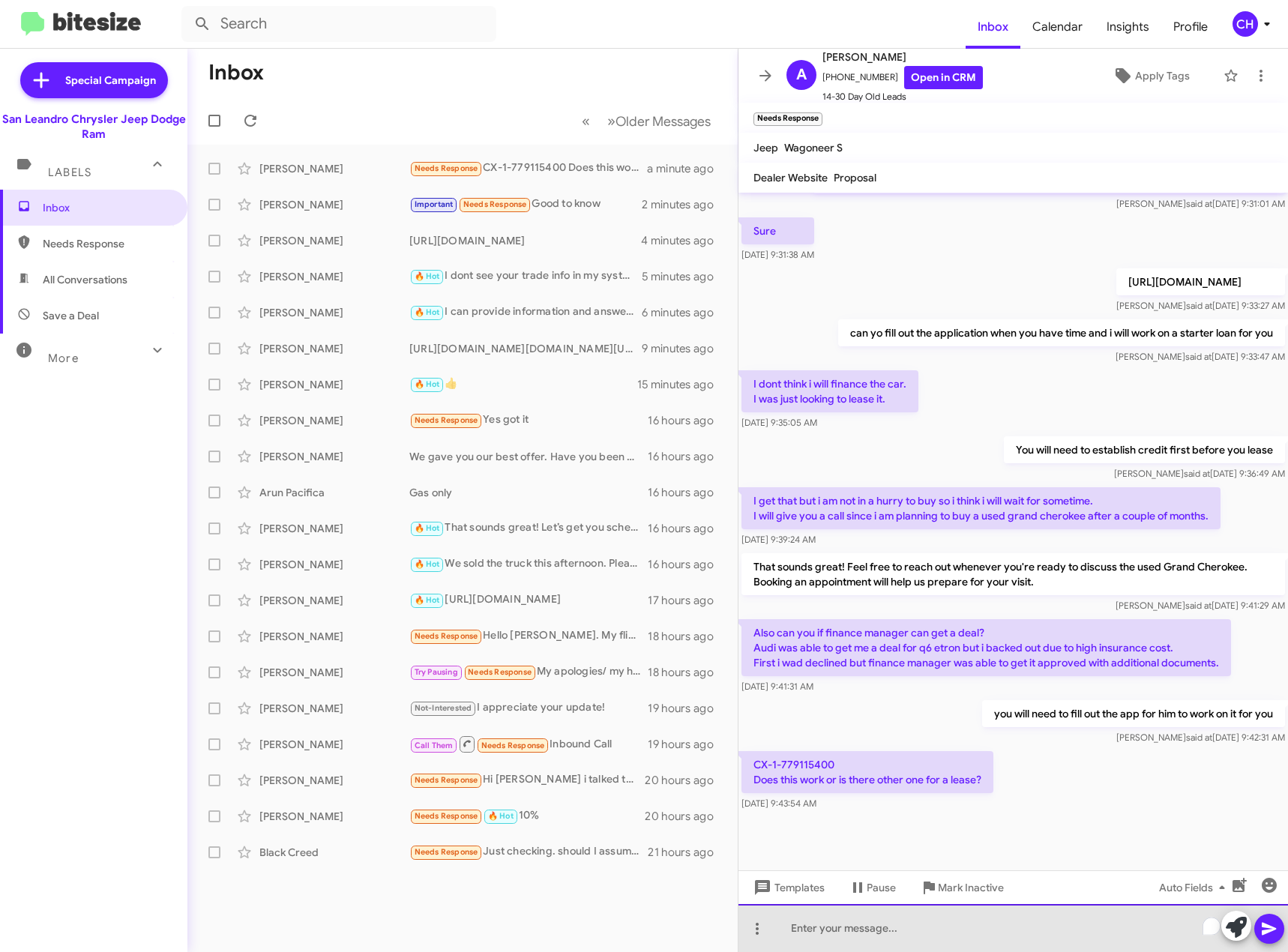
click at [906, 928] on div "To enrich screen reader interactions, please activate Accessibility in Grammarl…" at bounding box center [1014, 928] width 550 height 48
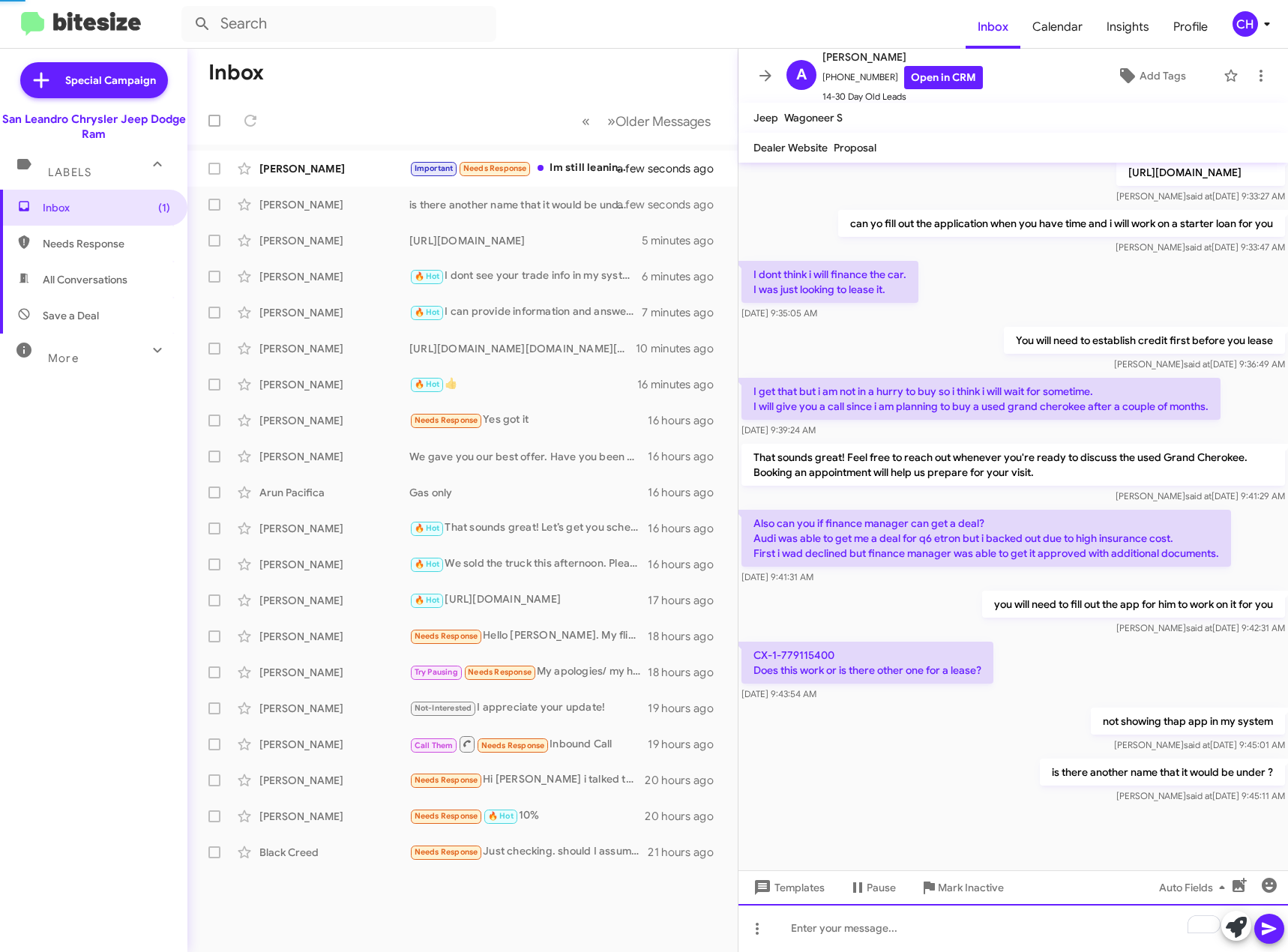
scroll to position [0, 0]
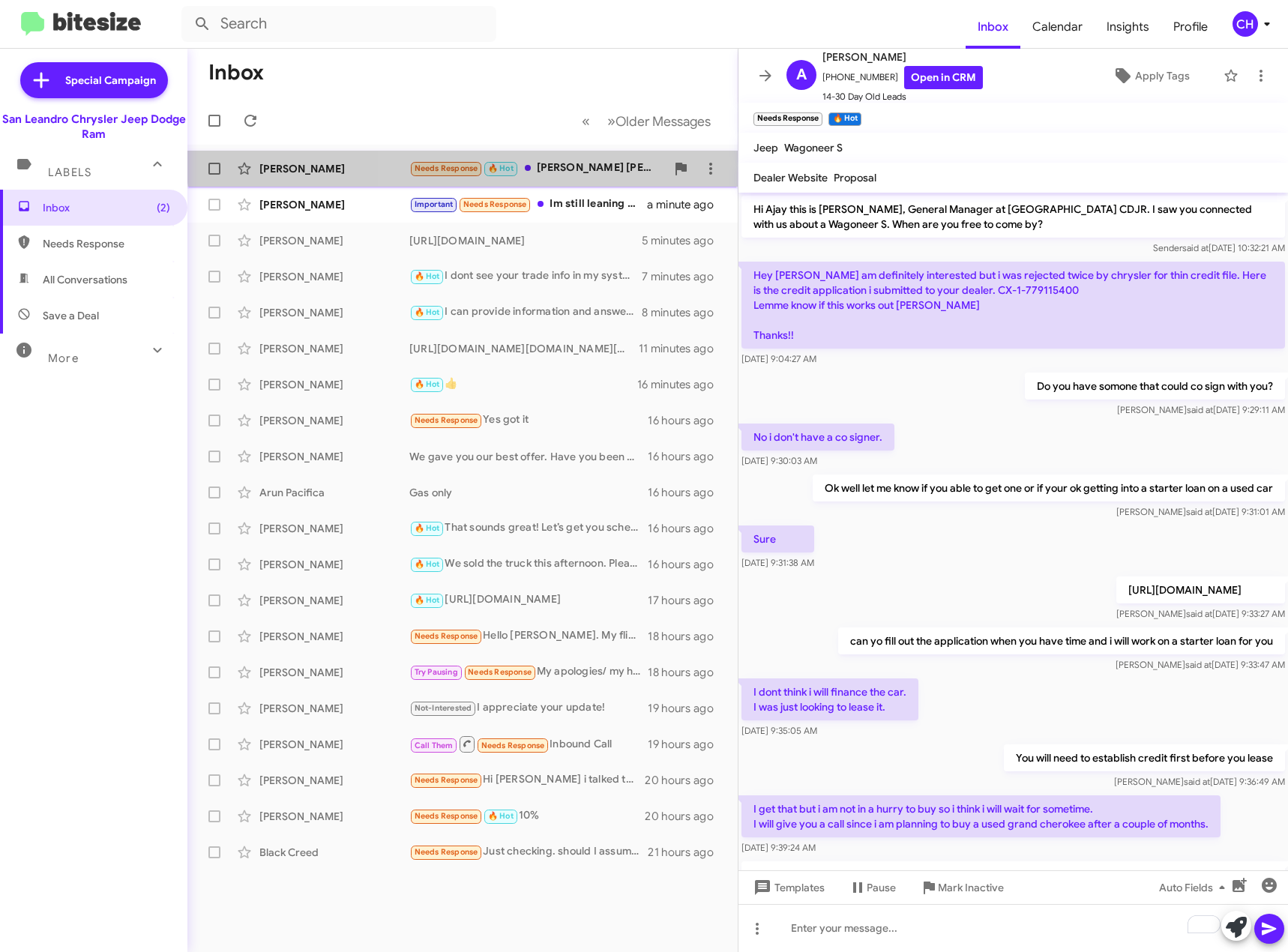
click at [631, 157] on div "[PERSON_NAME] Needs Response 🔥 Hot [PERSON_NAME] [PERSON_NAME] a minute ago" at bounding box center [463, 168] width 527 height 30
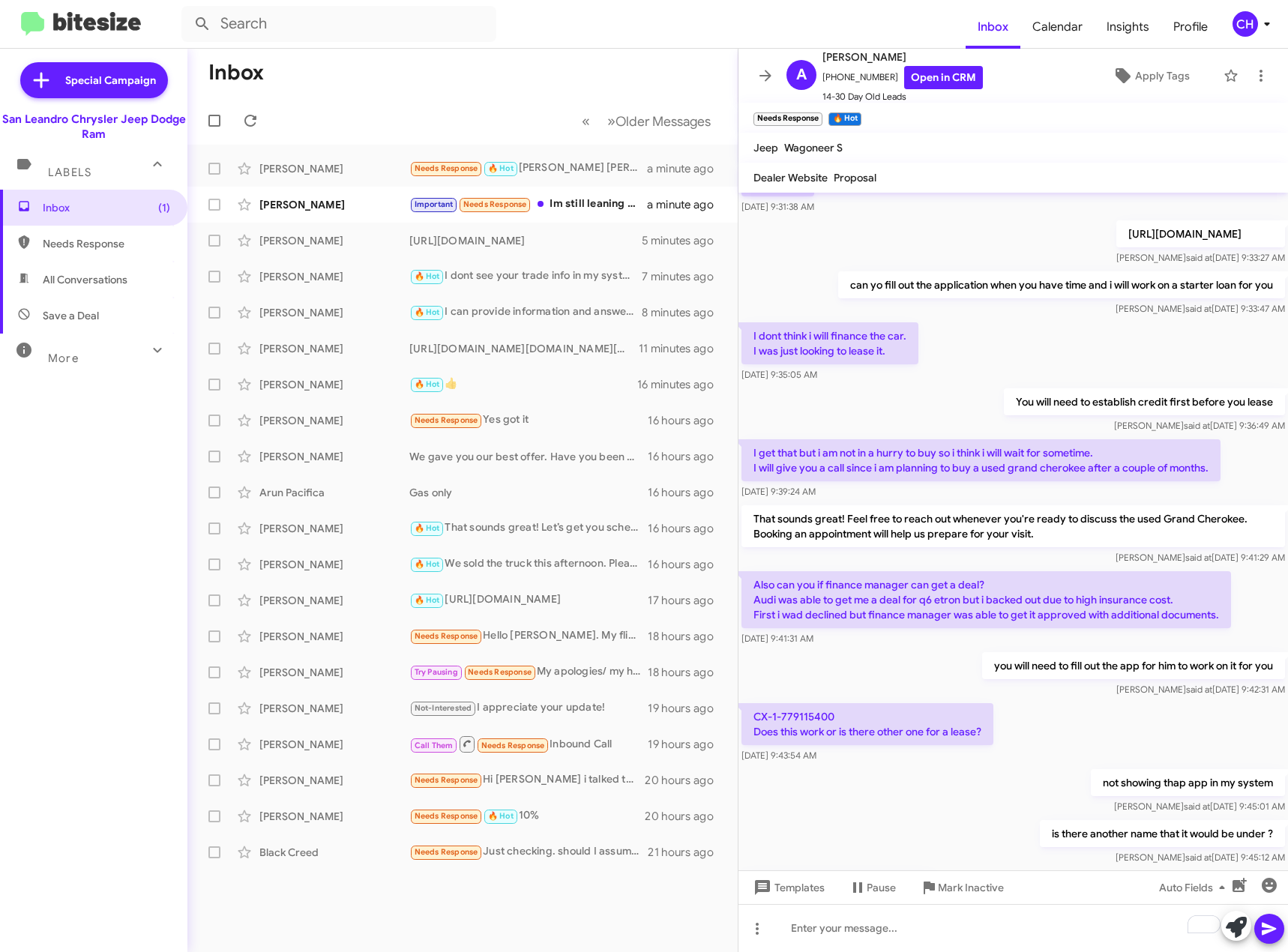
scroll to position [473, 0]
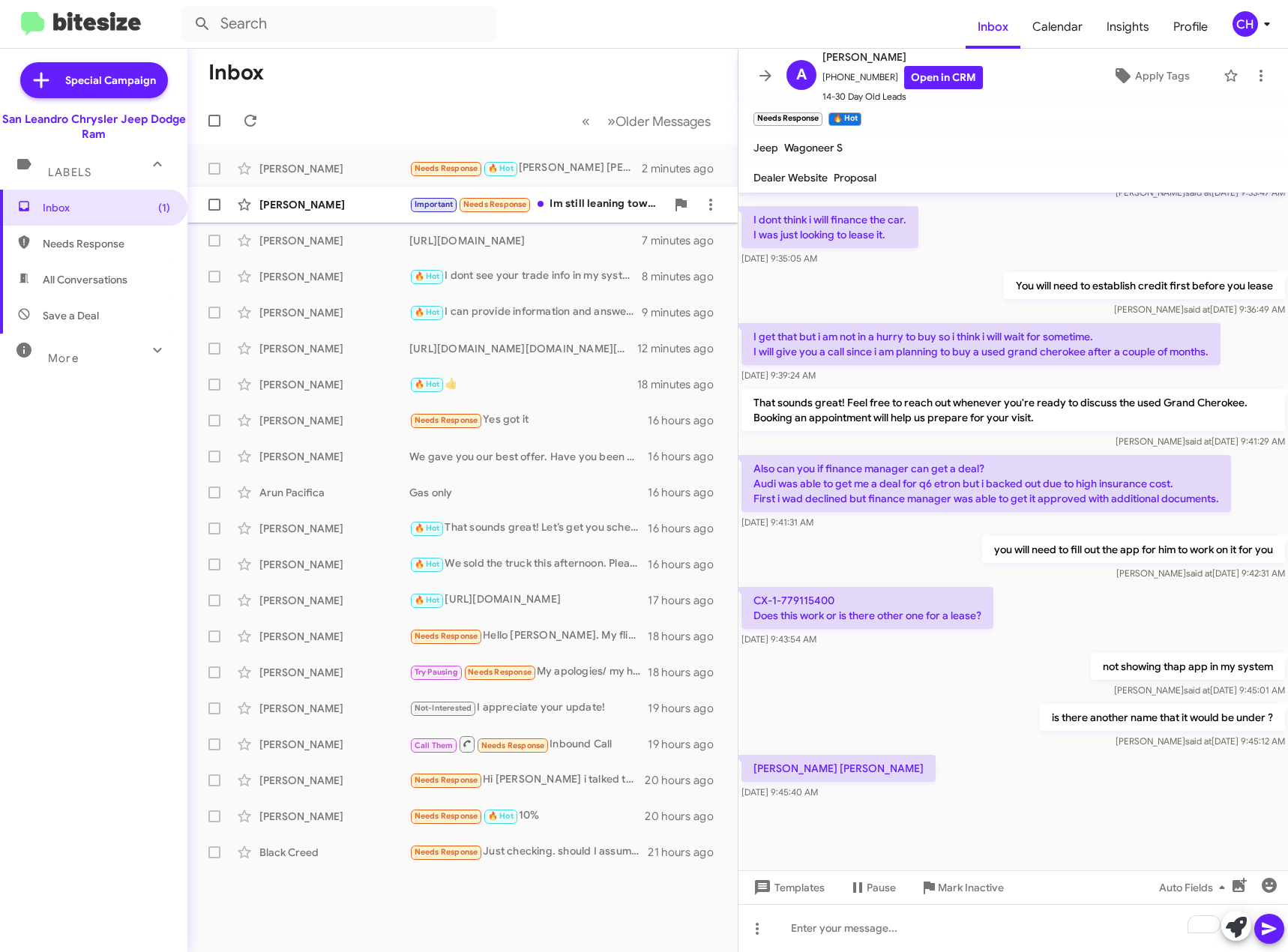
click at [604, 201] on div "Important Needs Response Im still leaning toward the Laramie" at bounding box center [537, 204] width 257 height 17
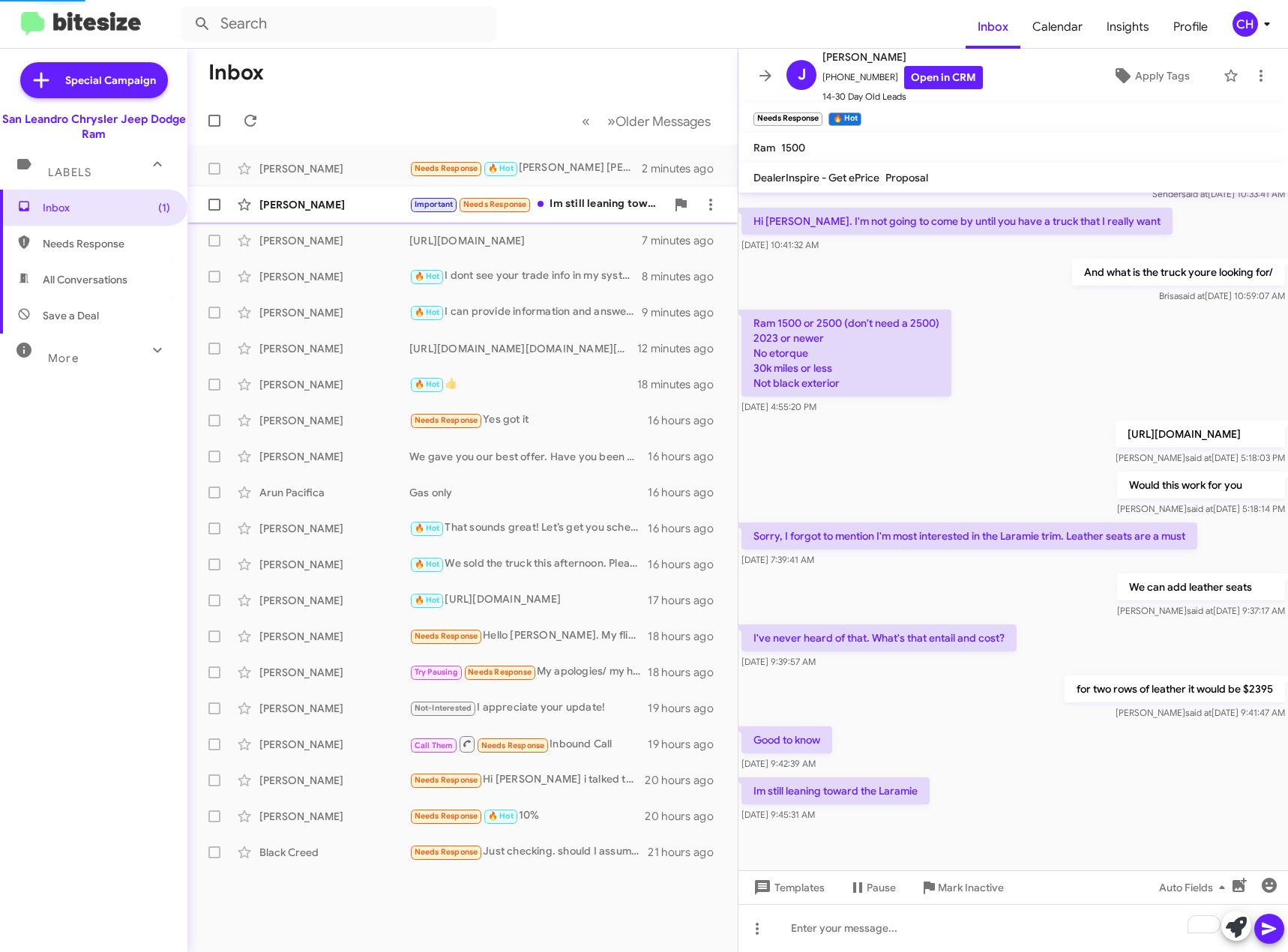
scroll to position [69, 0]
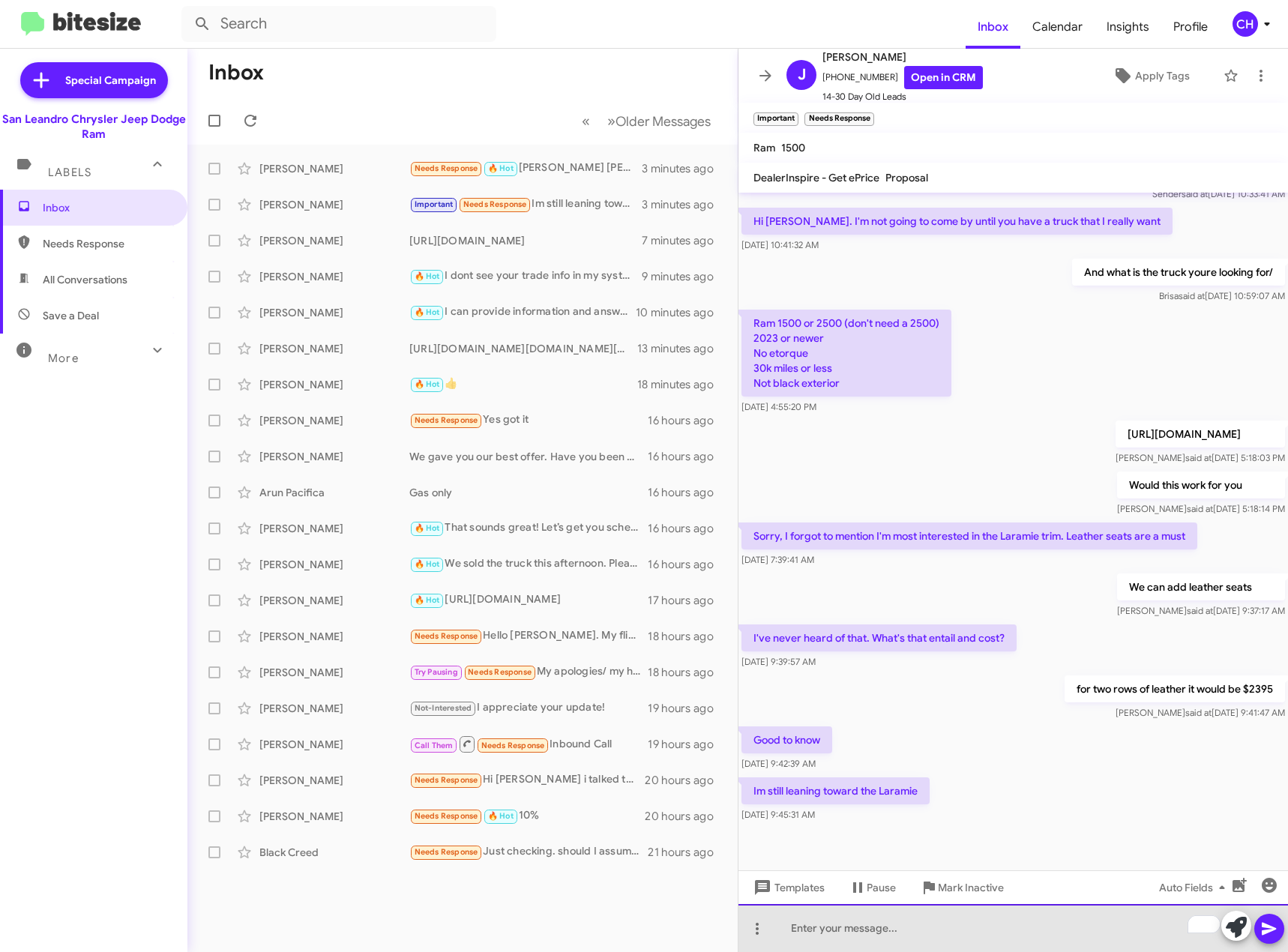
click at [938, 911] on div "To enrich screen reader interactions, please activate Accessibility in Grammarl…" at bounding box center [1014, 928] width 550 height 48
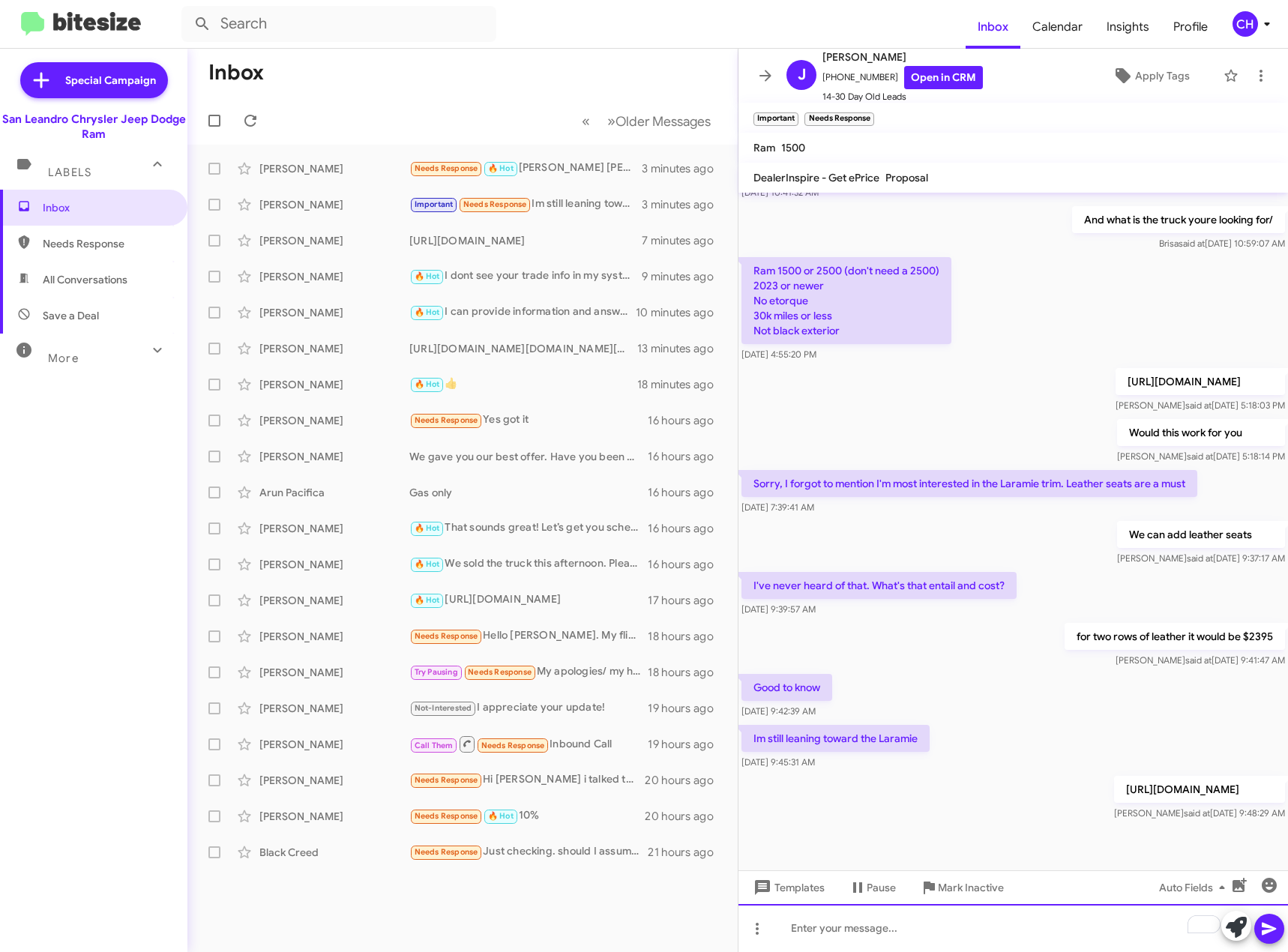
scroll to position [139, 0]
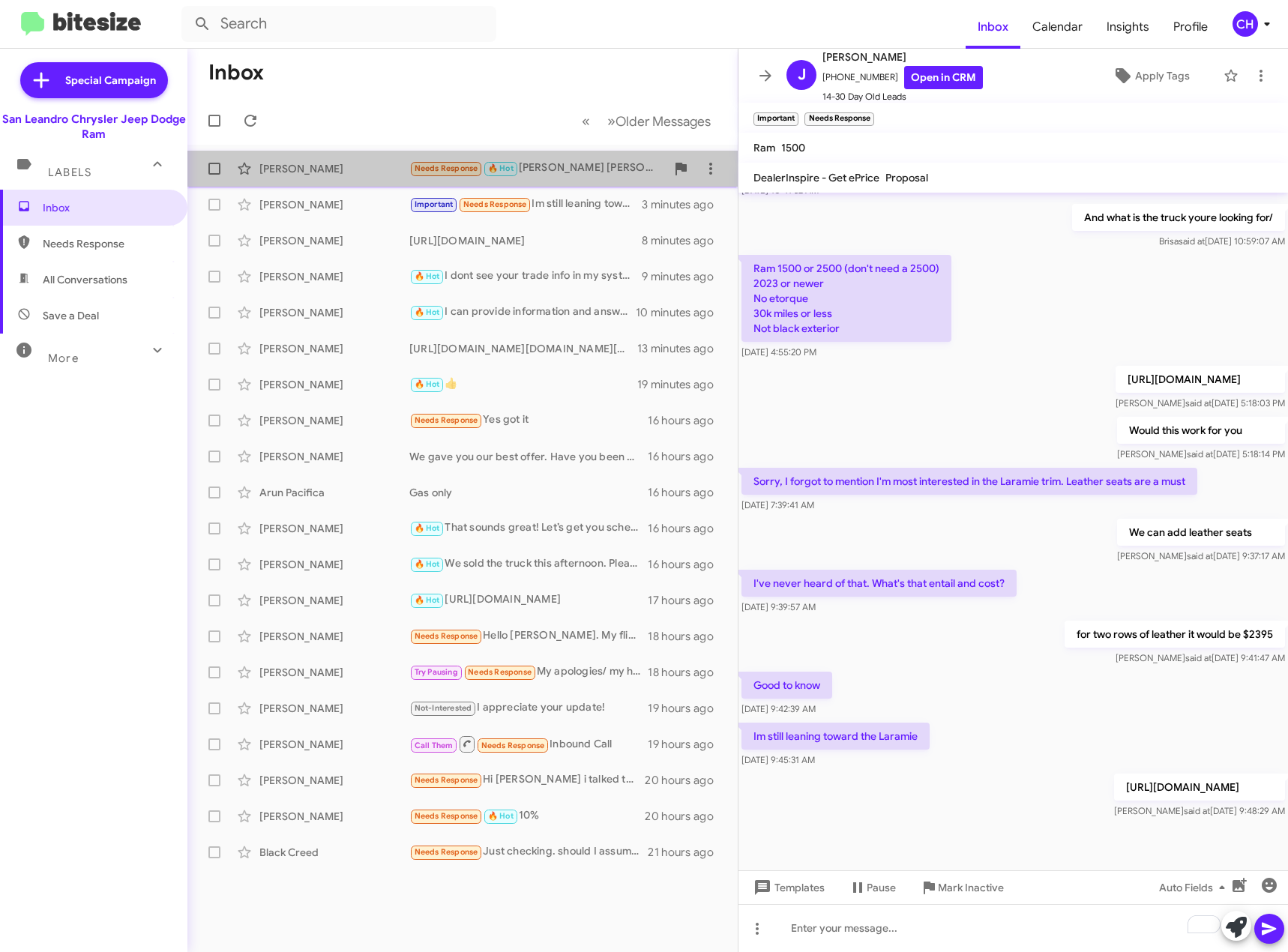
click at [278, 173] on div "[PERSON_NAME]" at bounding box center [334, 169] width 150 height 15
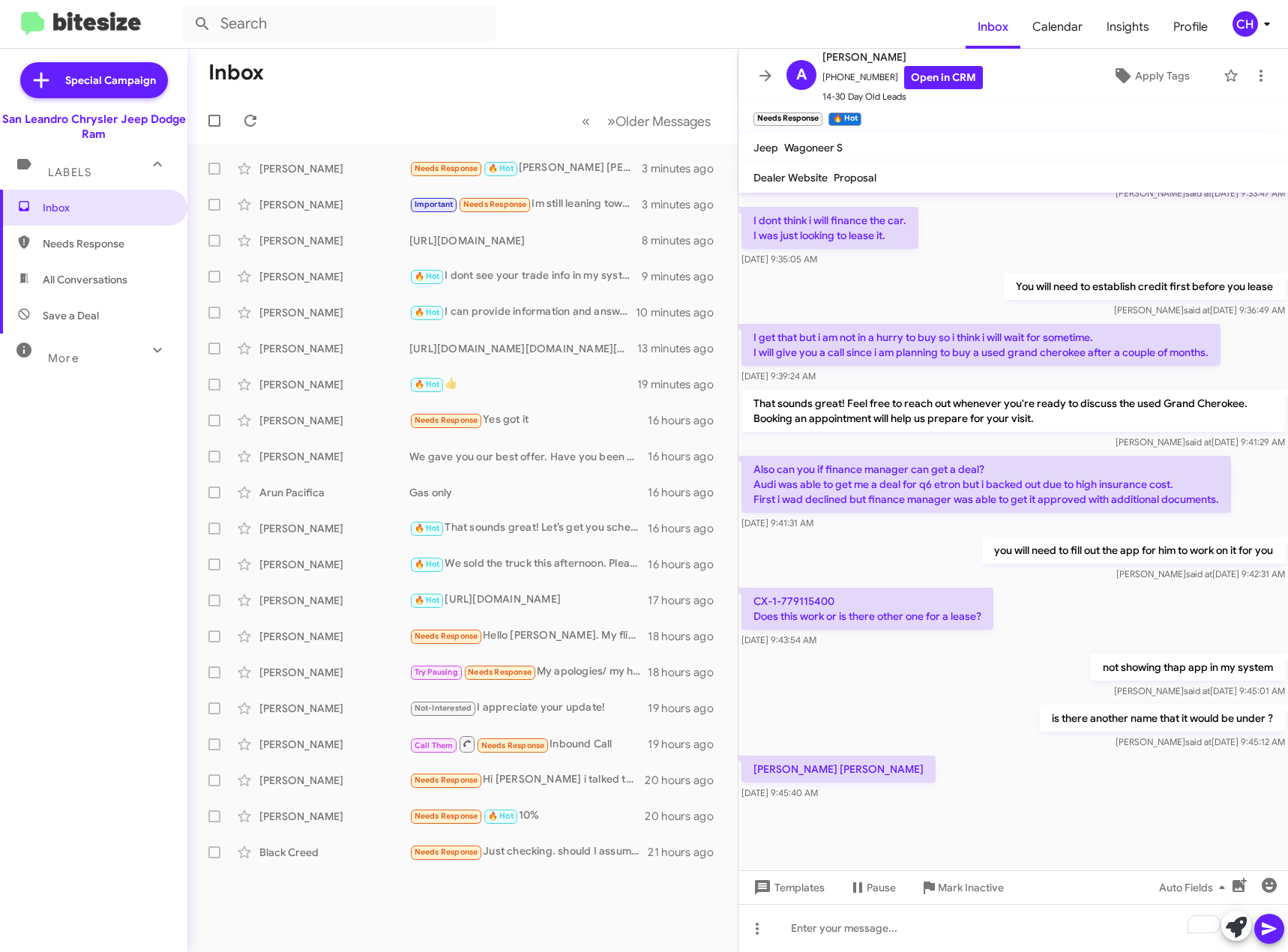
scroll to position [473, 0]
click at [900, 931] on div "To enrich screen reader interactions, please activate Accessibility in Grammarl…" at bounding box center [1014, 928] width 550 height 48
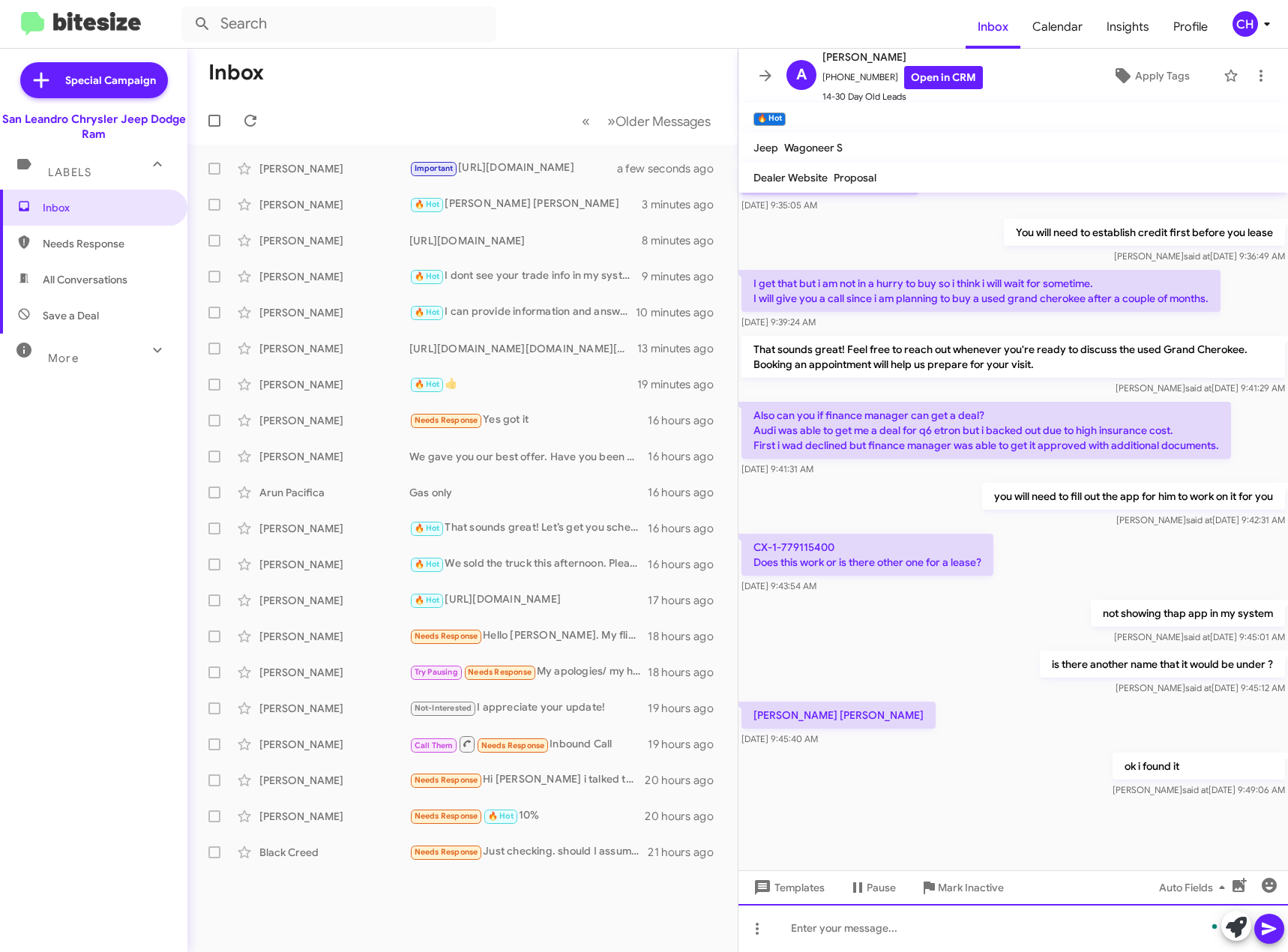
scroll to position [527, 0]
click at [539, 161] on div "Important [URL][DOMAIN_NAME]" at bounding box center [537, 169] width 257 height 17
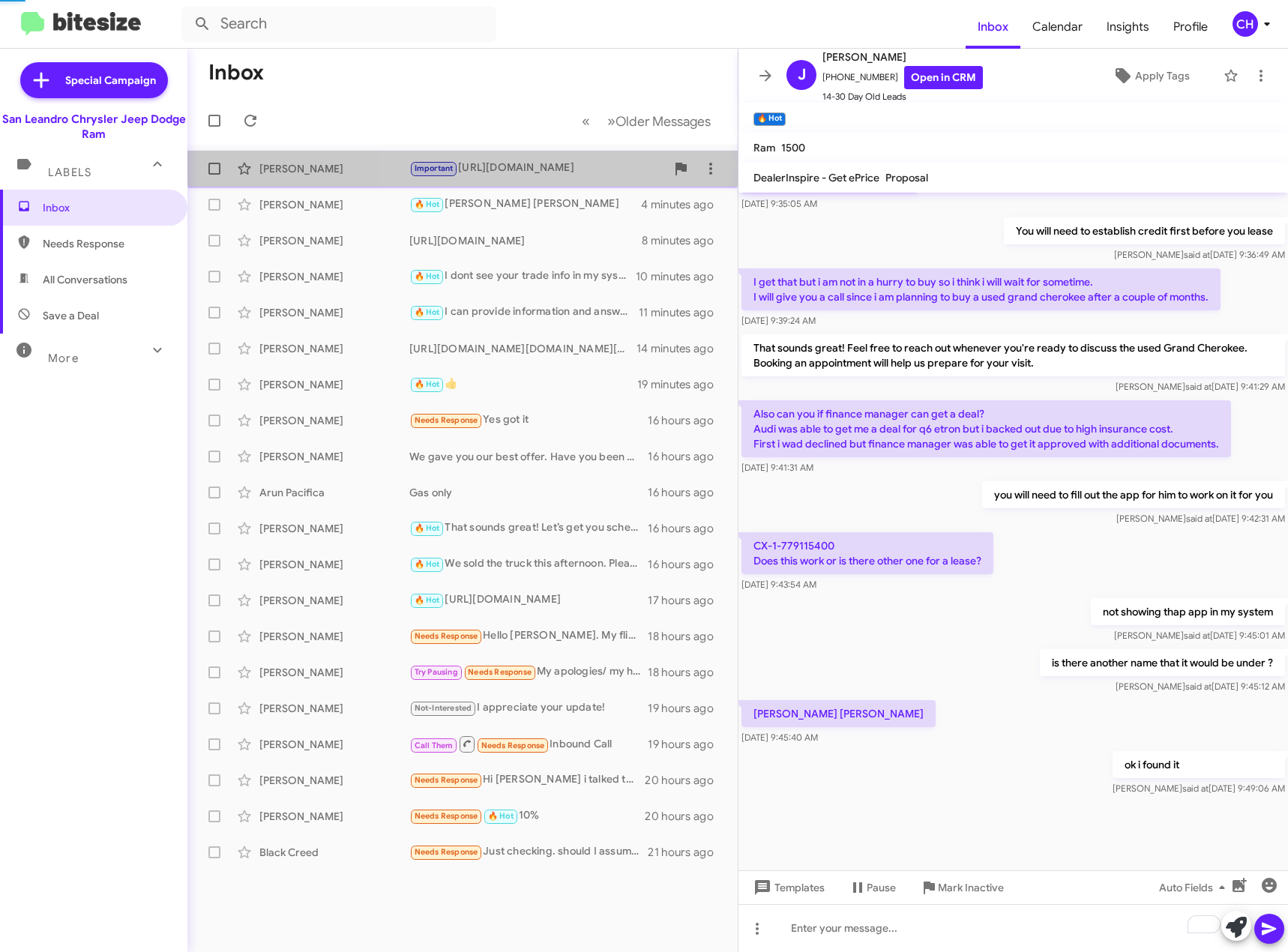
scroll to position [139, 0]
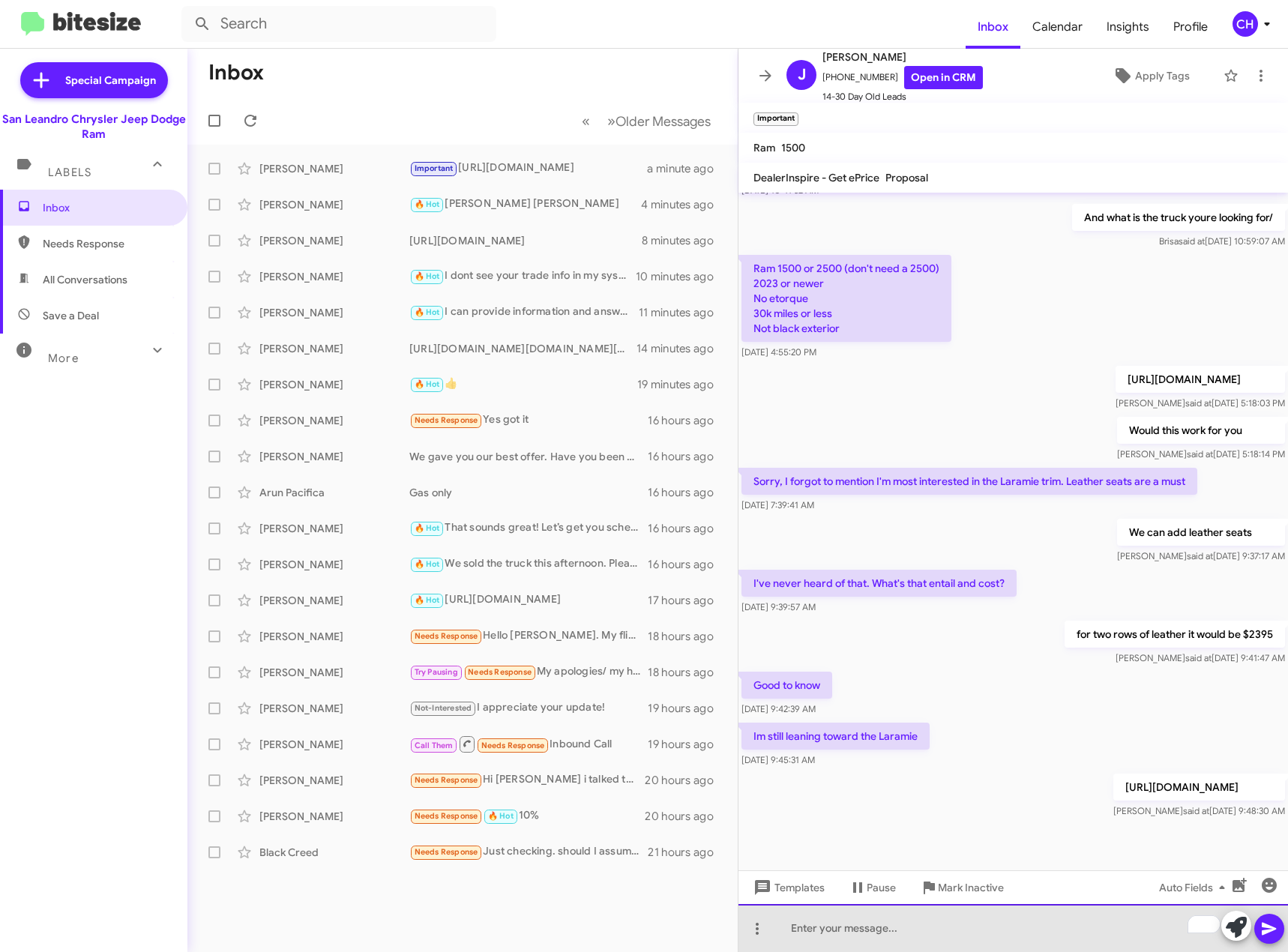
click at [889, 911] on div "To enrich screen reader interactions, please activate Accessibility in Grammarl…" at bounding box center [1014, 928] width 550 height 48
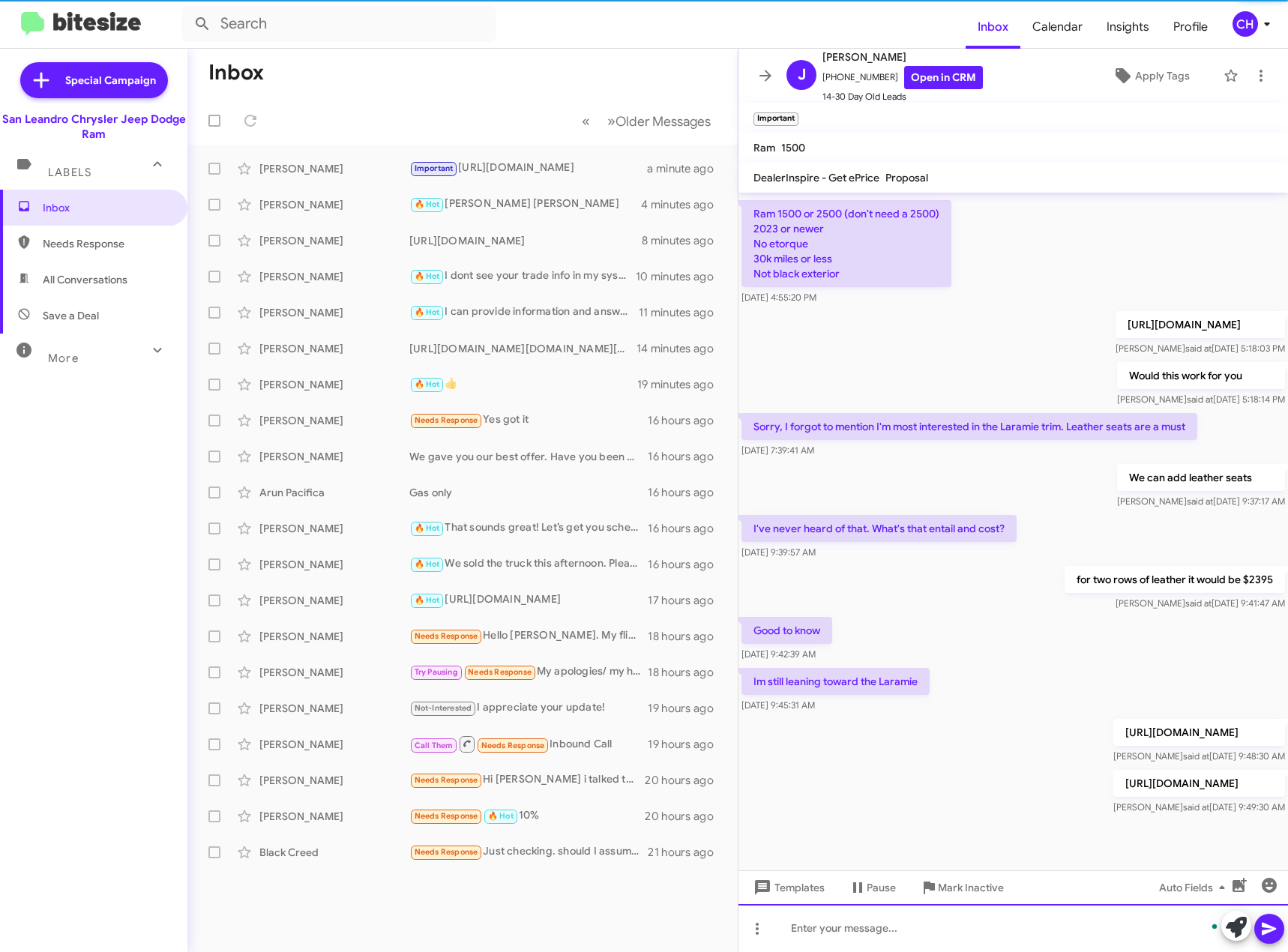
scroll to position [238, 0]
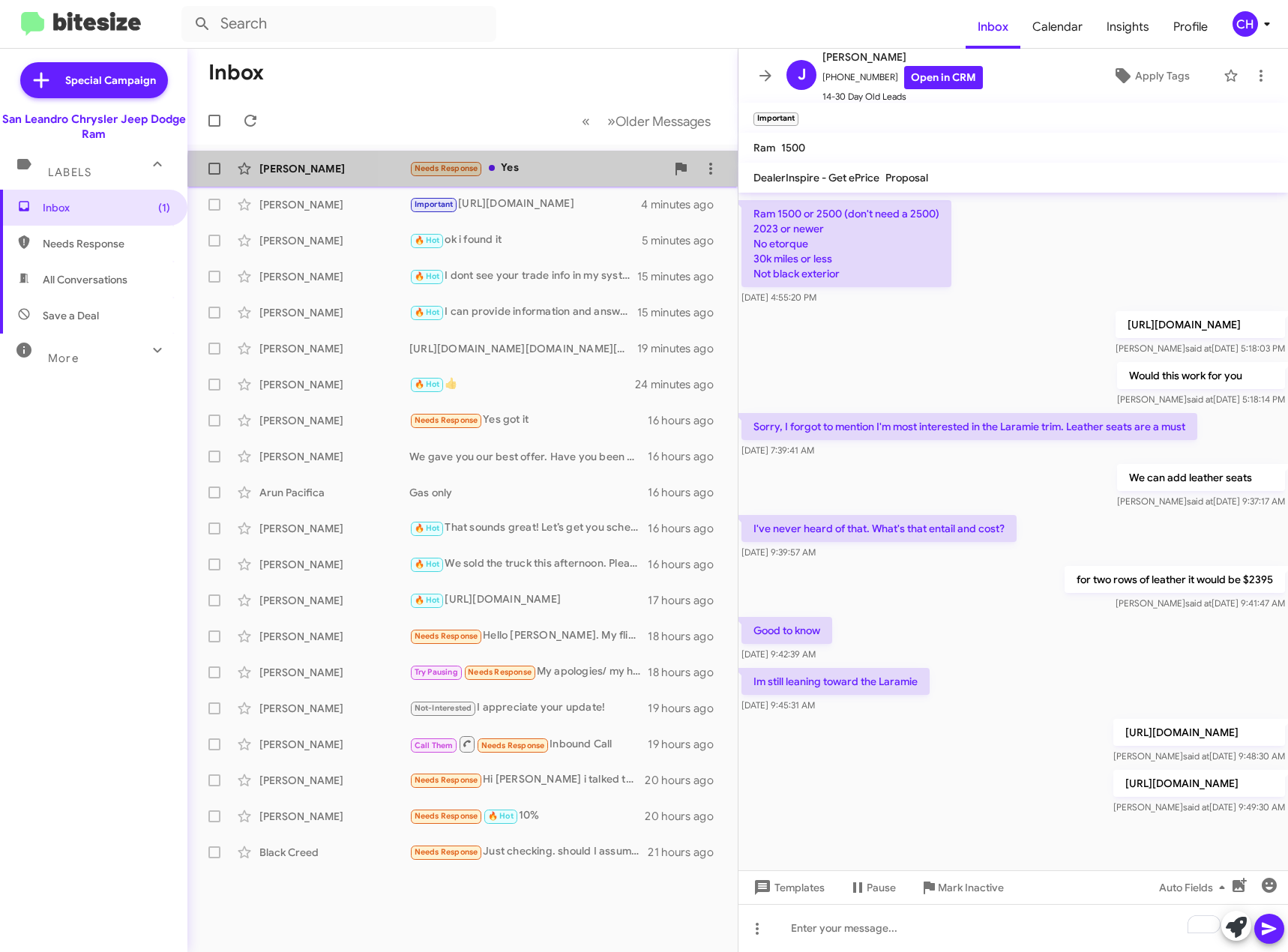
click at [583, 180] on div "[PERSON_NAME] Needs Response Yes 3 minutes ago" at bounding box center [463, 168] width 527 height 30
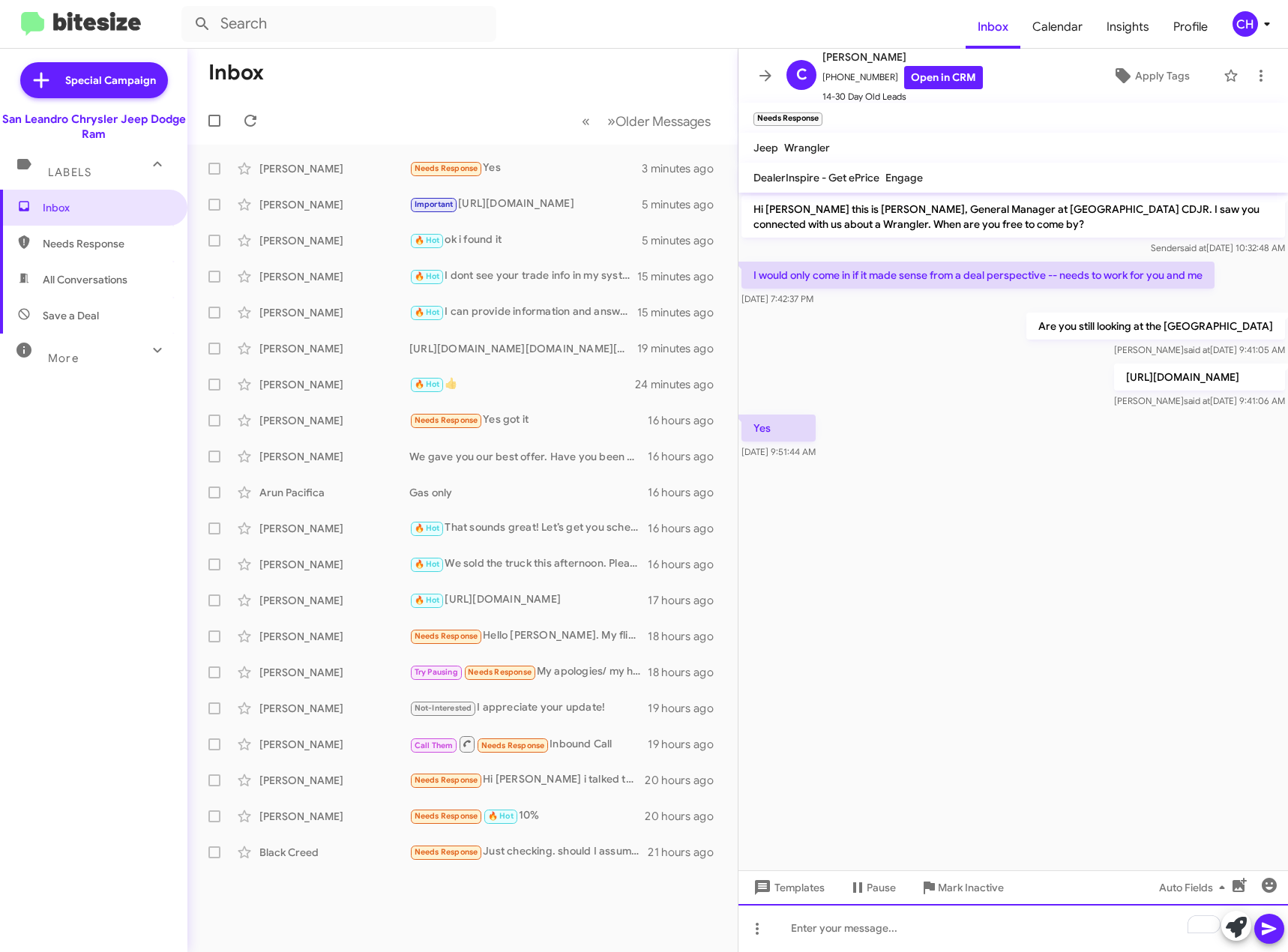
click at [911, 926] on div "To enrich screen reader interactions, please activate Accessibility in Grammarl…" at bounding box center [1014, 928] width 550 height 48
